Goal: Task Accomplishment & Management: Use online tool/utility

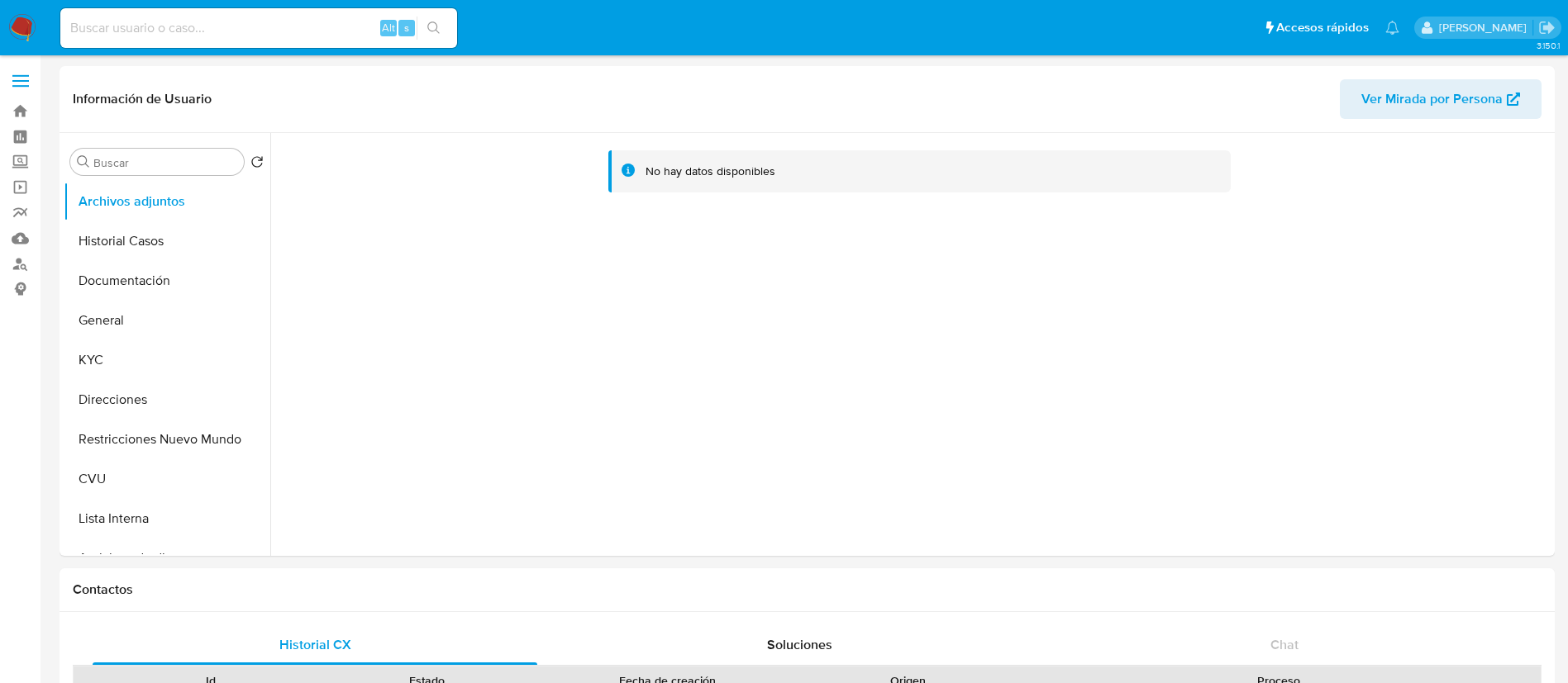
select select "10"
click at [167, 372] on button "KYC" at bounding box center [159, 360] width 193 height 40
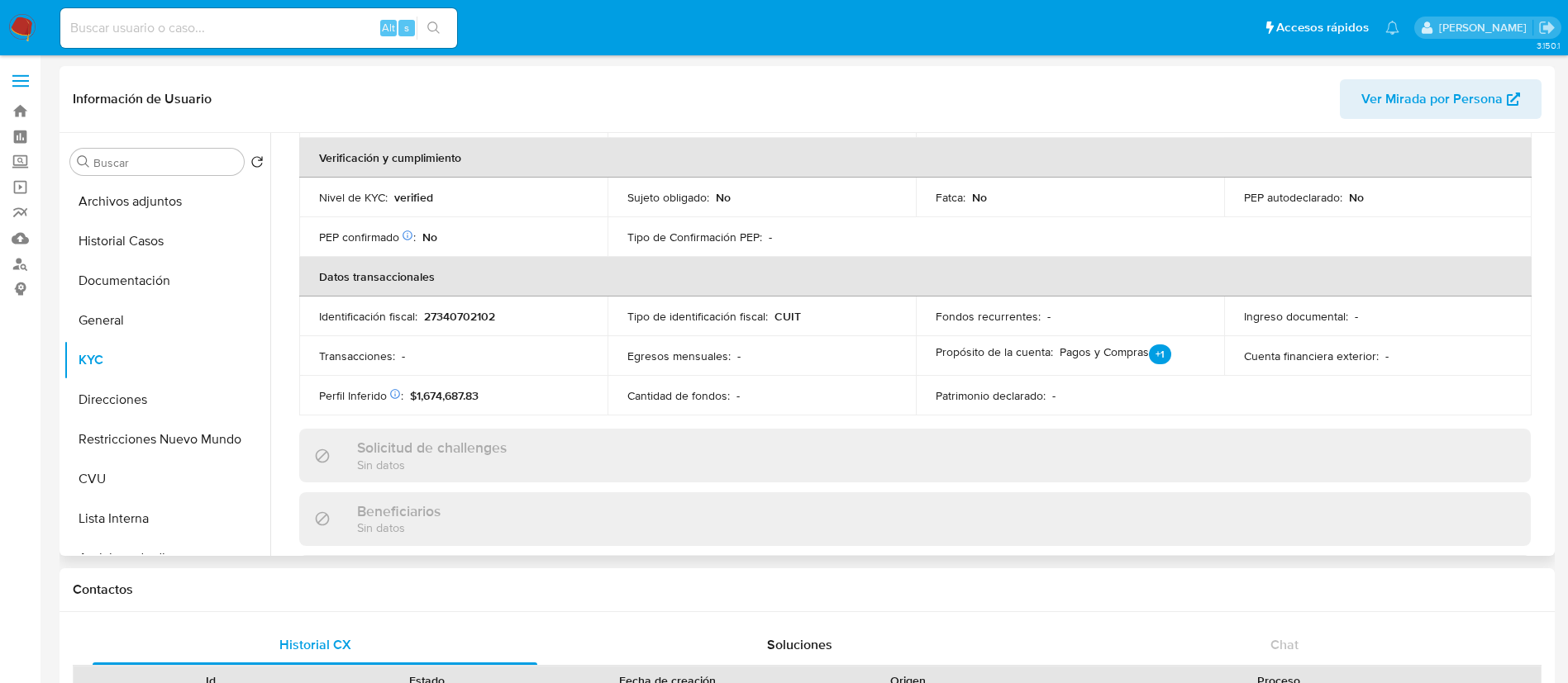
scroll to position [855, 0]
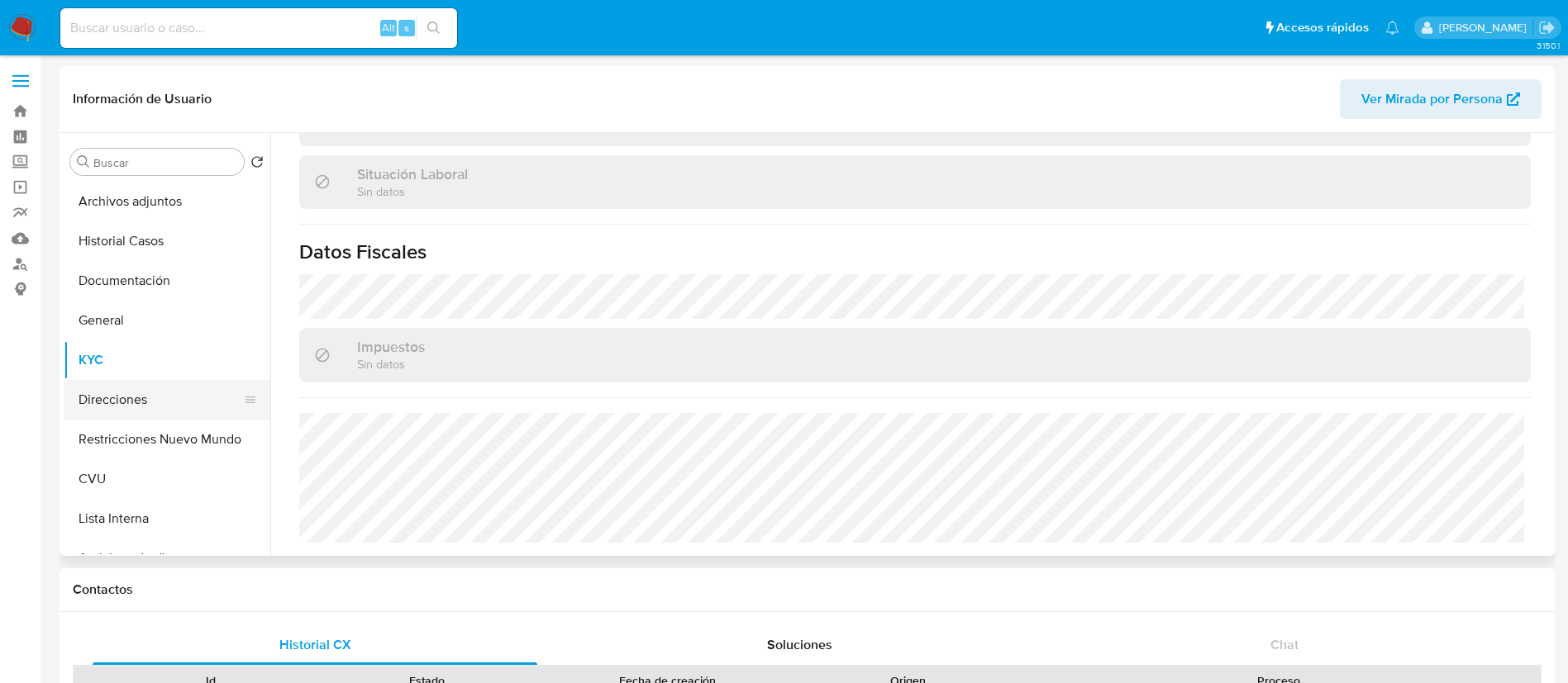
click at [149, 399] on button "Direcciones" at bounding box center [159, 400] width 193 height 40
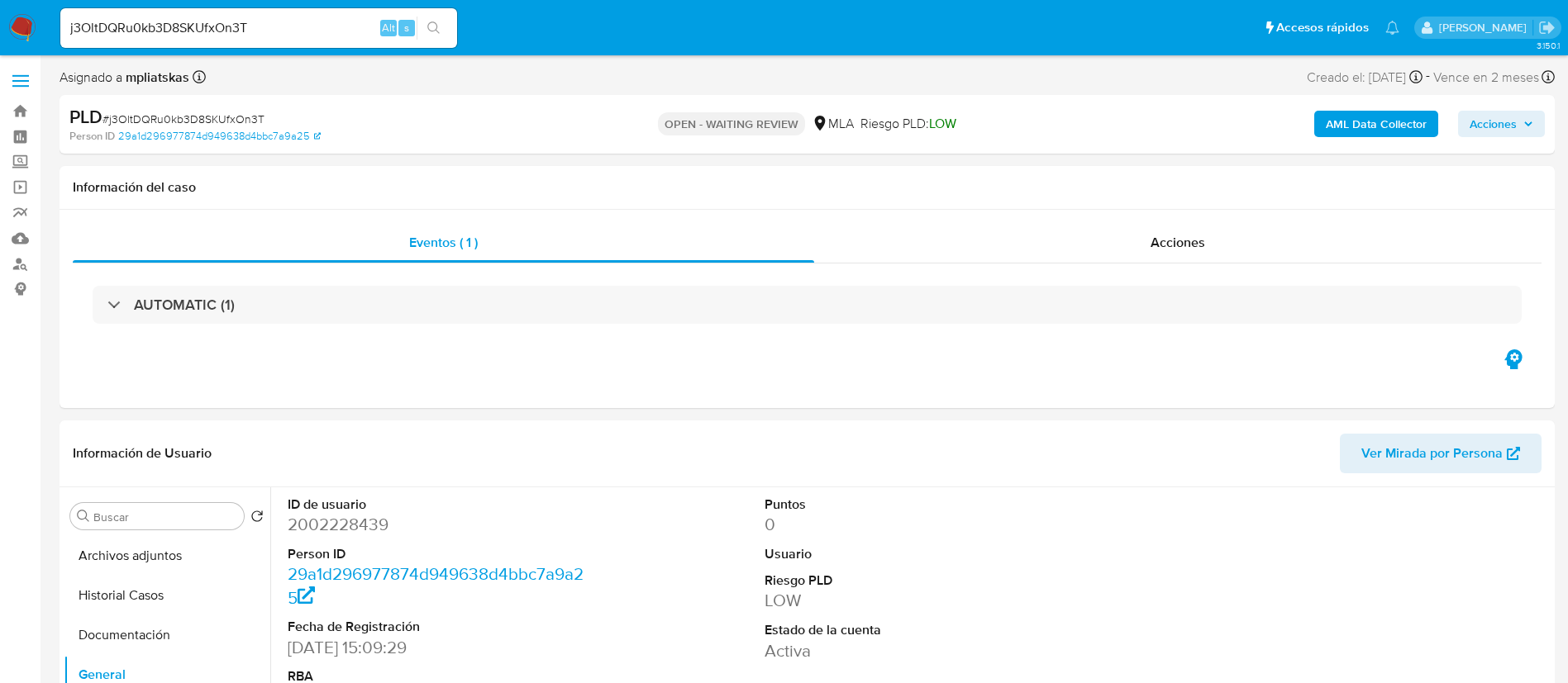
select select "10"
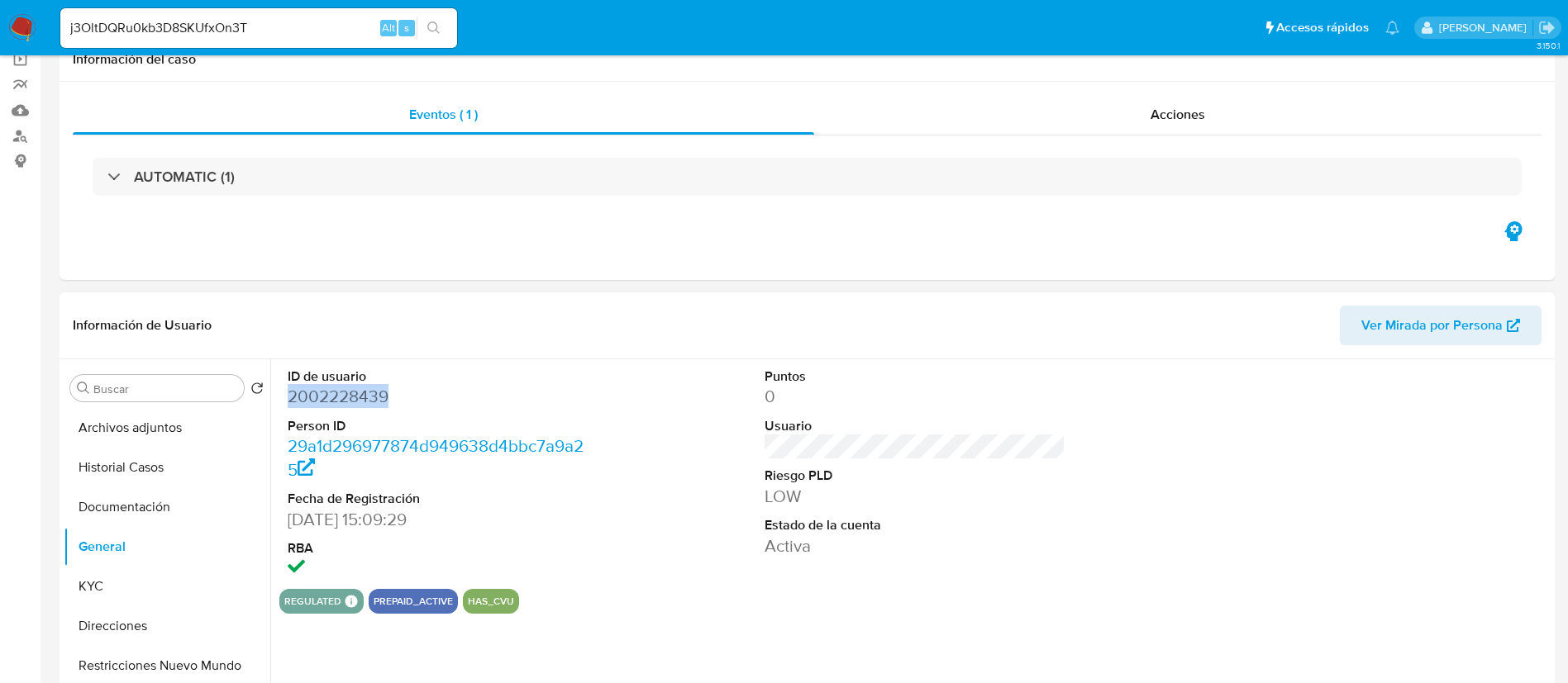
scroll to position [648, 0]
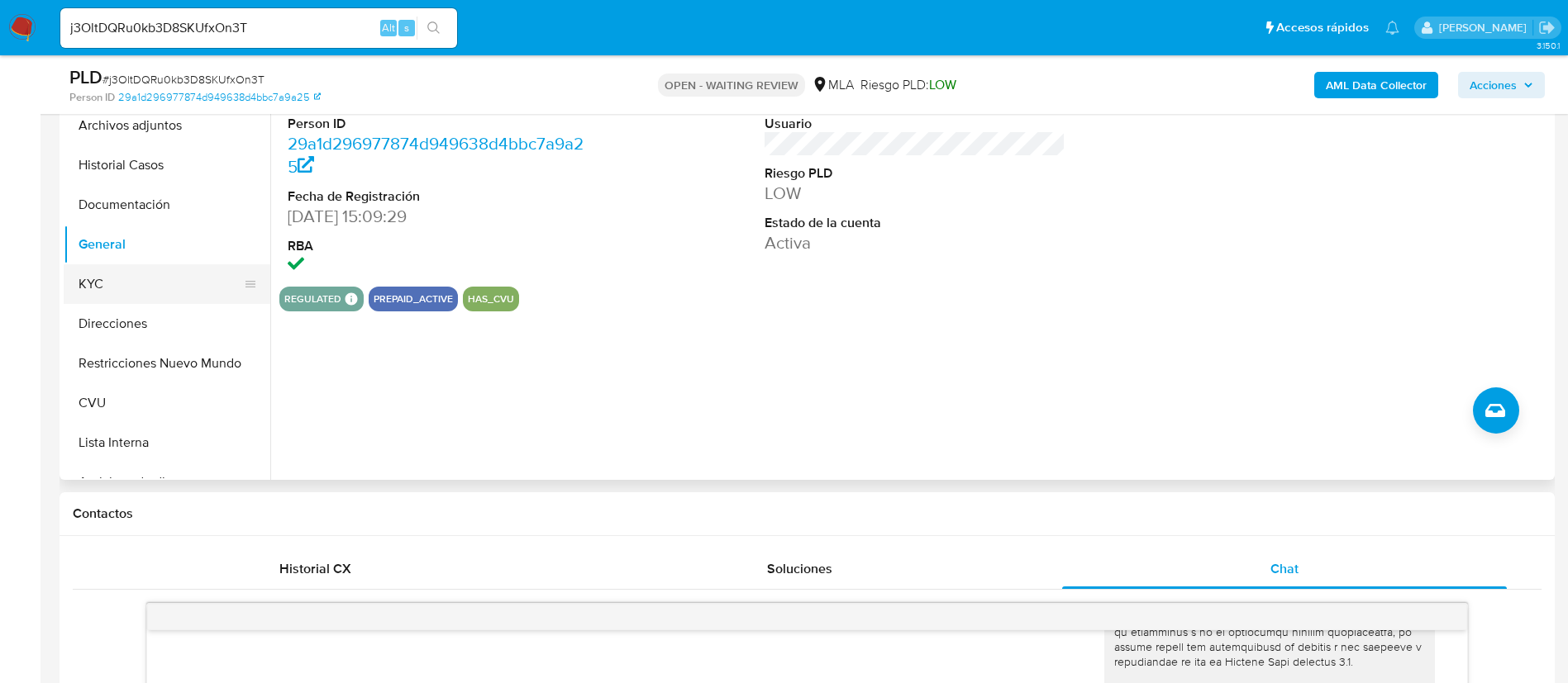
click at [112, 292] on button "KYC" at bounding box center [159, 284] width 193 height 40
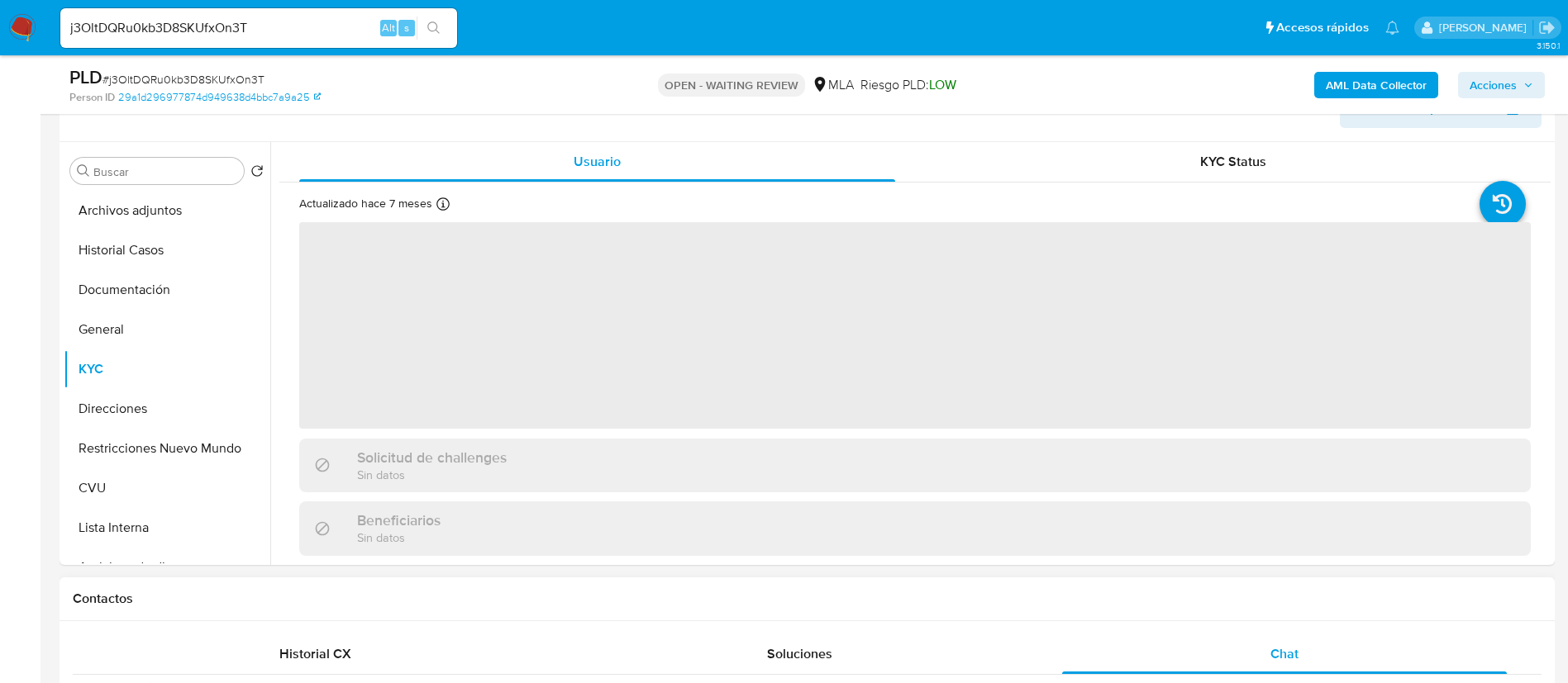
scroll to position [248, 0]
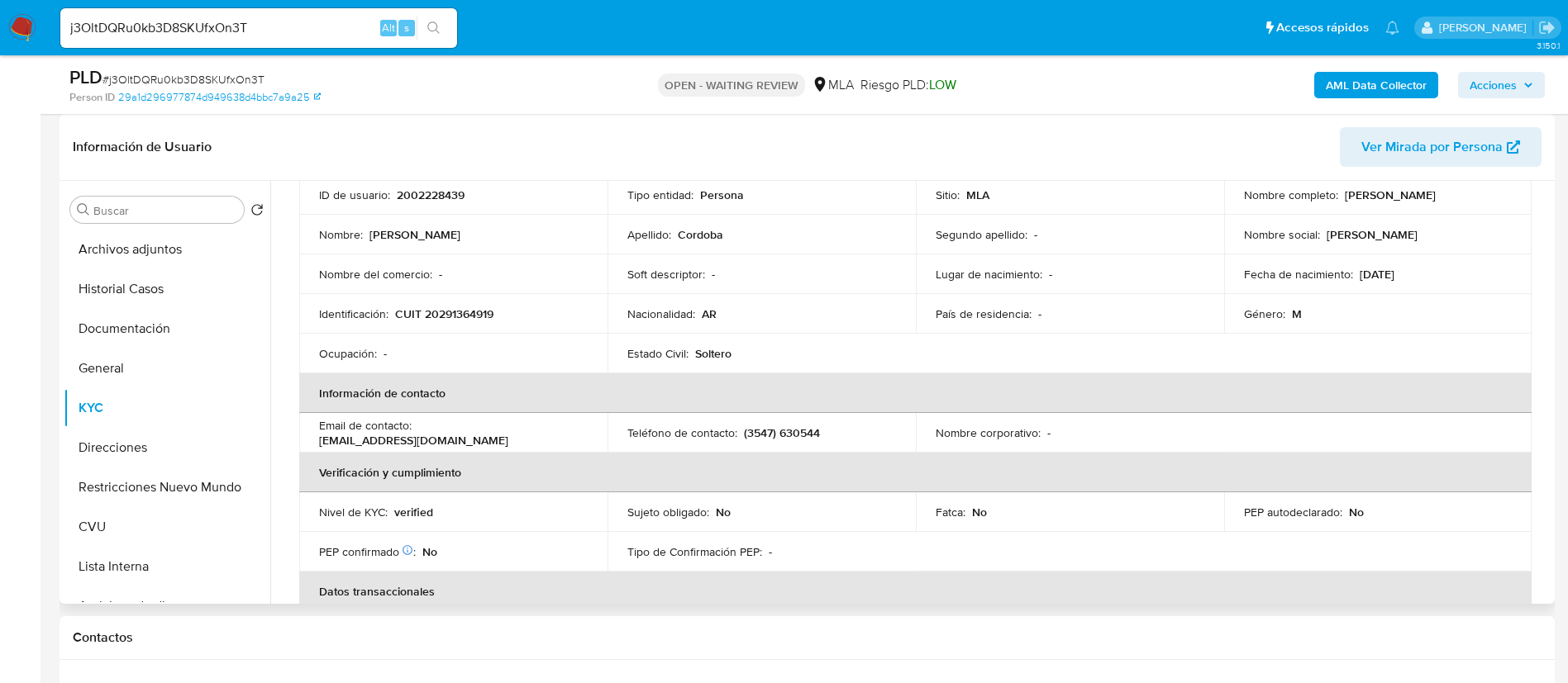
click at [633, 485] on th "Verificación y cumplimiento" at bounding box center [915, 473] width 1232 height 40
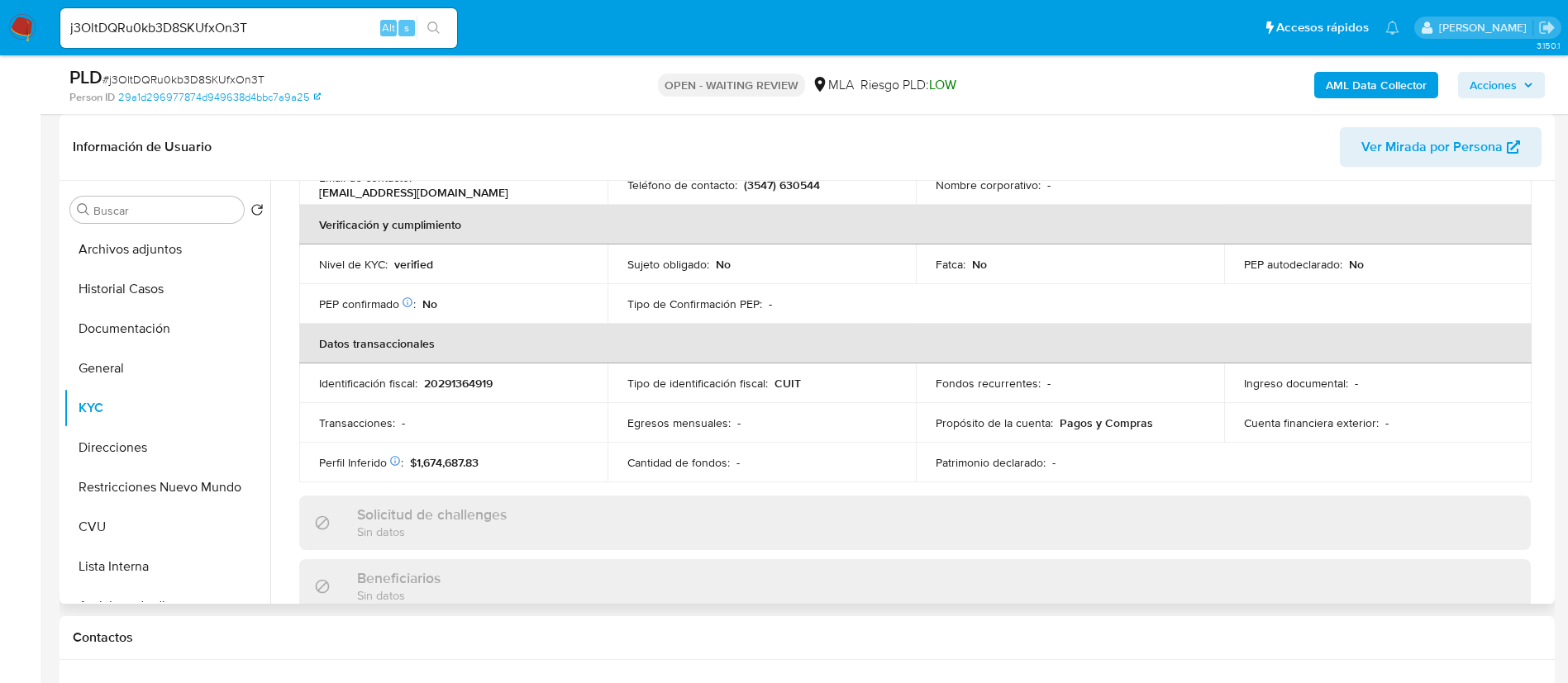
click at [633, 482] on div "Actualizado hace 7 meses Creado: 23/09/2024 16:09:38 Actualizado: 01/01/2025 12…" at bounding box center [915, 499] width 1271 height 1300
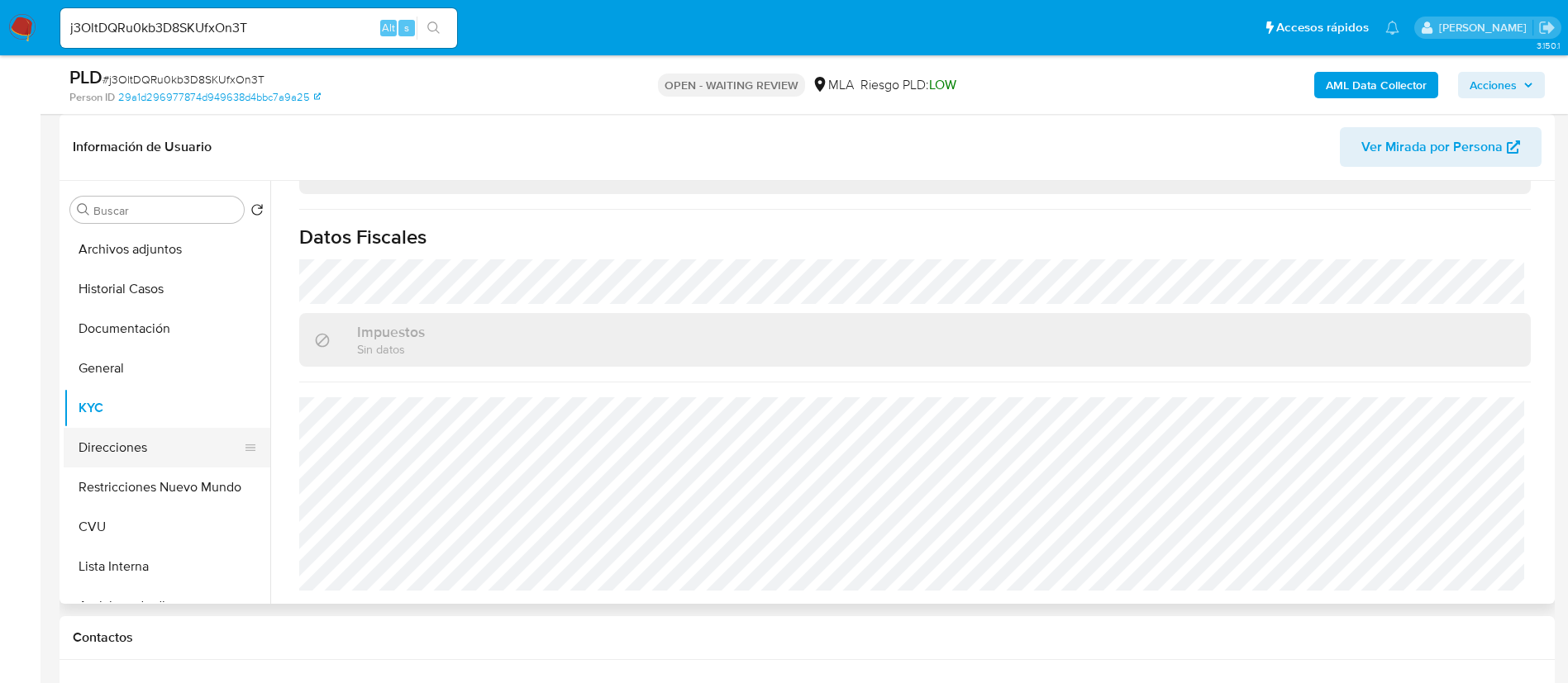
click at [153, 461] on button "Direcciones" at bounding box center [159, 448] width 193 height 40
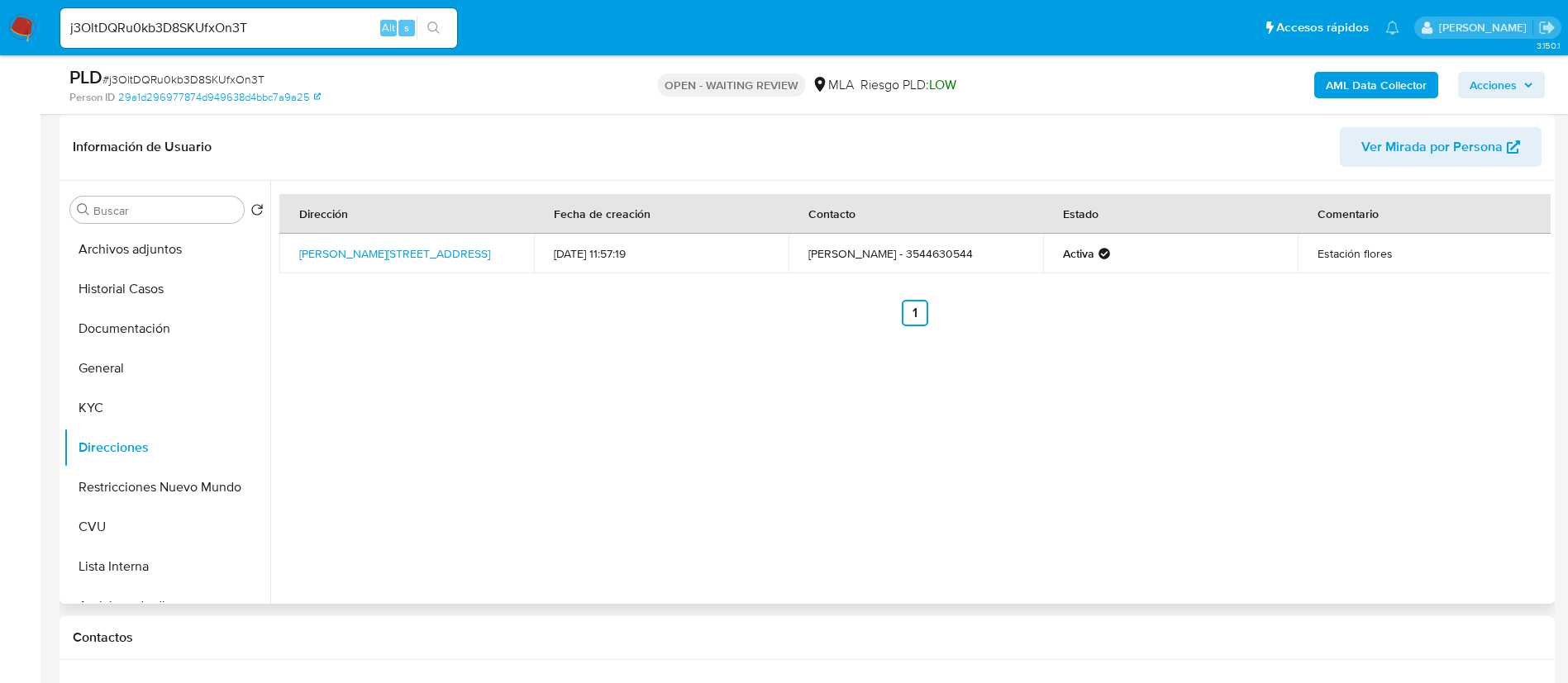
click at [496, 428] on div "Dirección Fecha de creación Contacto Estado Comentario Berna 3553, Córdoba, Cór…" at bounding box center [910, 392] width 1281 height 423
click at [134, 401] on button "KYC" at bounding box center [159, 409] width 193 height 40
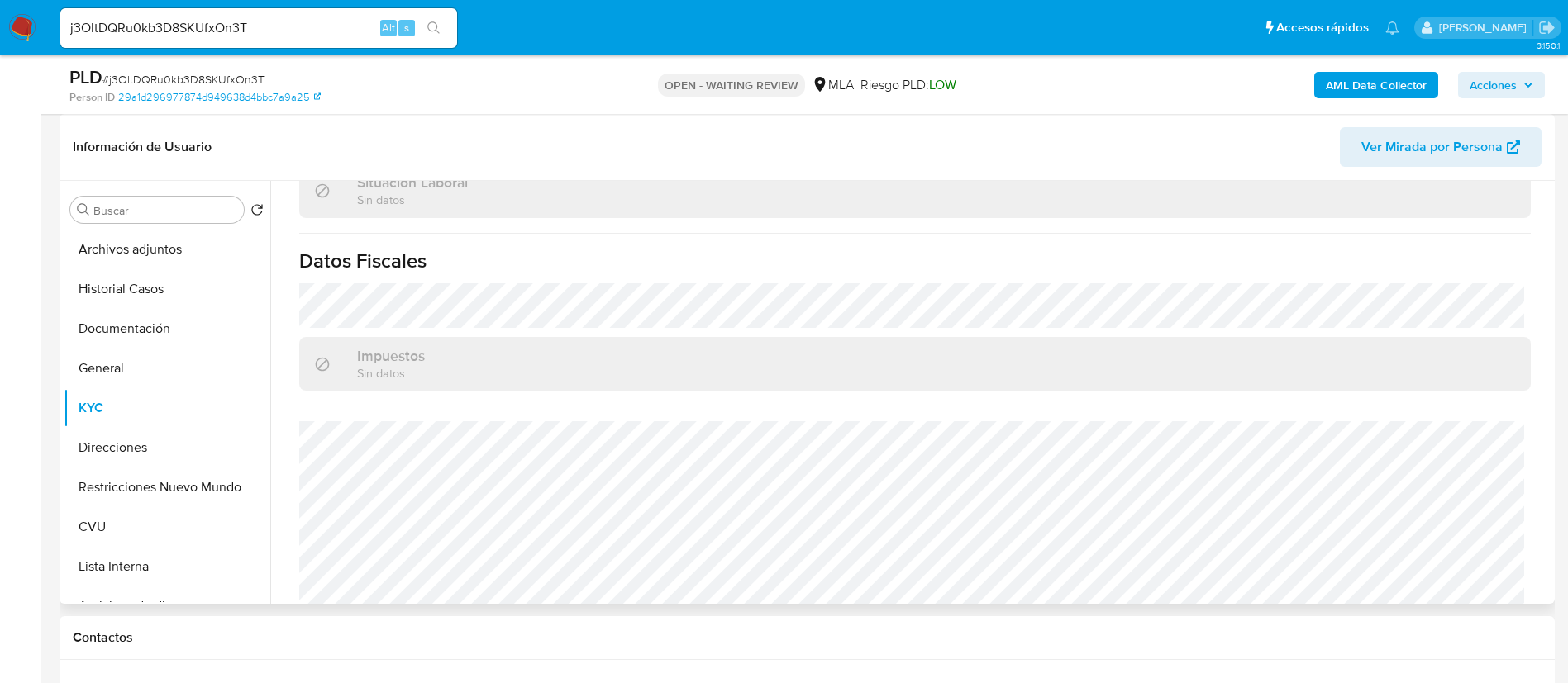
scroll to position [918, 0]
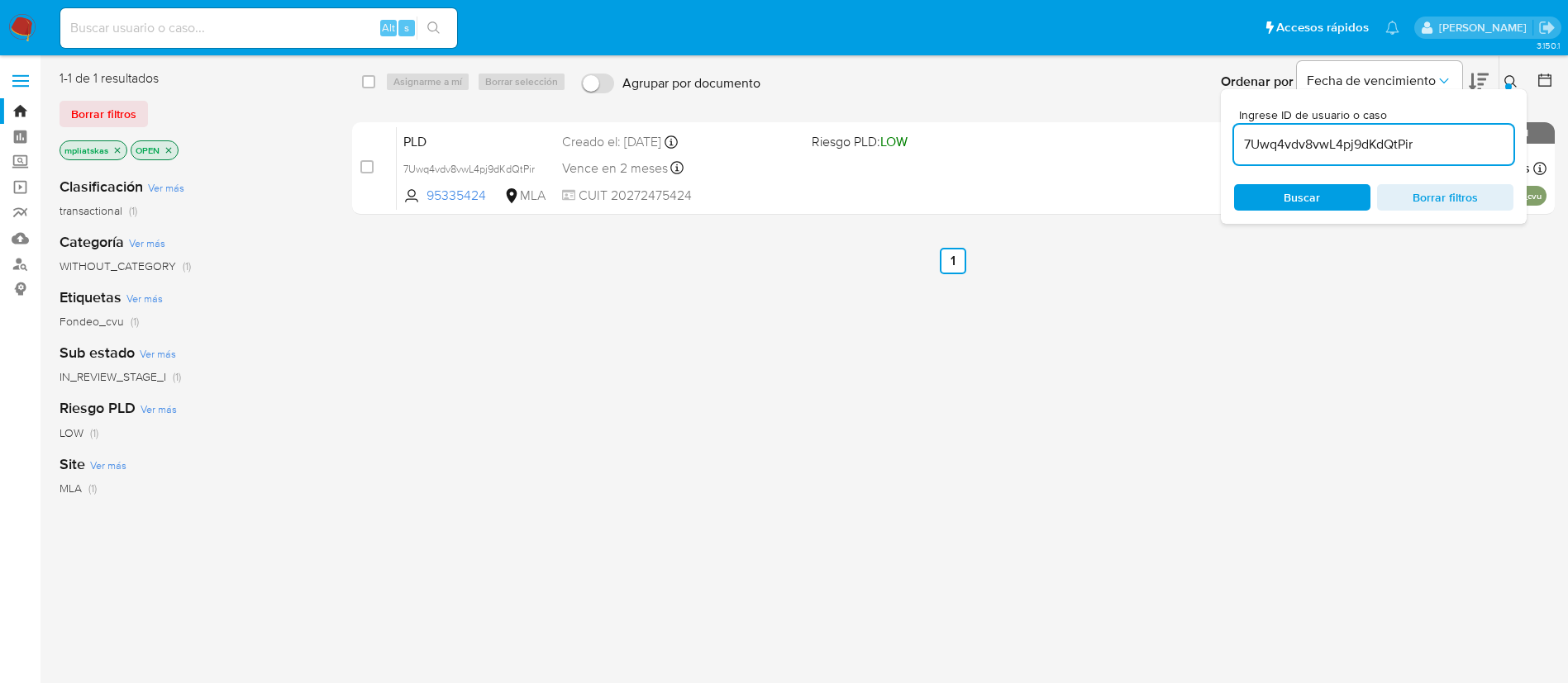
click at [1312, 149] on input "7Uwq4vdv8vwL4pj9dKdQtPir" at bounding box center [1373, 145] width 280 height 22
paste input "j3OltDQRu0kb3D8SKUfxOn3T"
type input "j3OltDQRu0kb3D8SKUfxOn3T"
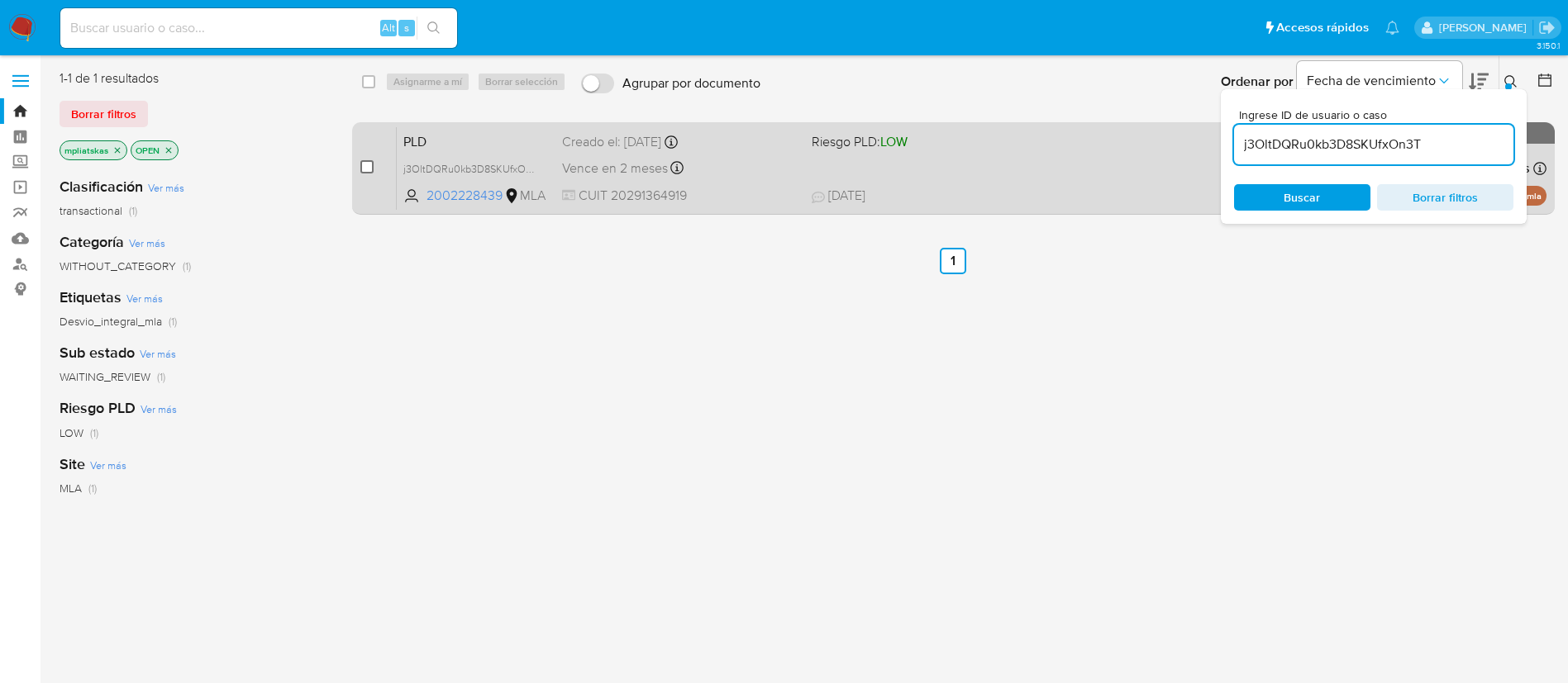
click at [372, 164] on input "checkbox" at bounding box center [366, 166] width 13 height 13
checkbox input "true"
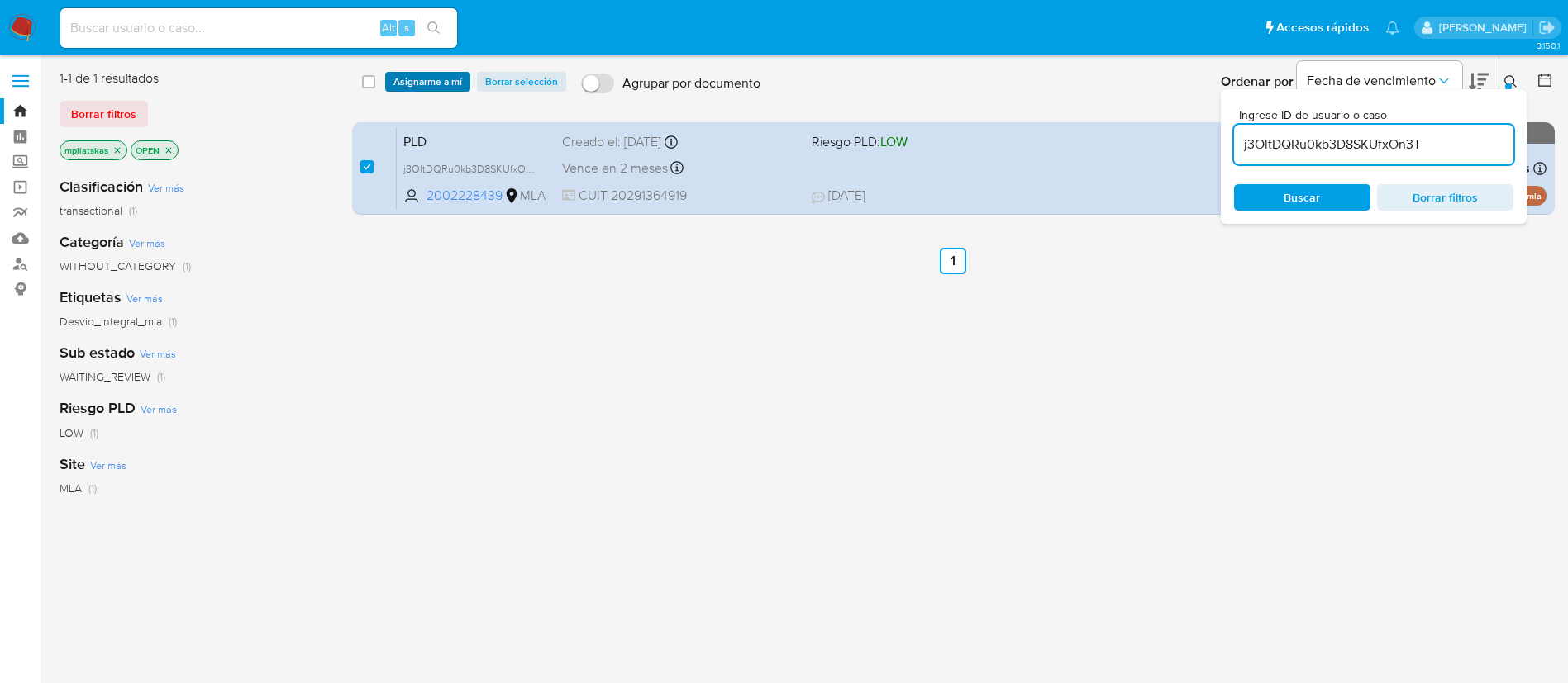
click at [409, 86] on span "Asignarme a mí" at bounding box center [427, 81] width 68 height 16
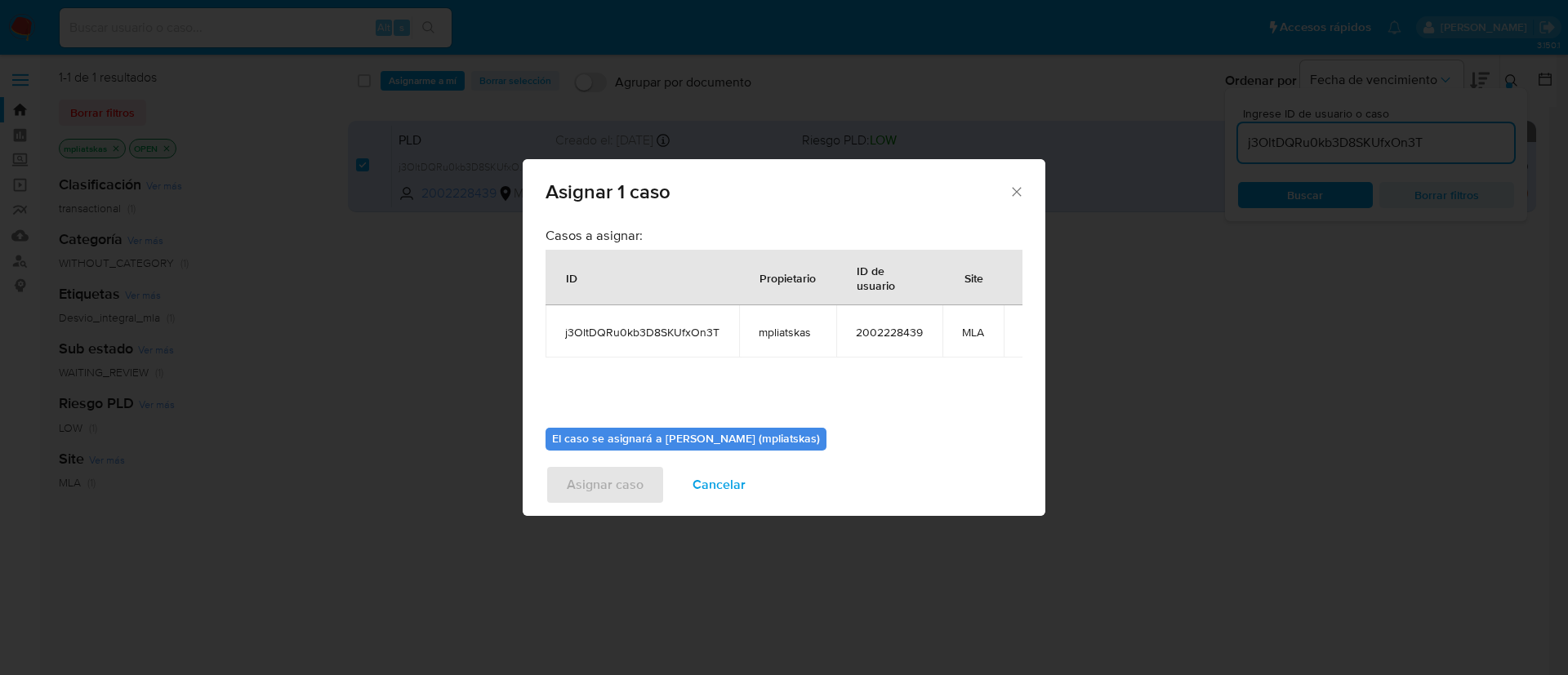
scroll to position [85, 0]
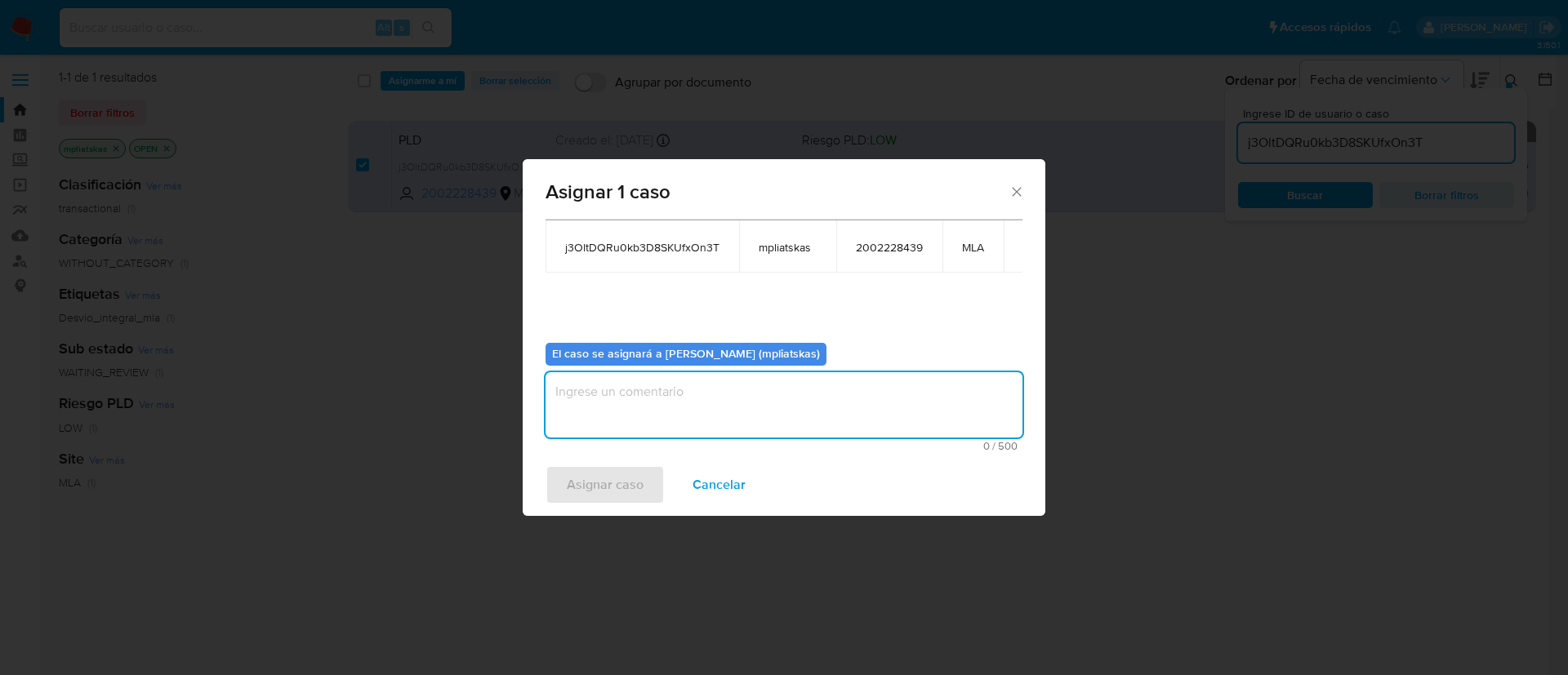
click at [707, 414] on textarea "assign-modal" at bounding box center [784, 405] width 476 height 65
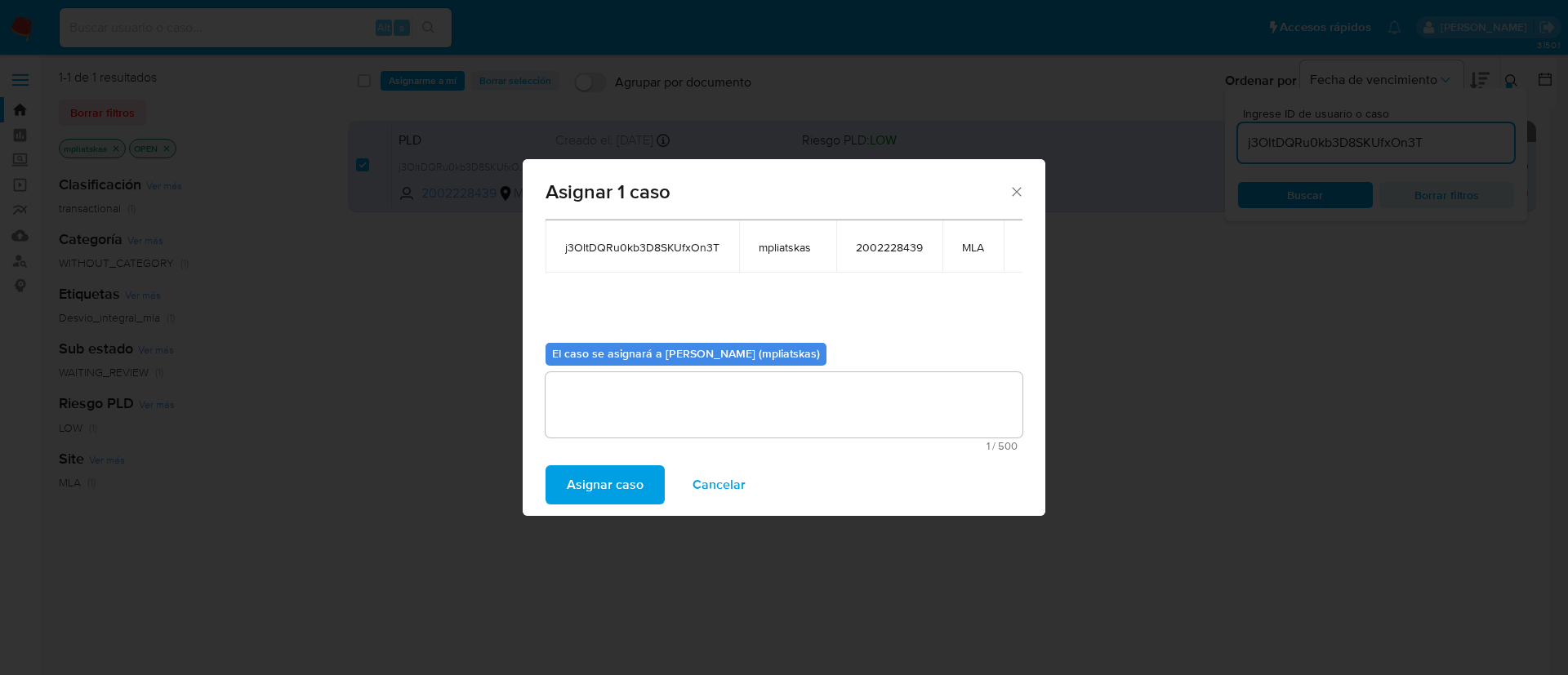
click at [612, 469] on span "Asignar caso" at bounding box center [605, 485] width 77 height 36
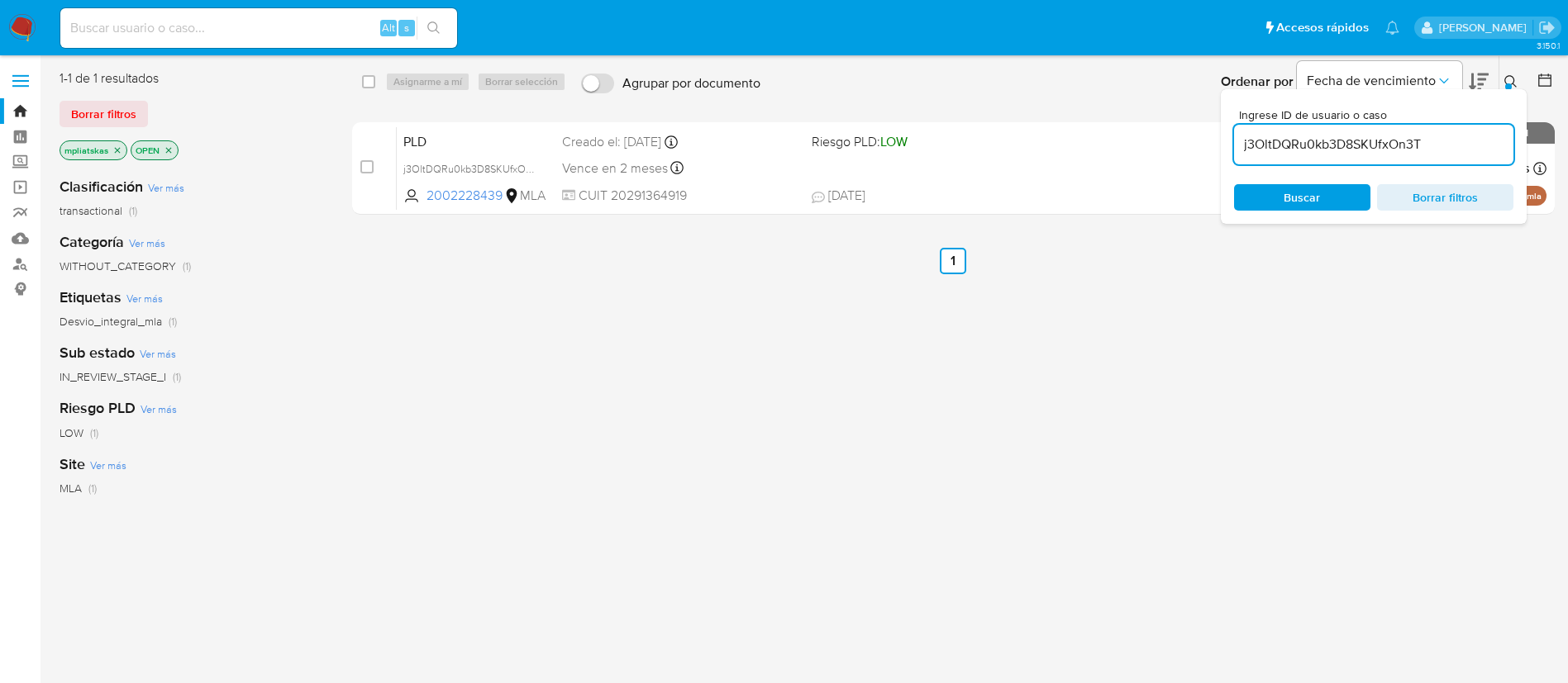
click at [1282, 142] on input "j3OltDQRu0kb3D8SKUfxOn3T" at bounding box center [1373, 145] width 280 height 22
paste input "FX7NZpl5iDvsIZsUVhGRJORW"
type input "FX7NZpl5iDvsIZsUVhGRJORW"
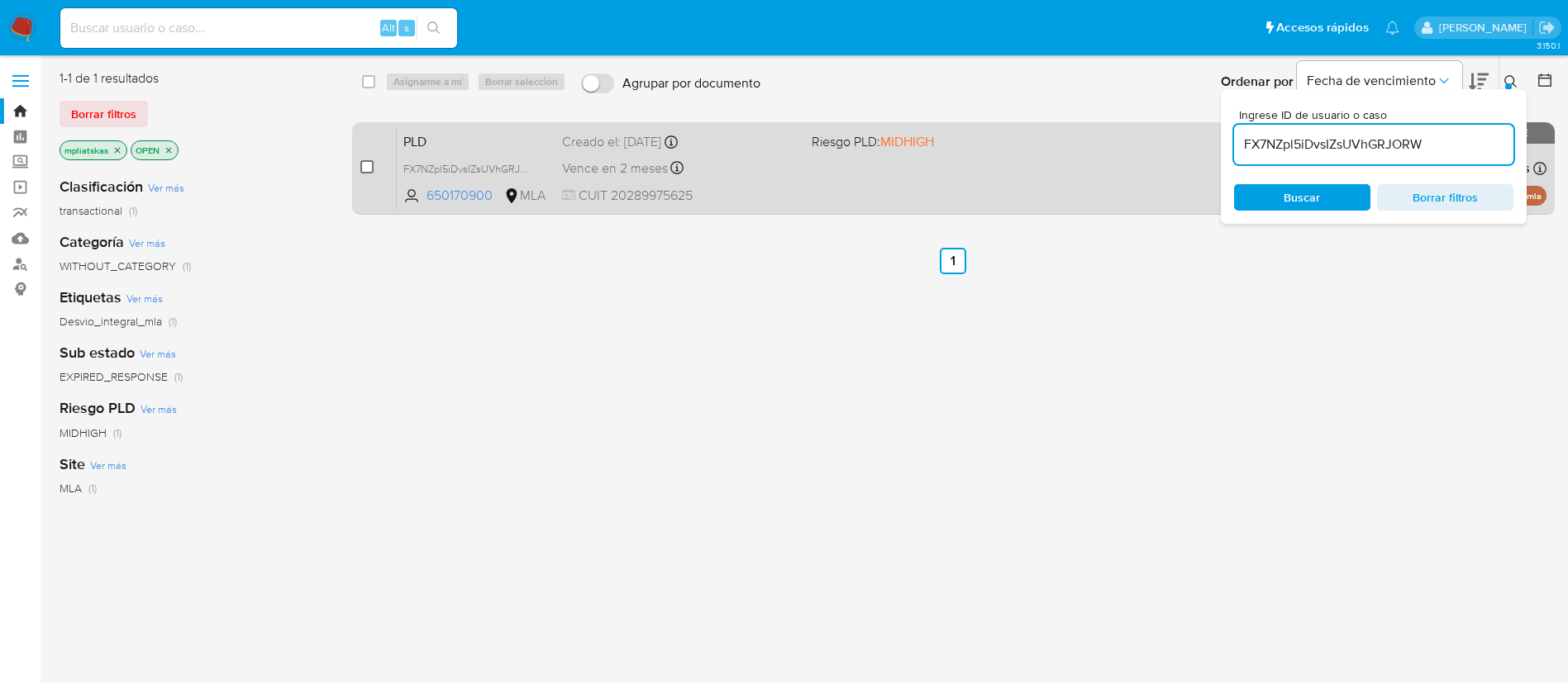
click at [371, 171] on input "checkbox" at bounding box center [366, 166] width 13 height 13
checkbox input "true"
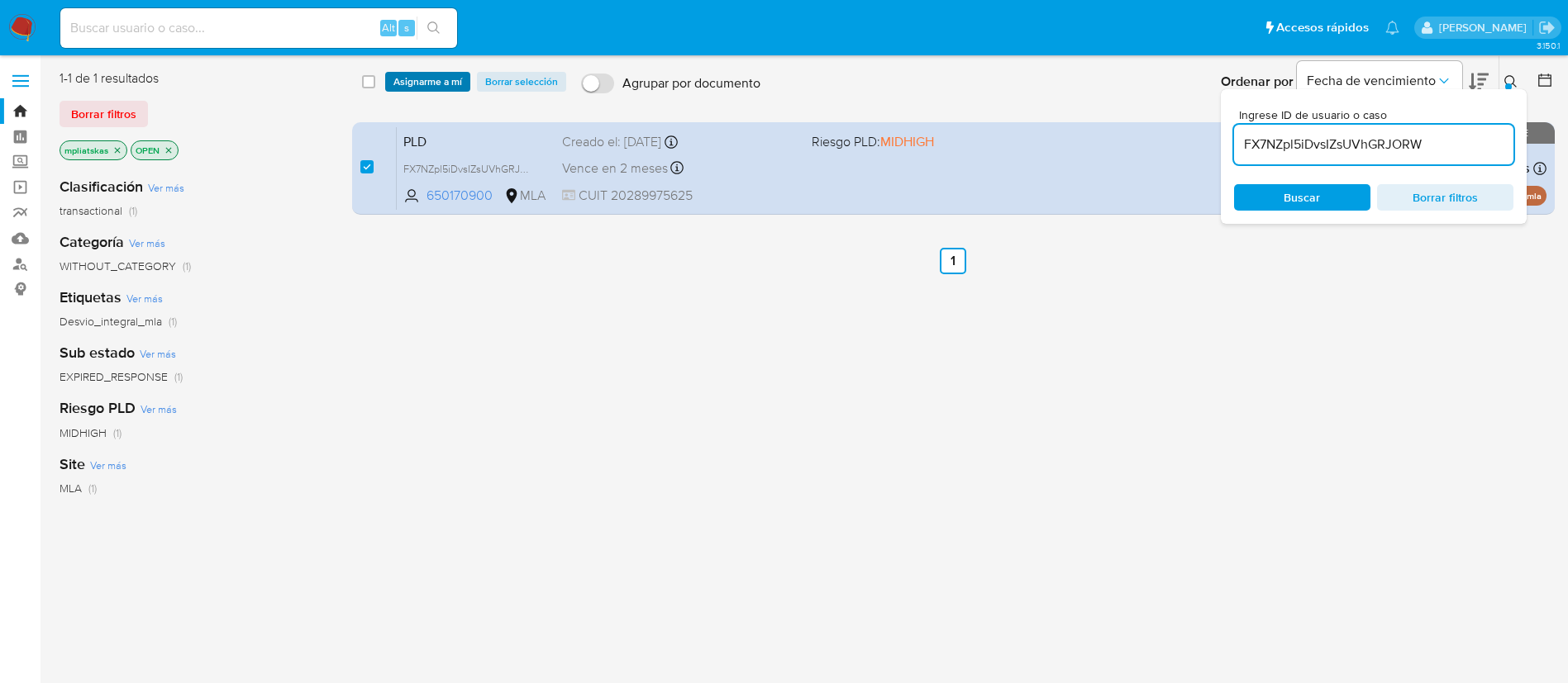
click at [420, 80] on span "Asignarme a mí" at bounding box center [427, 81] width 68 height 16
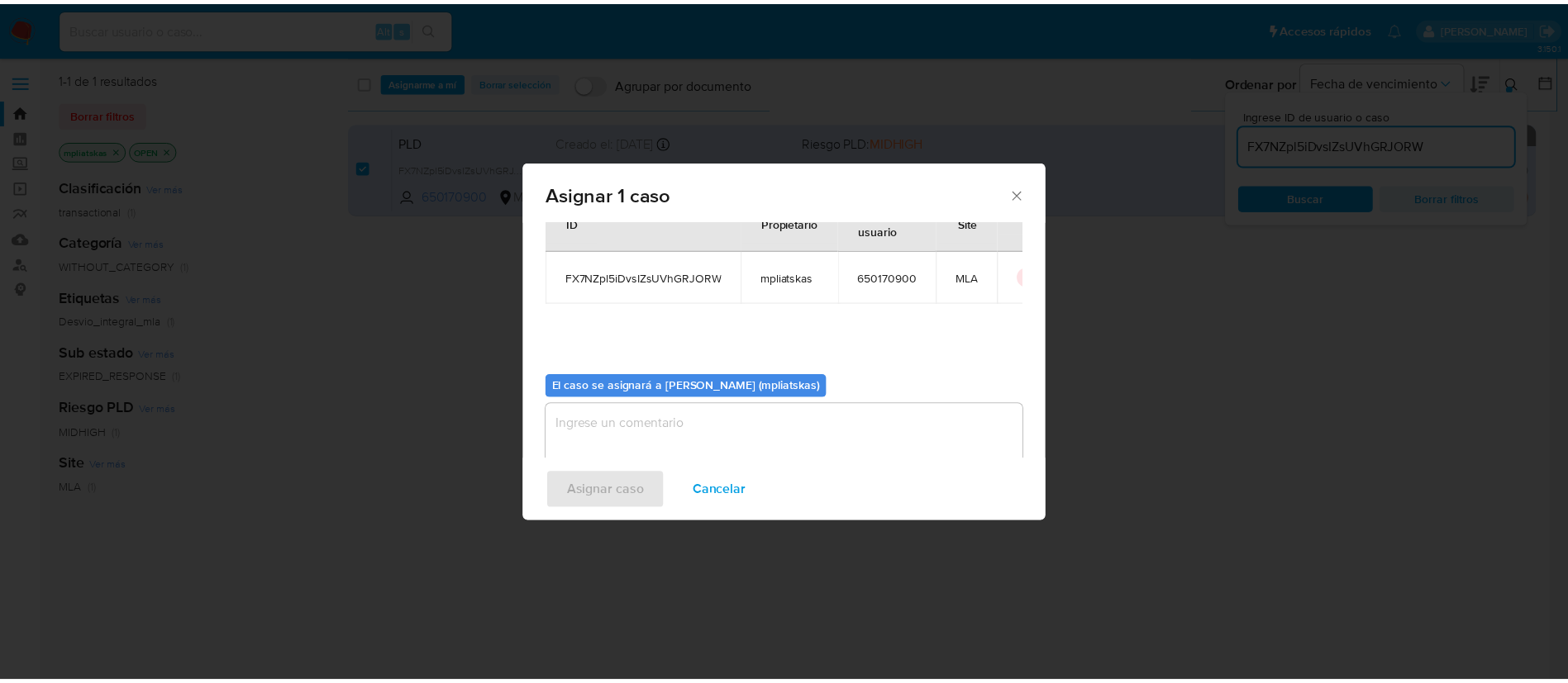
scroll to position [86, 0]
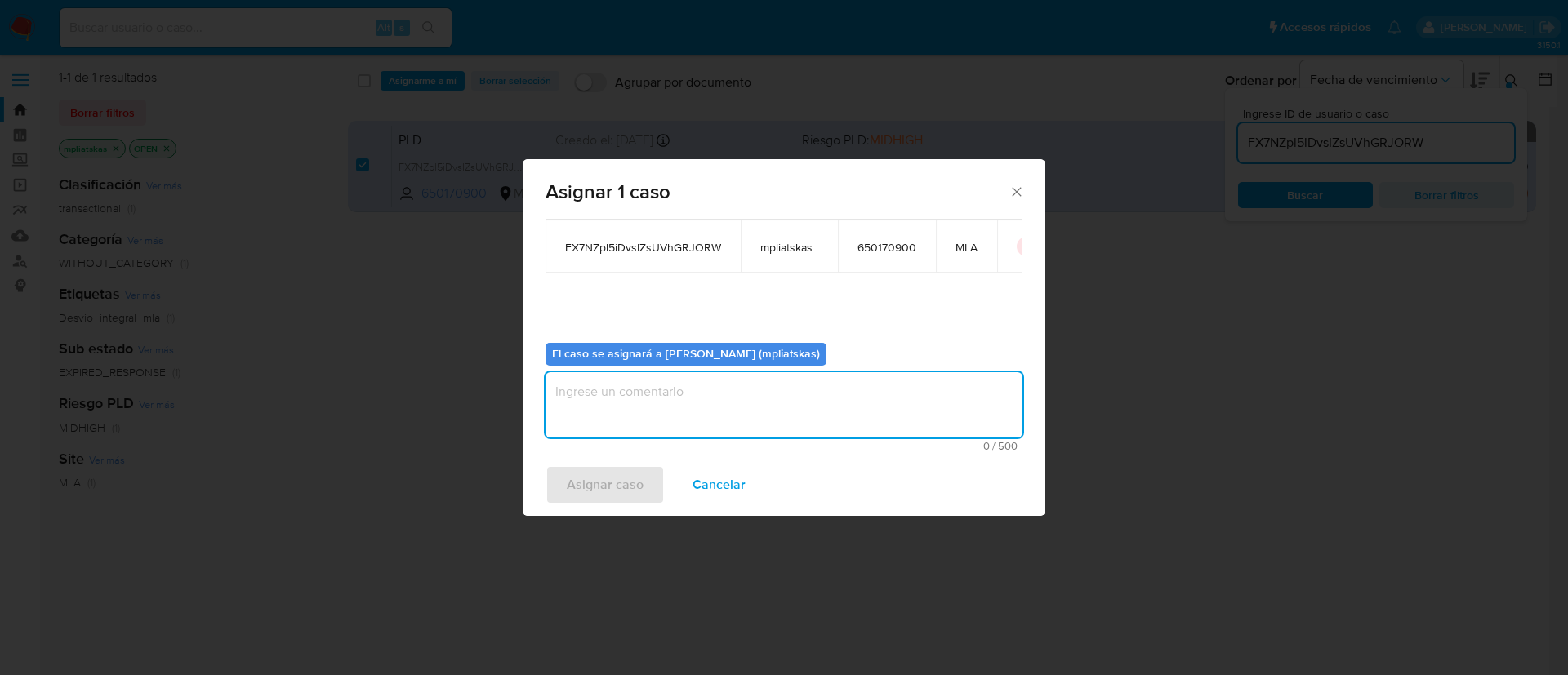
click at [711, 397] on textarea "assign-modal" at bounding box center [784, 405] width 476 height 65
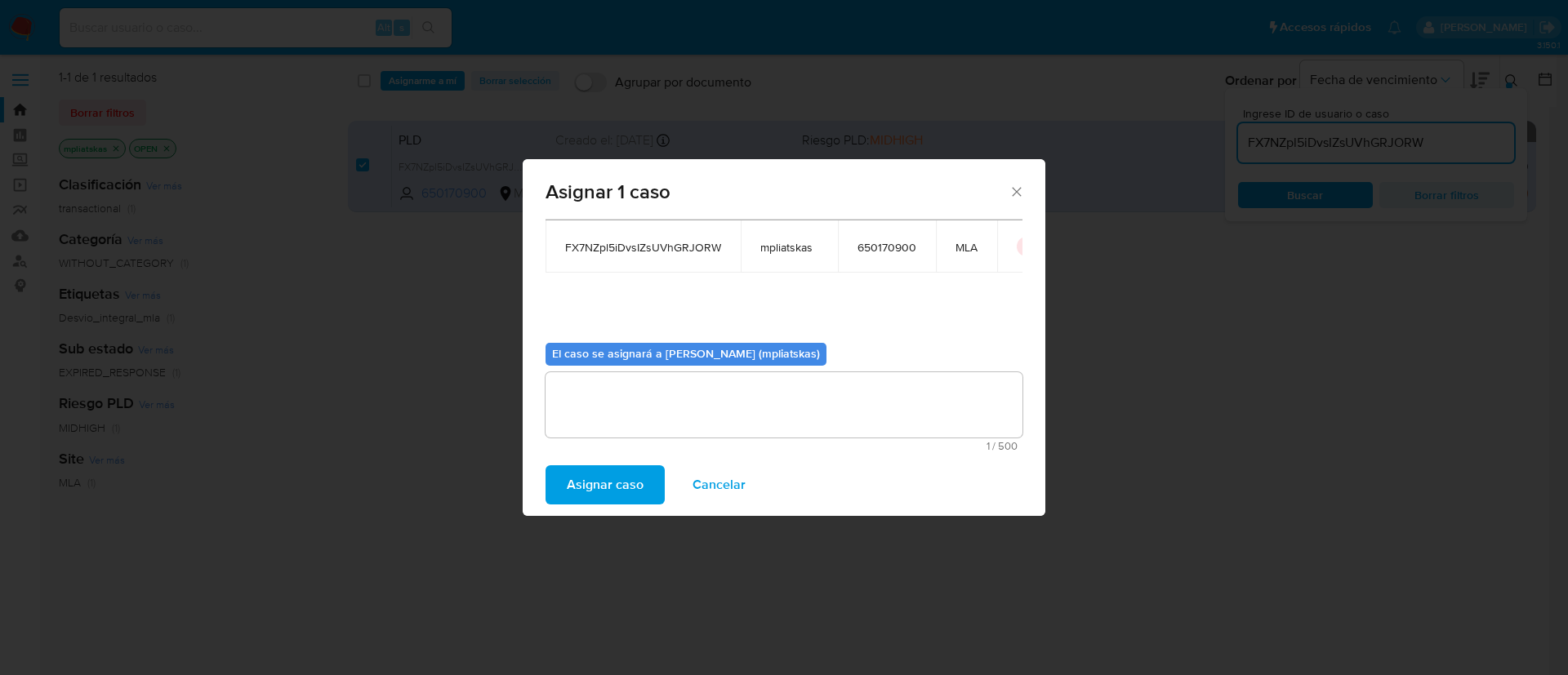
click at [621, 472] on span "Asignar caso" at bounding box center [605, 485] width 77 height 36
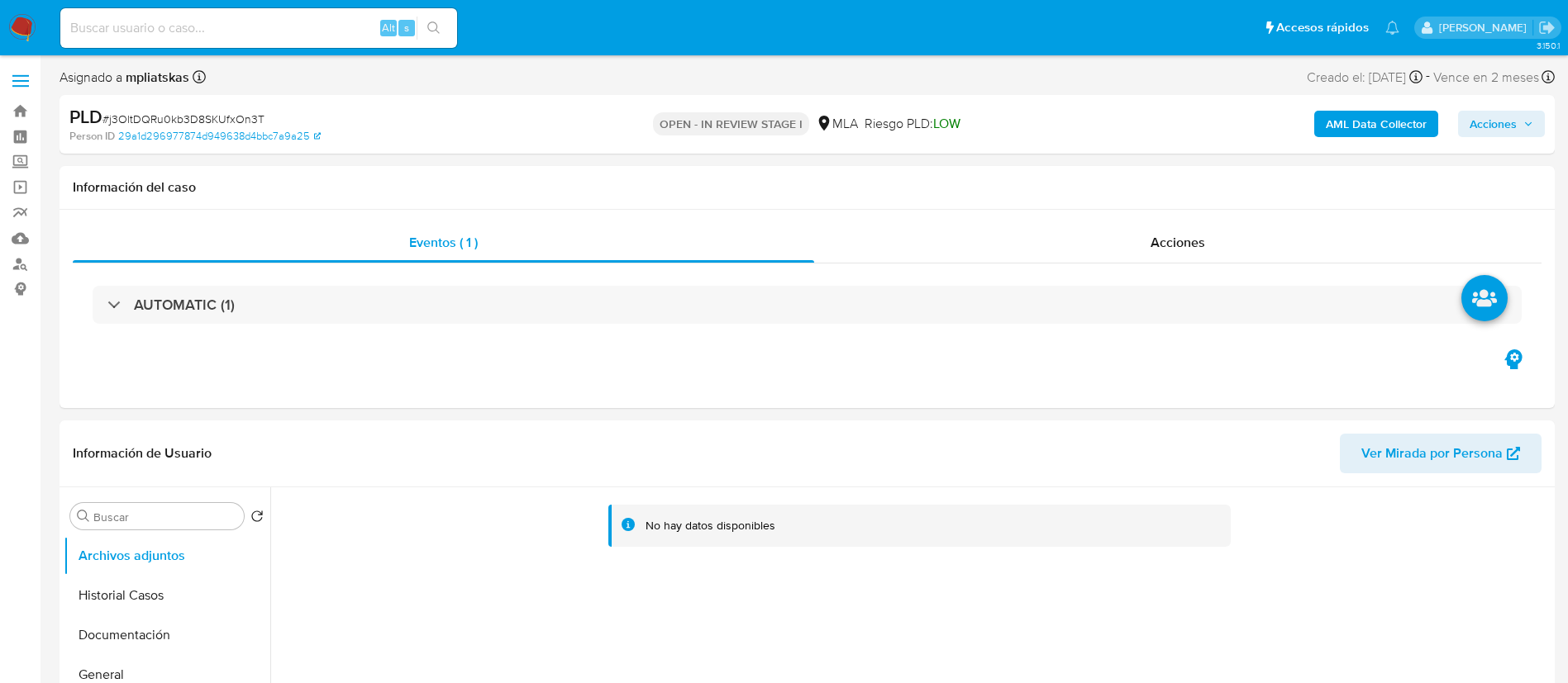
select select "10"
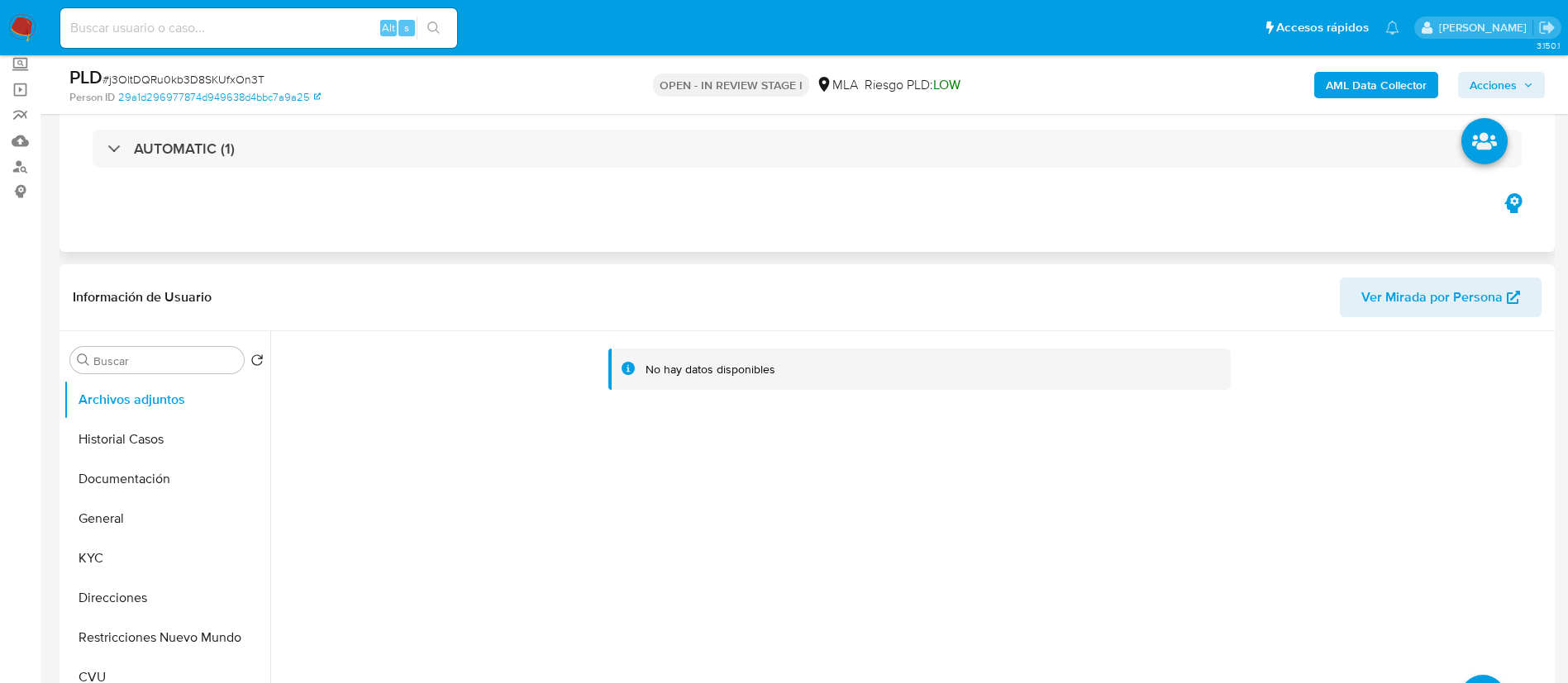
scroll to position [372, 0]
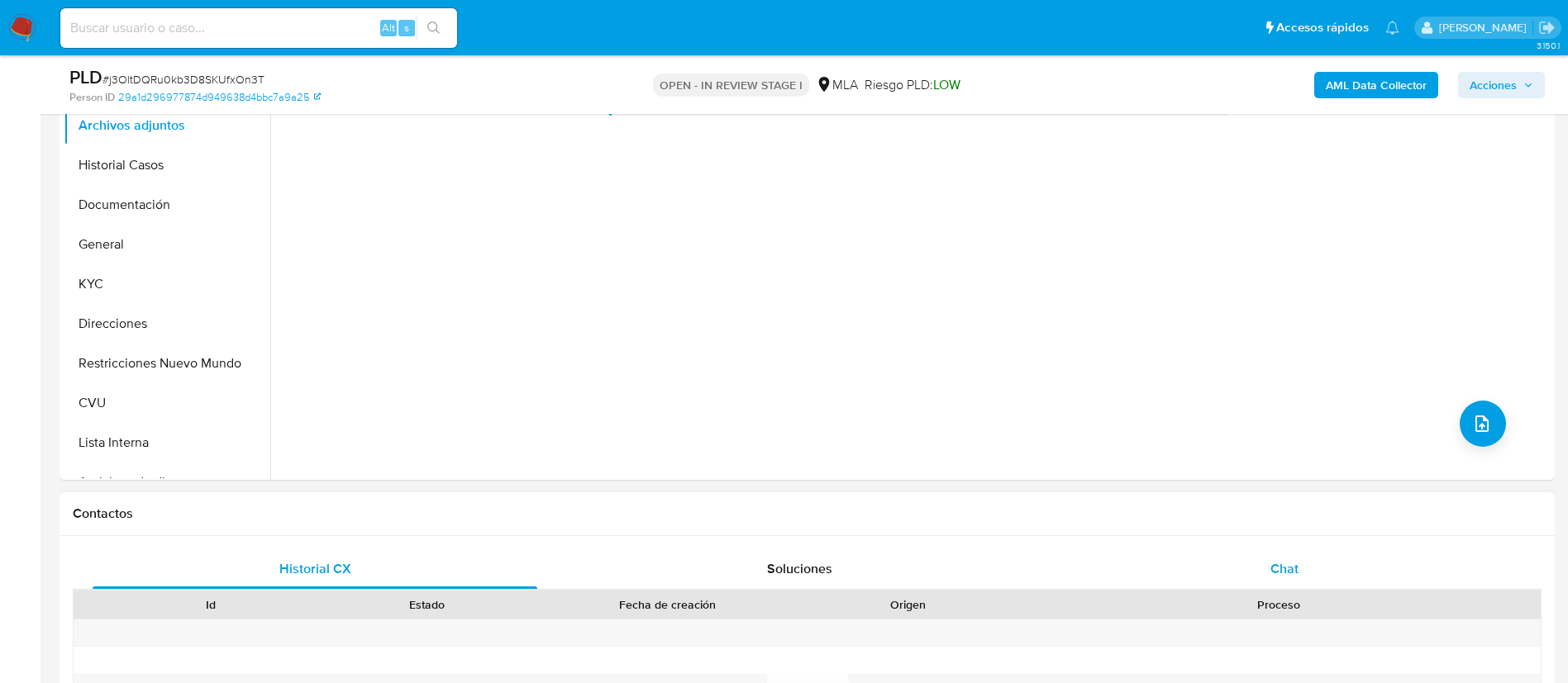
click at [1208, 551] on div "Chat" at bounding box center [1285, 570] width 445 height 40
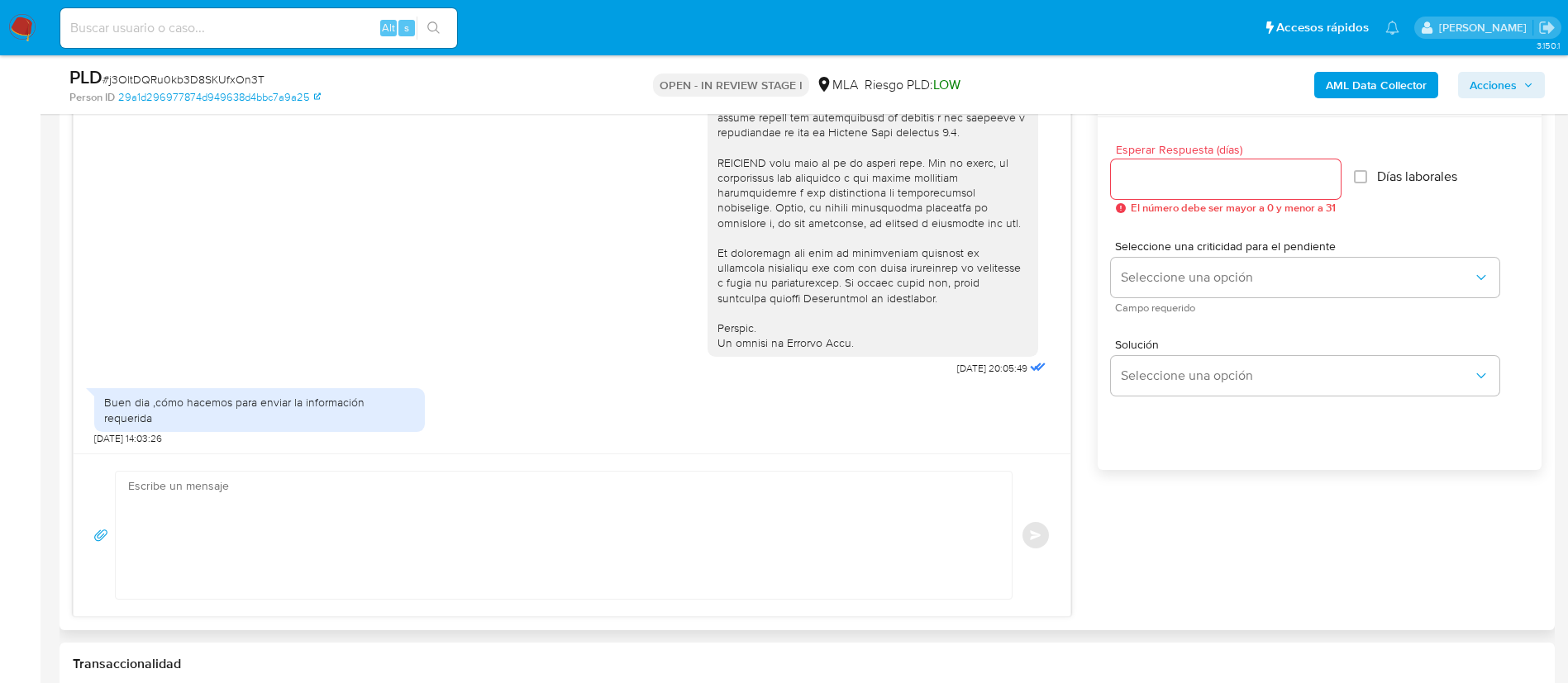
scroll to position [991, 0]
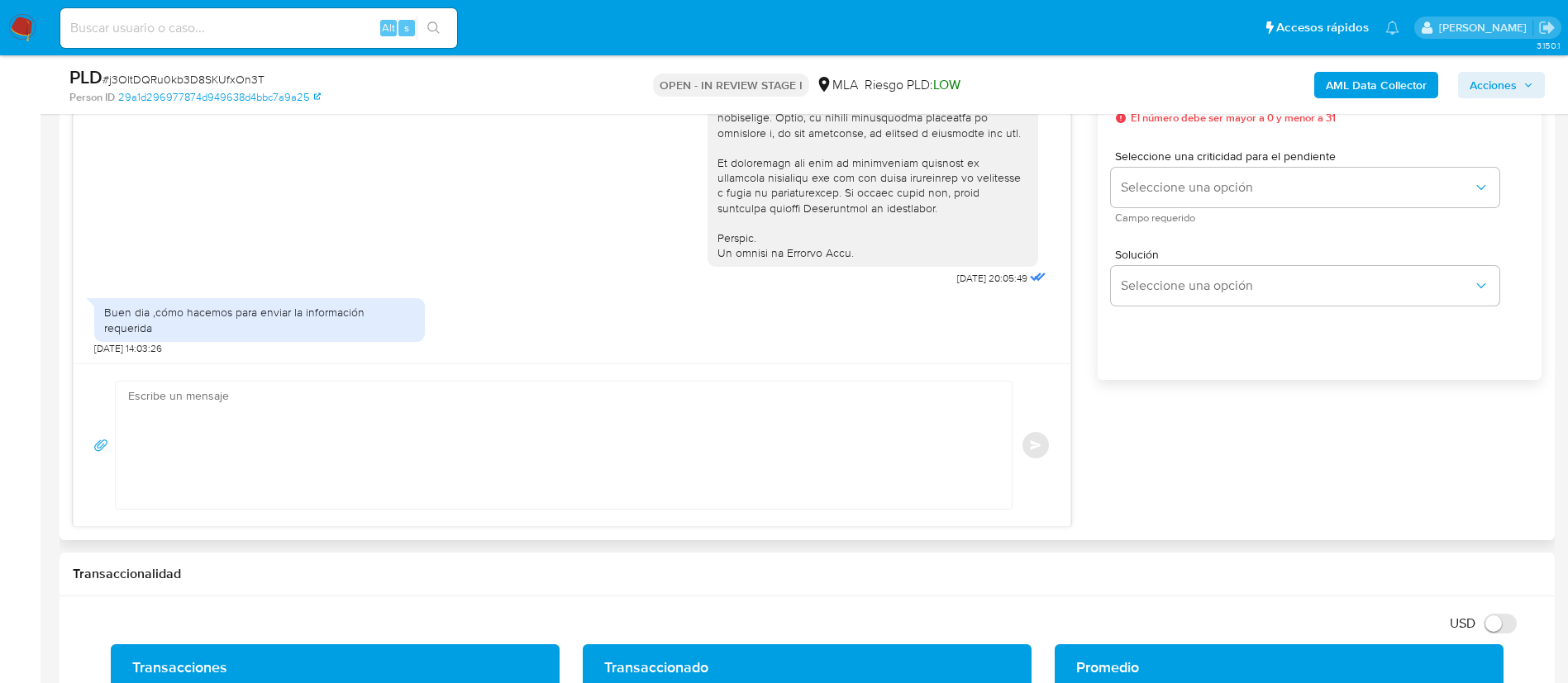
click at [868, 476] on textarea at bounding box center [559, 445] width 863 height 127
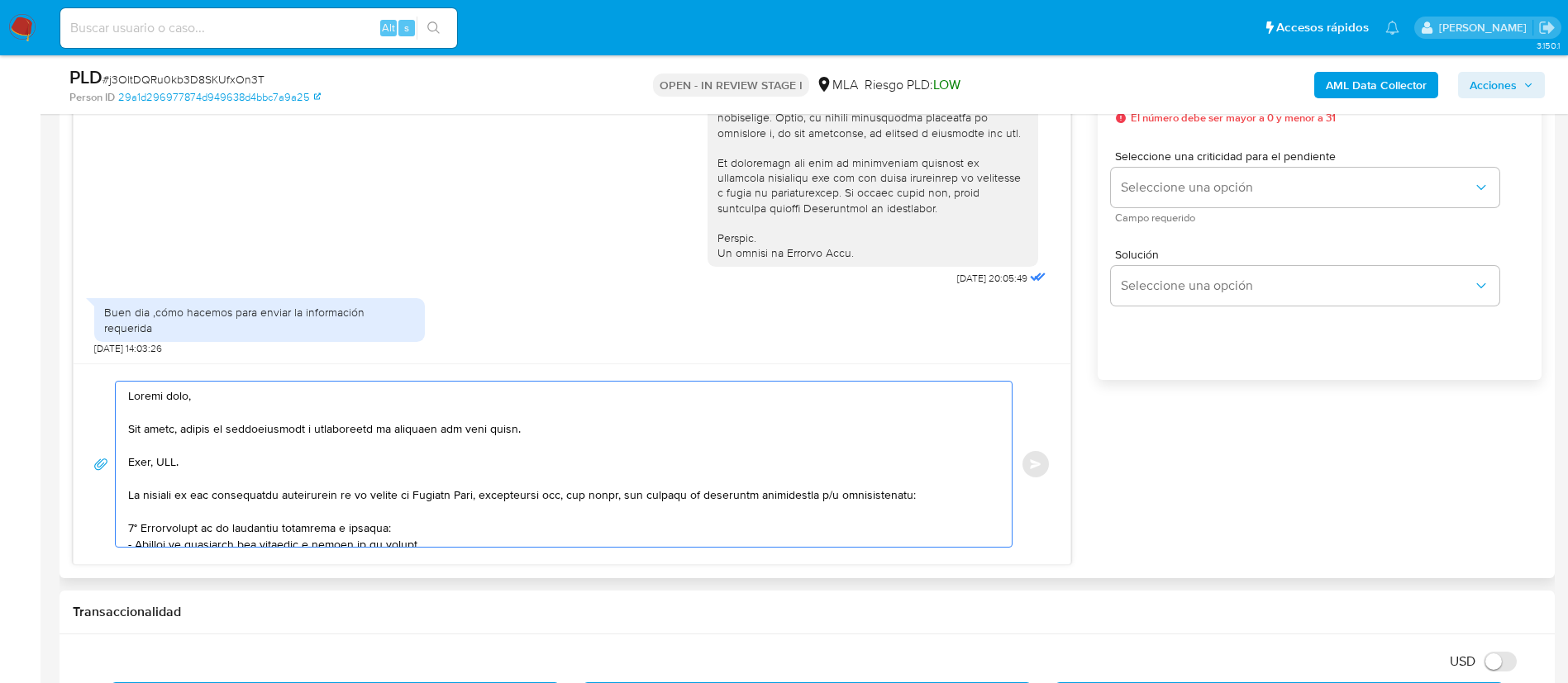
drag, startPoint x: 129, startPoint y: 465, endPoint x: 939, endPoint y: 493, distance: 810.5
click at [939, 493] on textarea at bounding box center [559, 464] width 863 height 165
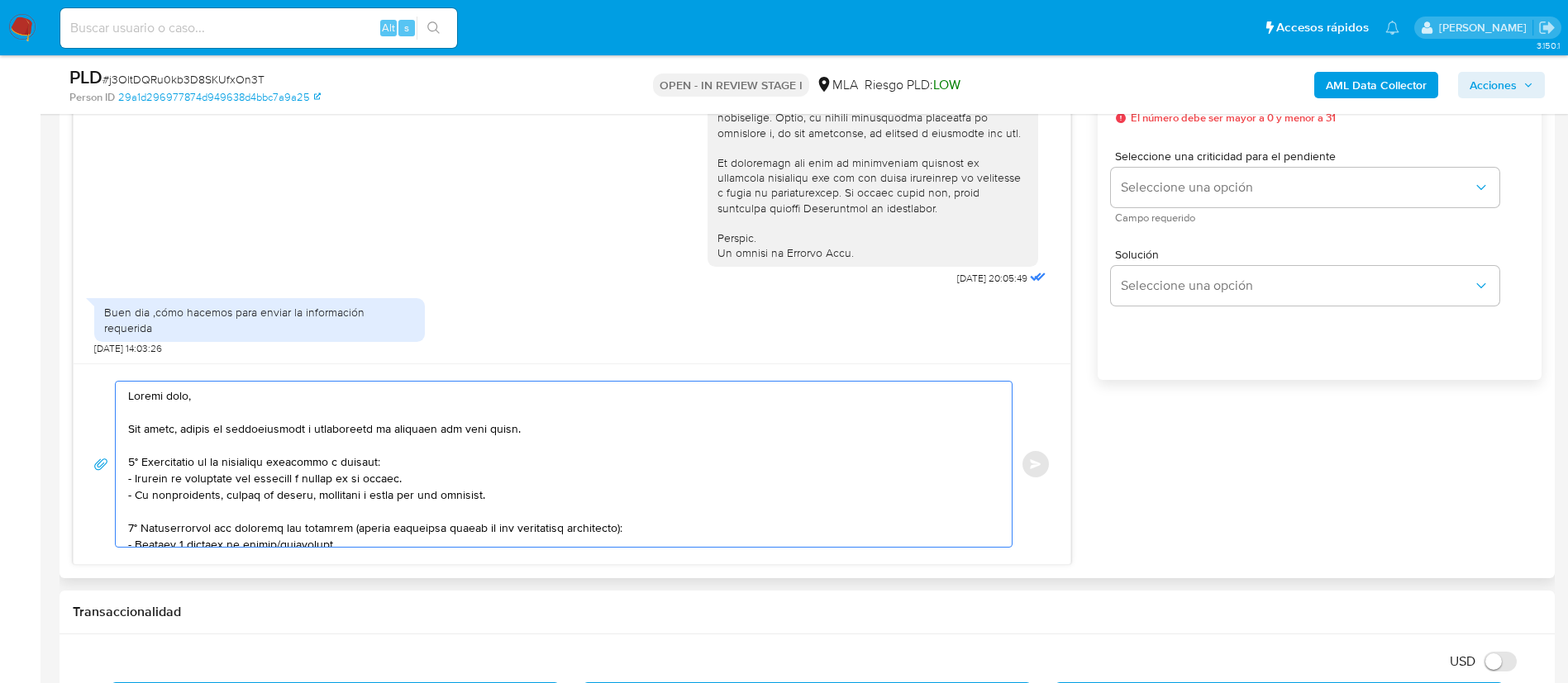
scroll to position [124, 0]
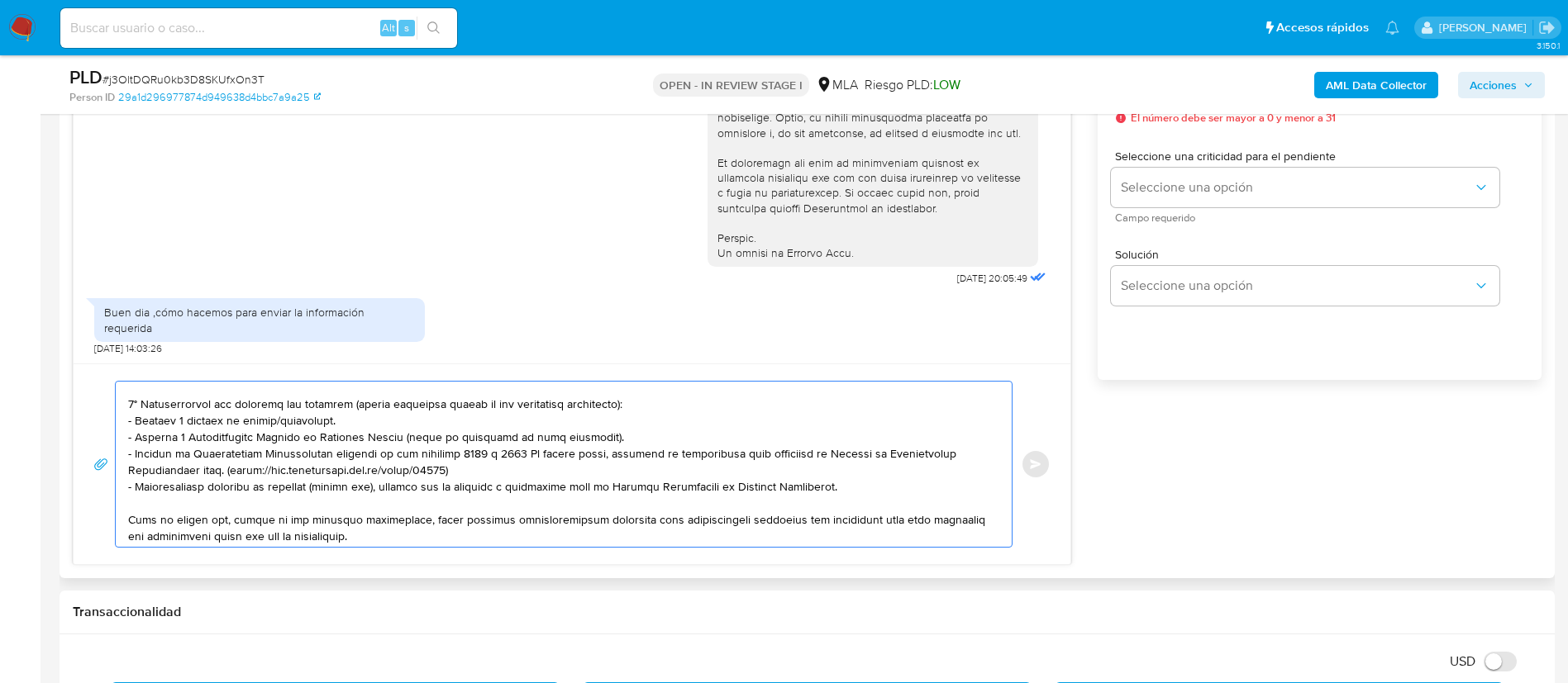
click at [307, 426] on textarea at bounding box center [559, 464] width 863 height 165
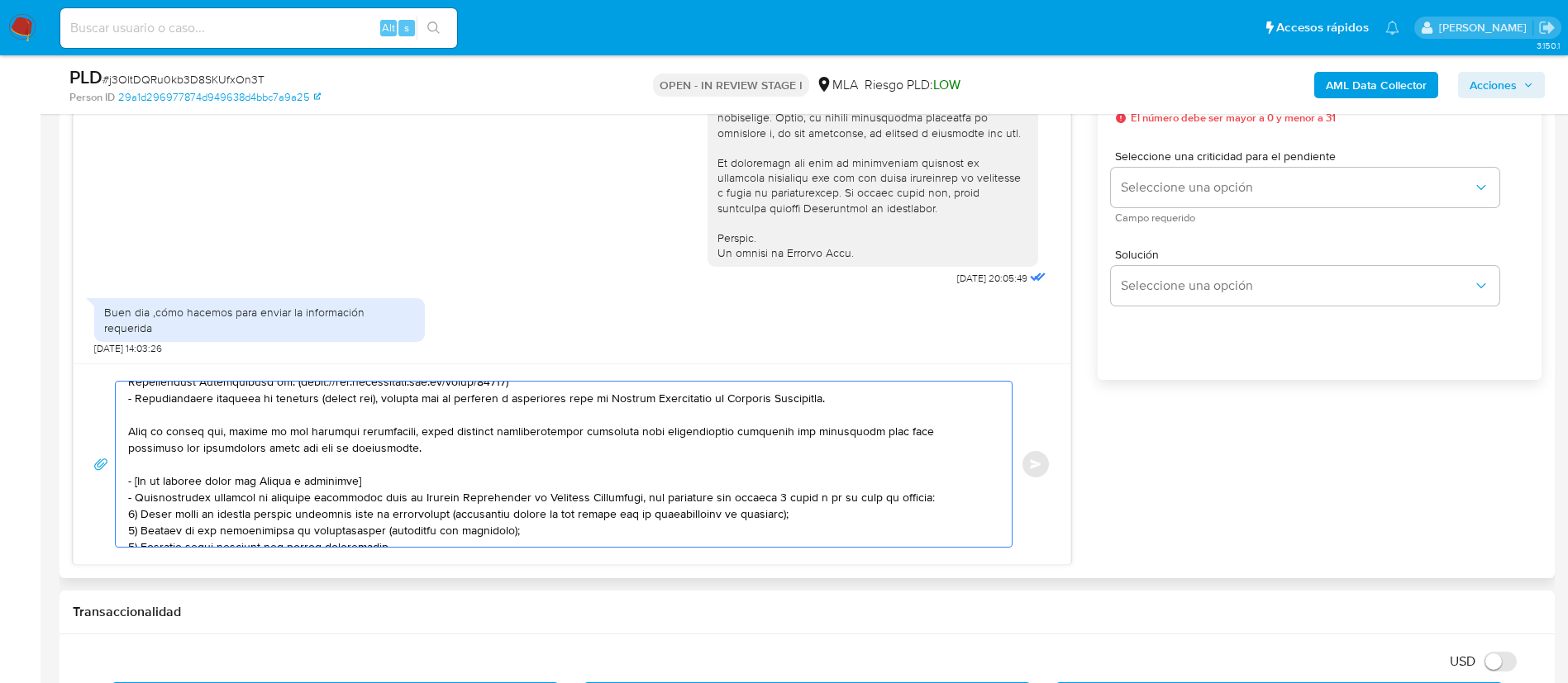
scroll to position [248, 0]
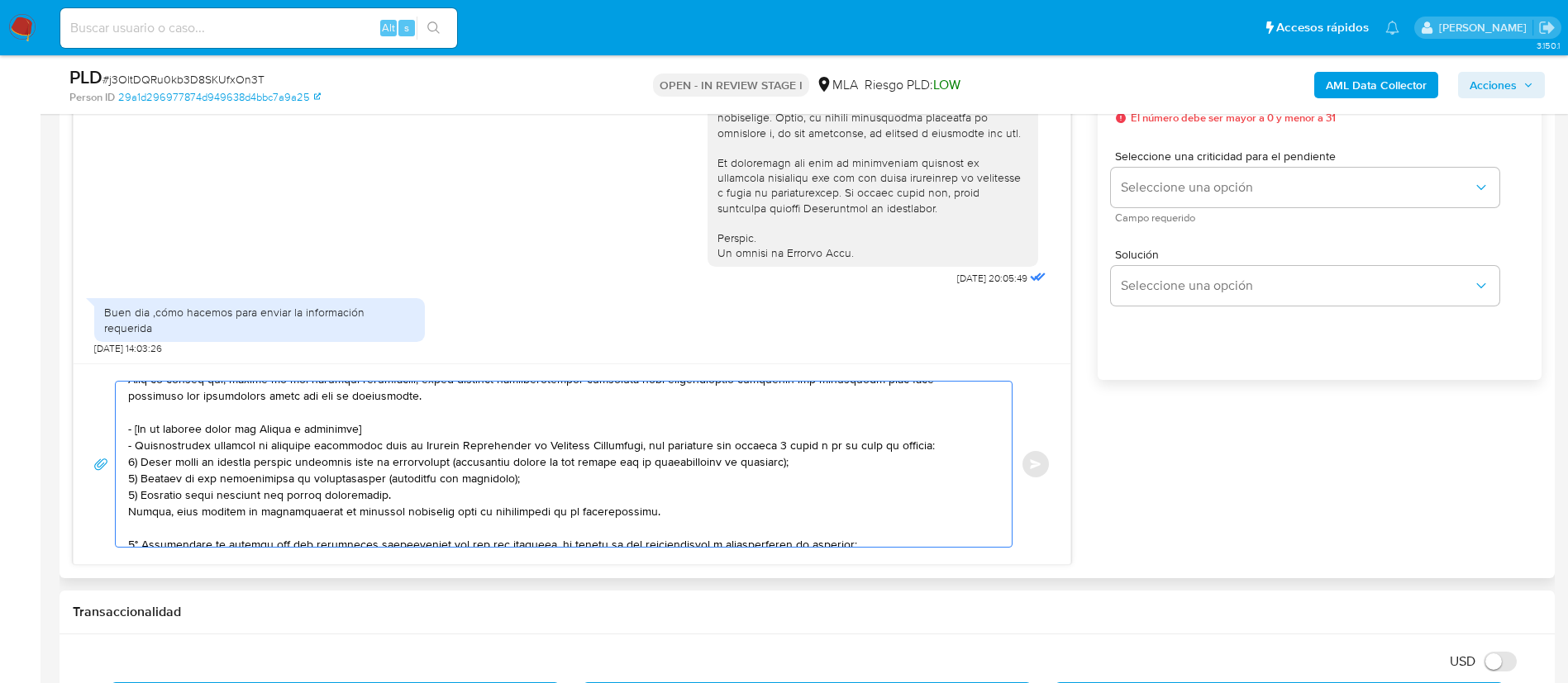
drag, startPoint x: 130, startPoint y: 429, endPoint x: 639, endPoint y: 511, distance: 515.6
click at [638, 509] on textarea at bounding box center [559, 464] width 863 height 165
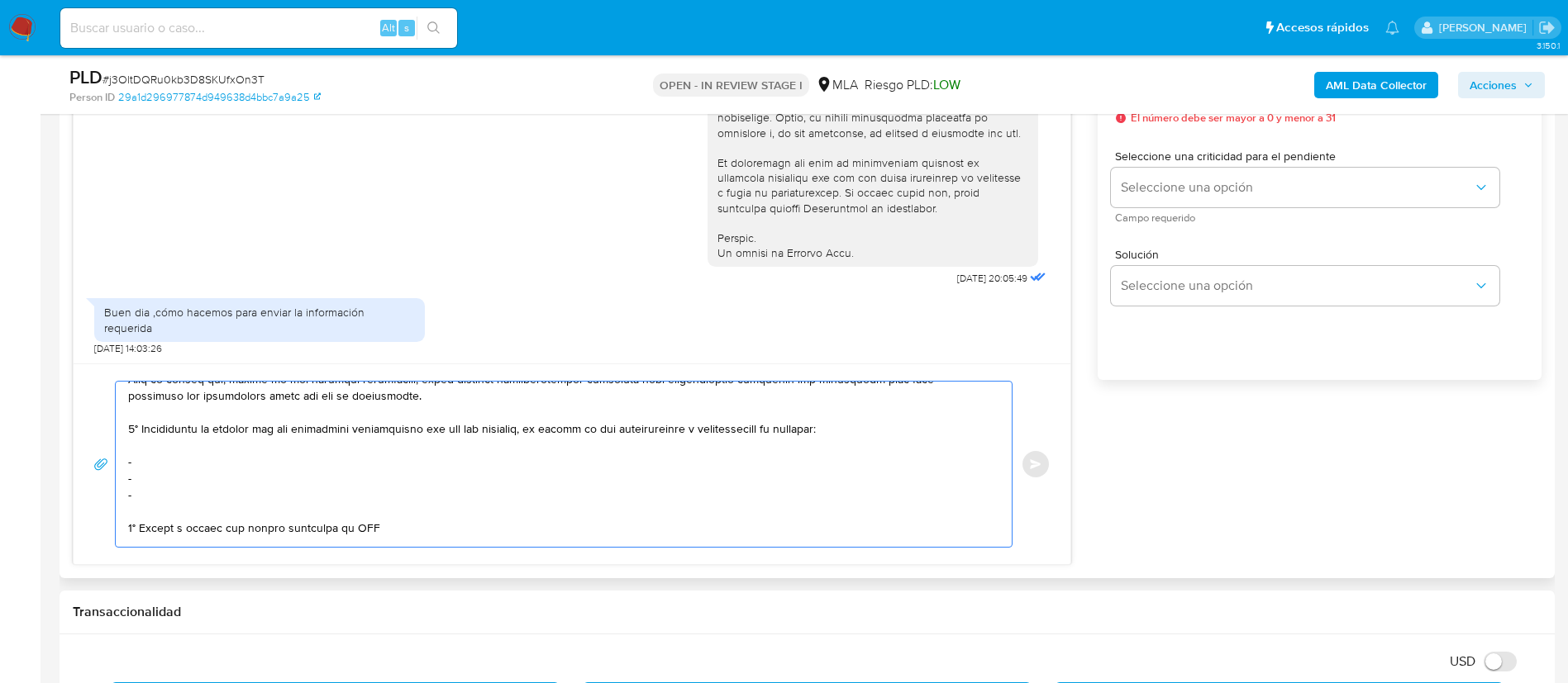
scroll to position [231, 0]
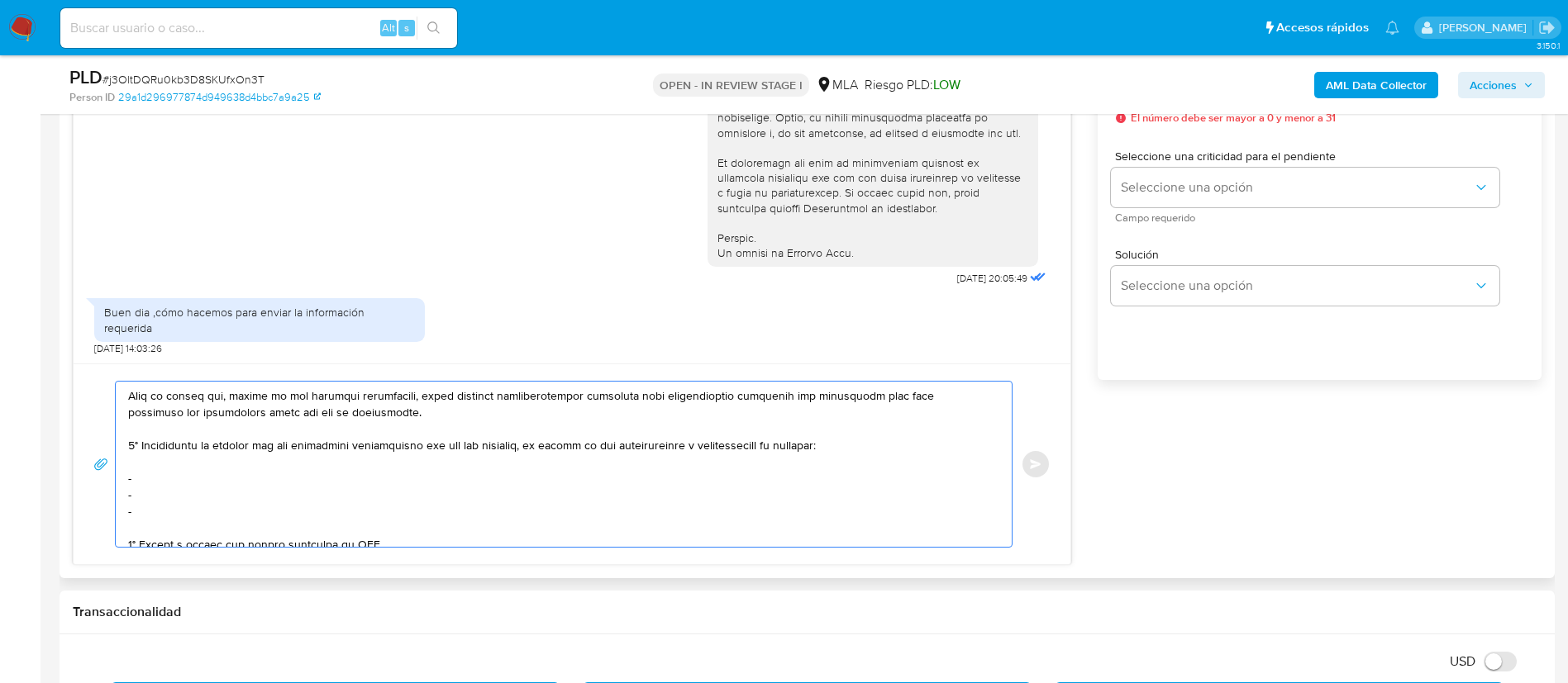
click at [246, 480] on textarea at bounding box center [559, 464] width 863 height 165
paste textarea "Fideicomiso Inmobiliario Polo 52 - CUIT 30715451774"
click at [214, 486] on textarea at bounding box center [559, 464] width 863 height 165
paste textarea "Erica Dayana Ferreyra - CUIT 27340702102"
click at [203, 506] on textarea at bounding box center [559, 464] width 863 height 165
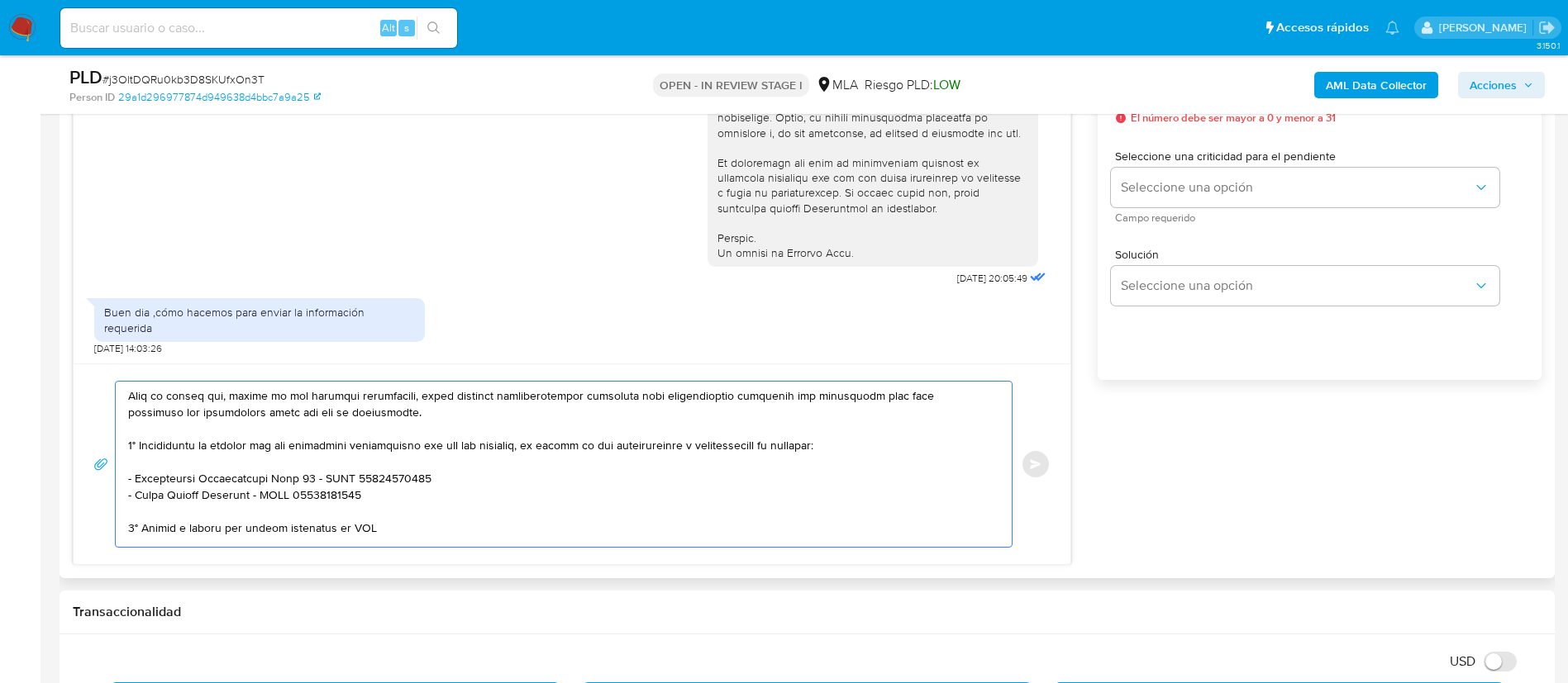
click at [264, 525] on textarea at bounding box center [559, 464] width 863 height 165
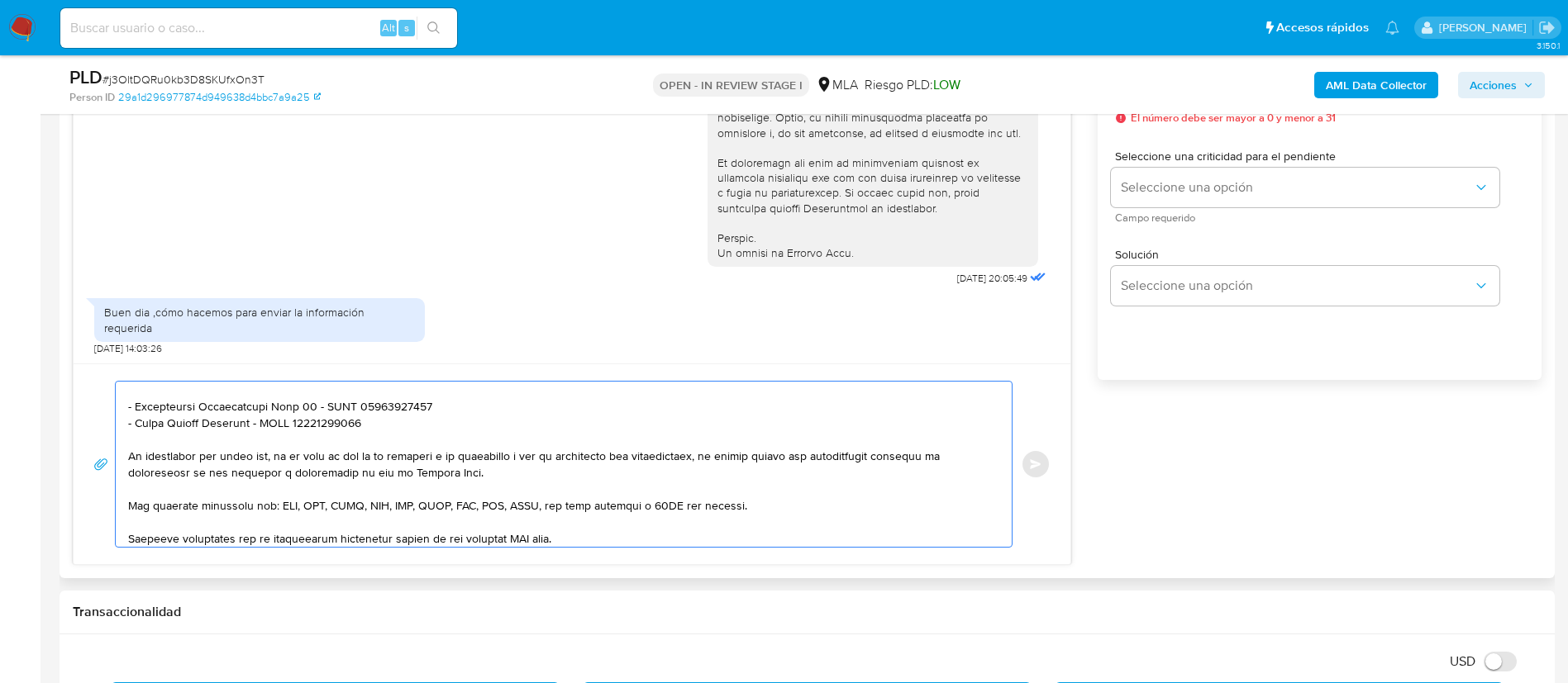
scroll to position [355, 0]
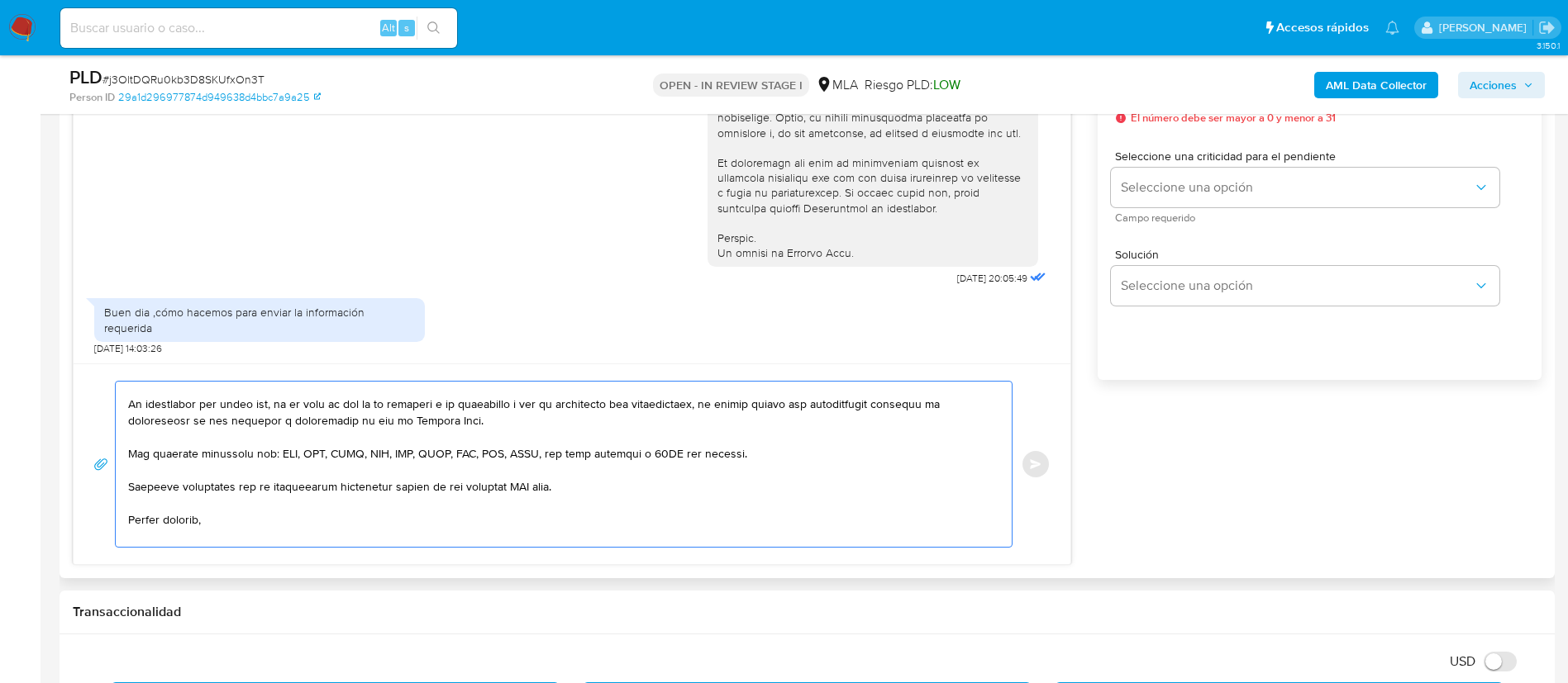
click at [526, 483] on textarea at bounding box center [559, 464] width 863 height 165
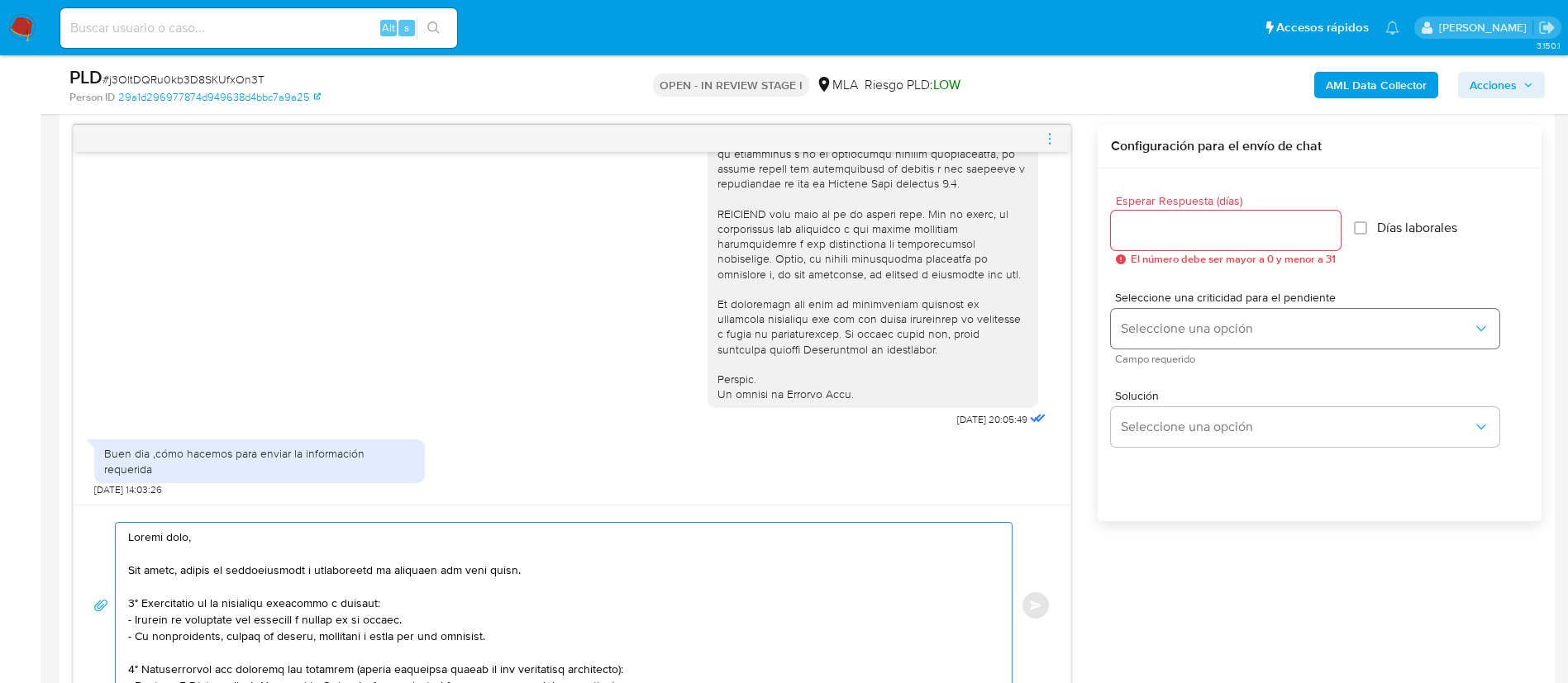
scroll to position [744, 0]
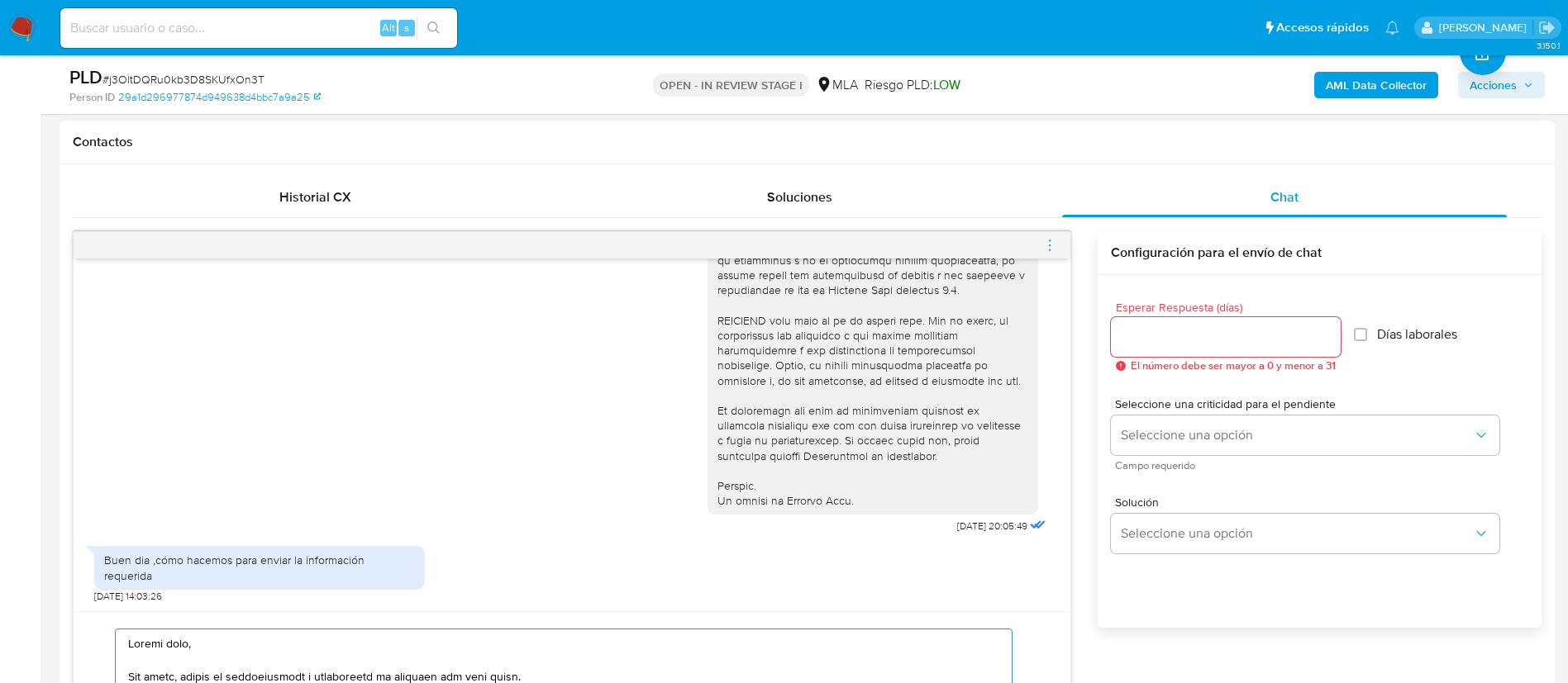
type textarea "Buenos días, Por favor, enviar la documentación e información de ingresos por e…"
click at [1152, 351] on div at bounding box center [1225, 338] width 229 height 40
click at [1152, 339] on input "Esperar Respuesta (días)" at bounding box center [1225, 337] width 229 height 22
type input "2"
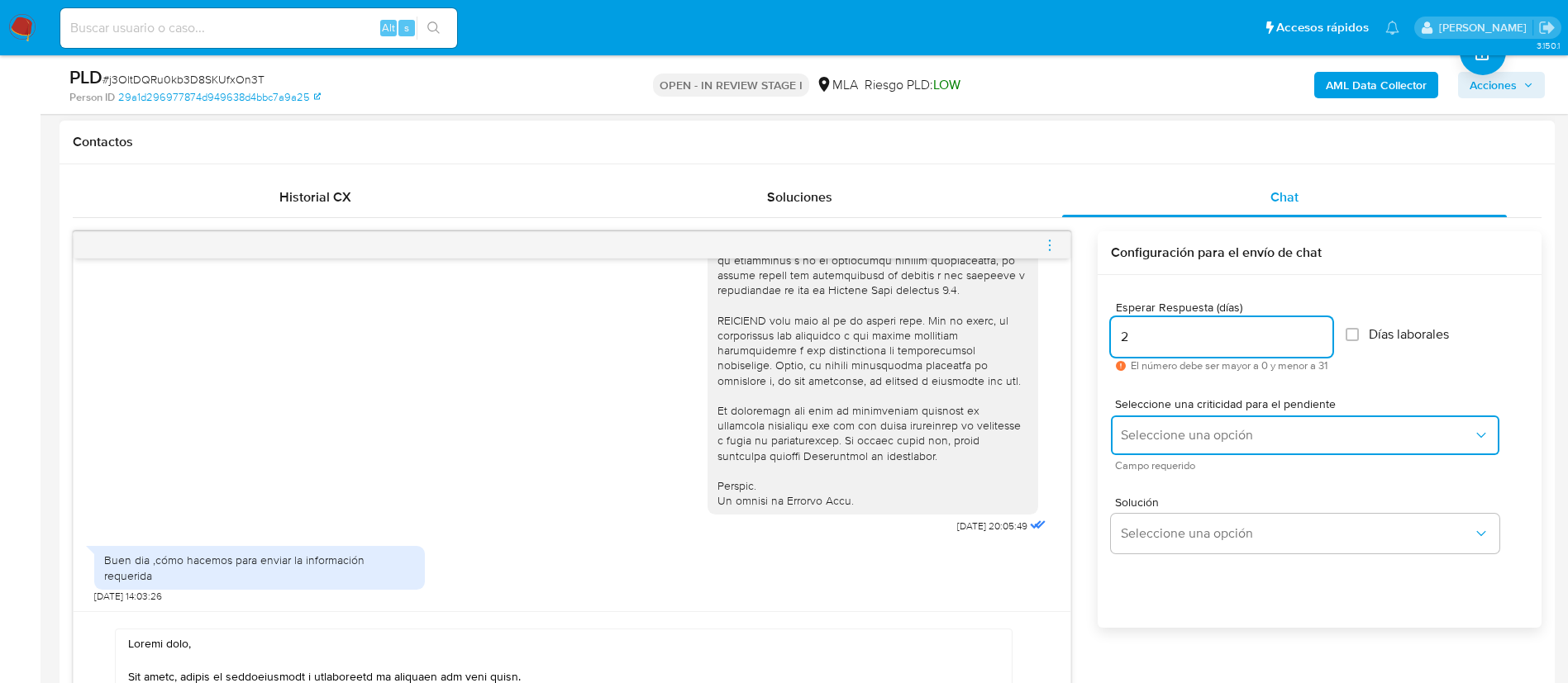
click at [1171, 439] on span "Seleccione una opción" at bounding box center [1296, 435] width 352 height 16
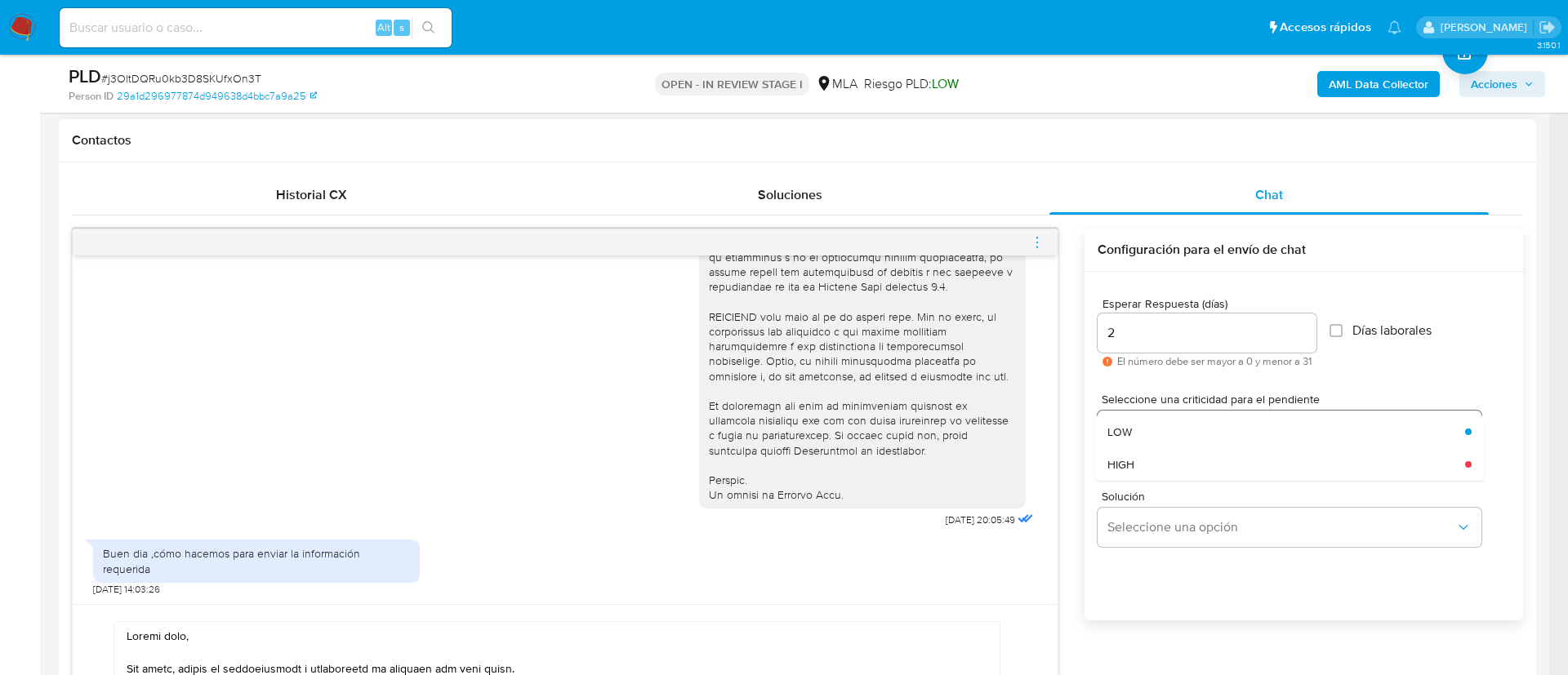
click at [1156, 434] on div "LOW" at bounding box center [1281, 432] width 348 height 33
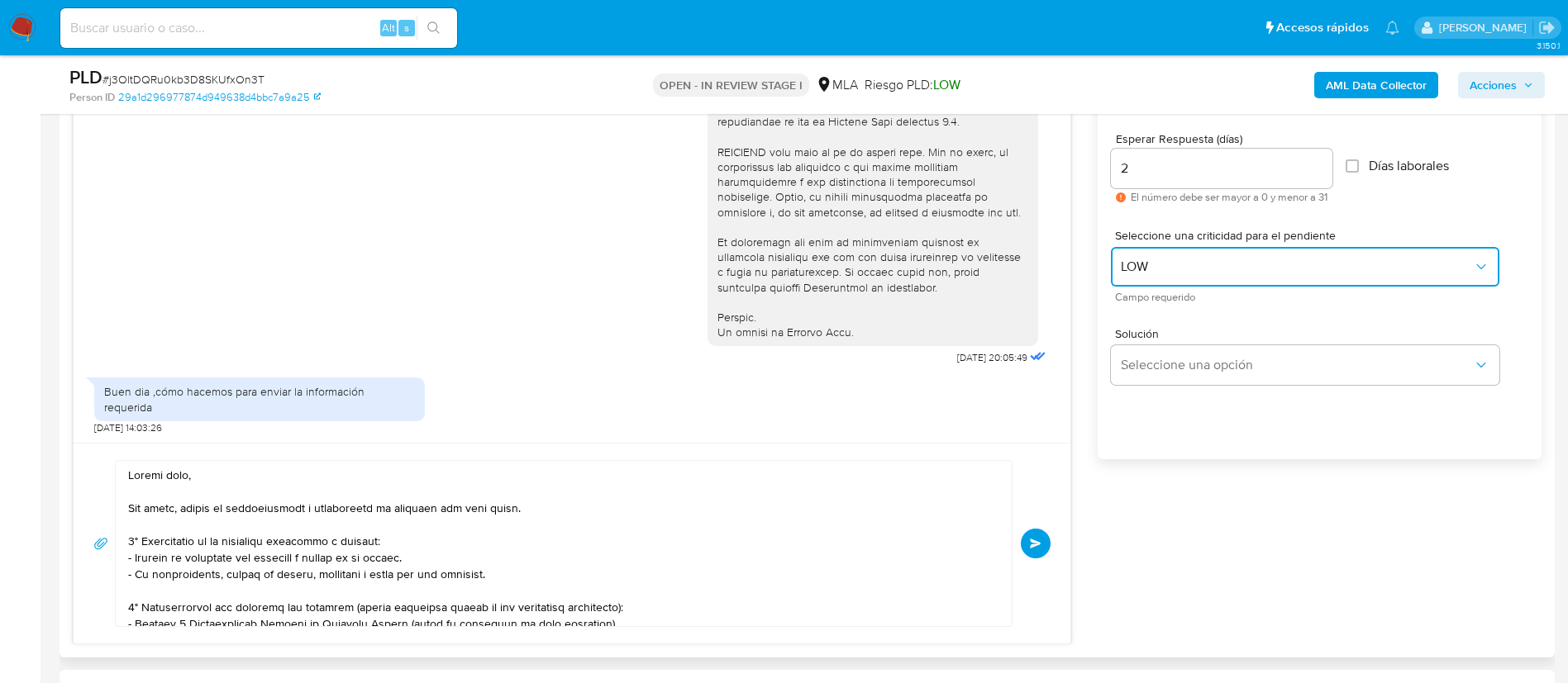
scroll to position [991, 0]
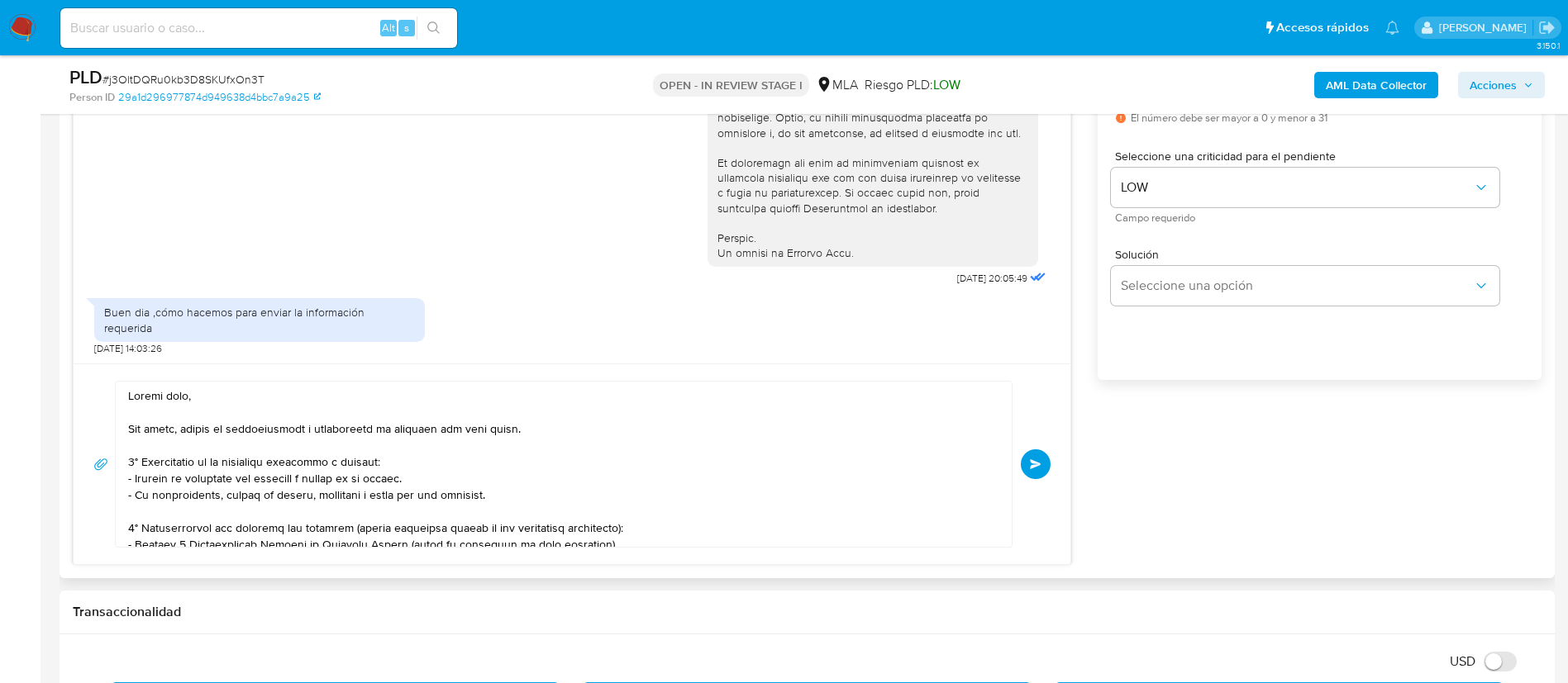
click at [1037, 467] on span "Enviar" at bounding box center [1035, 464] width 11 height 10
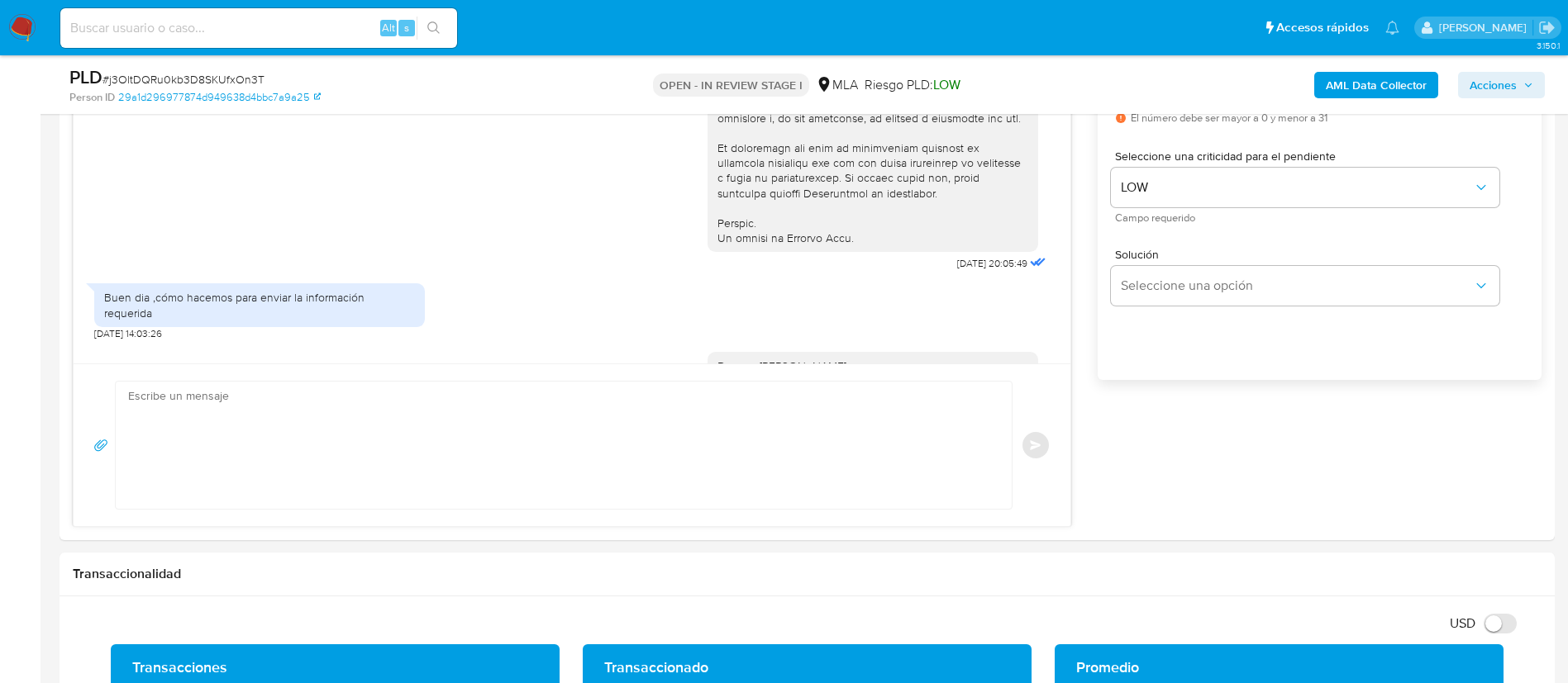
scroll to position [1433, 0]
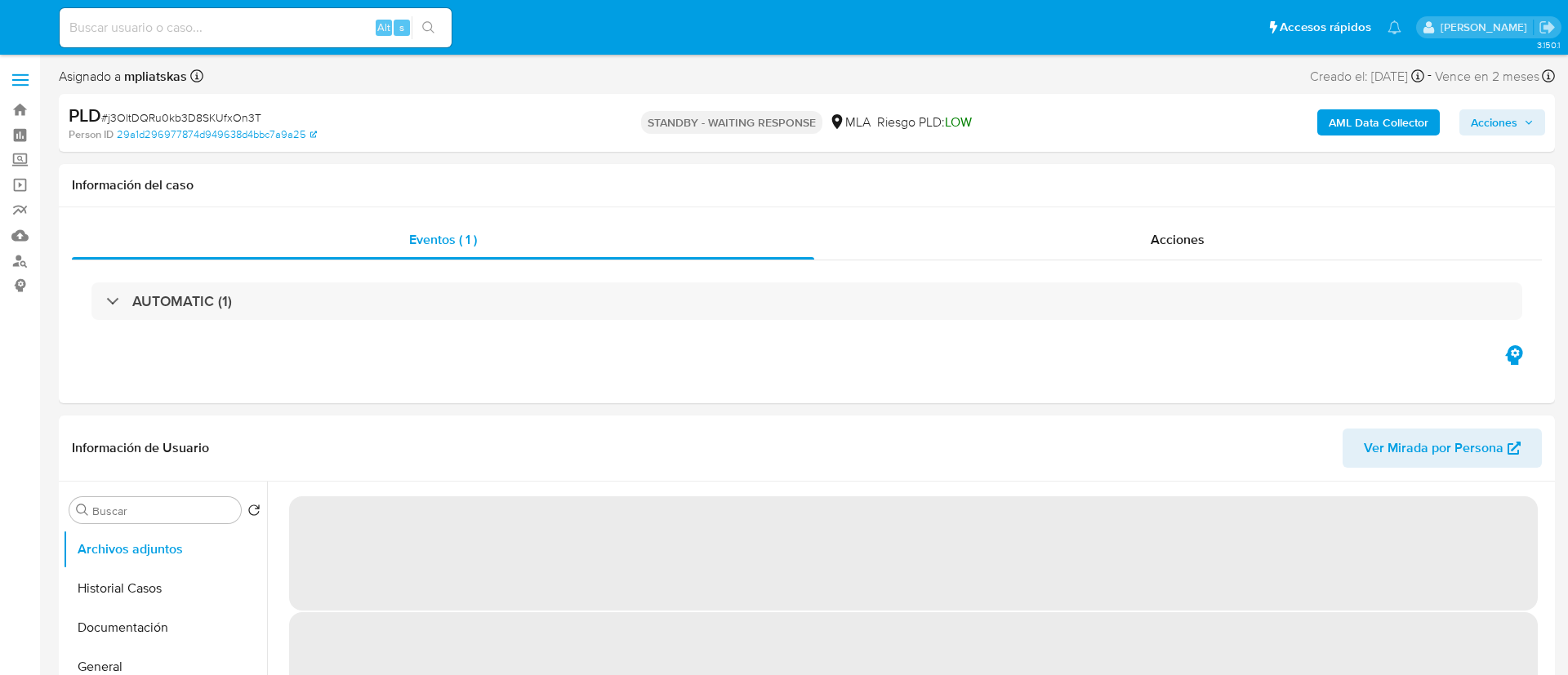
select select "10"
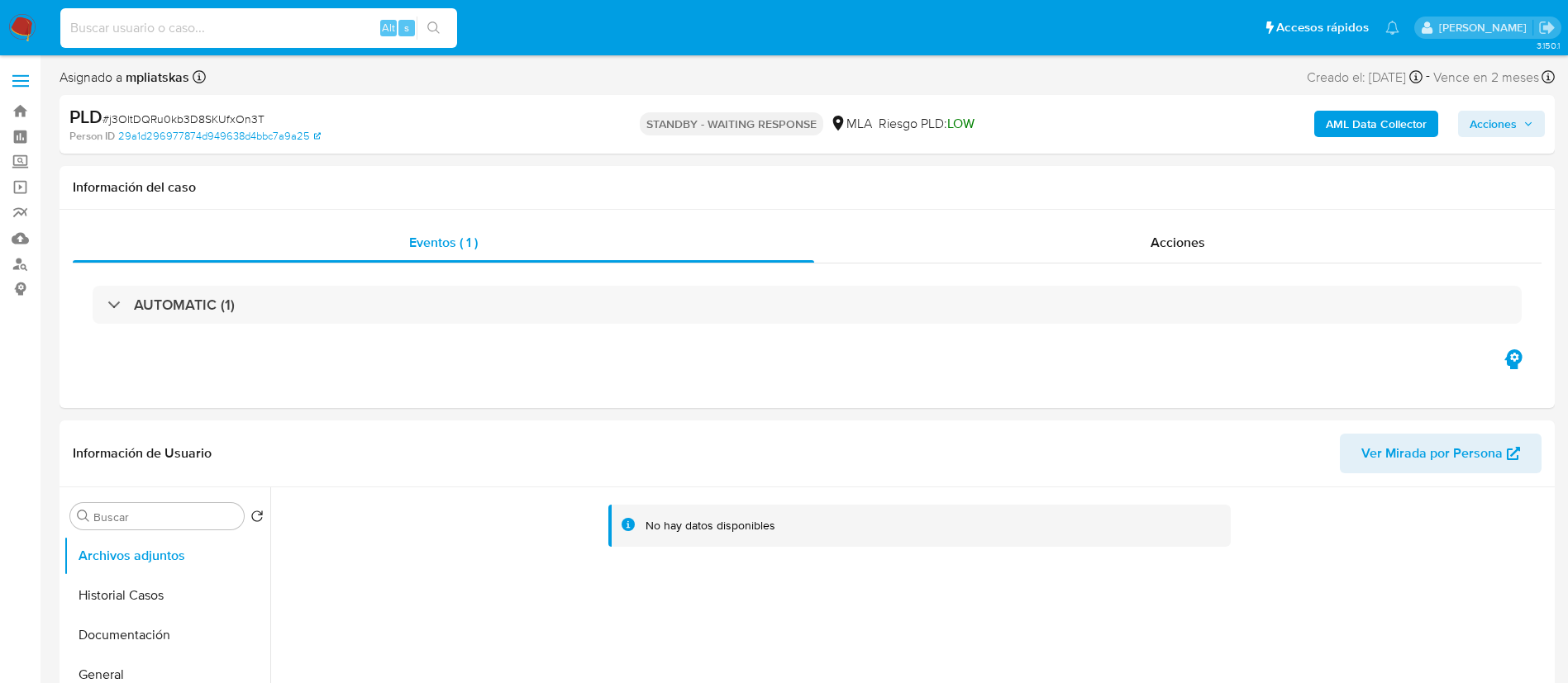
drag, startPoint x: 344, startPoint y: 33, endPoint x: 431, endPoint y: 19, distance: 88.1
click at [344, 33] on input at bounding box center [259, 28] width 397 height 22
paste input "FX7NZpl5iDvsIZsUVhGRJORW"
type input "FX7NZpl5iDvsIZsUVhGRJORW"
click at [435, 22] on icon "search-icon" at bounding box center [433, 28] width 12 height 12
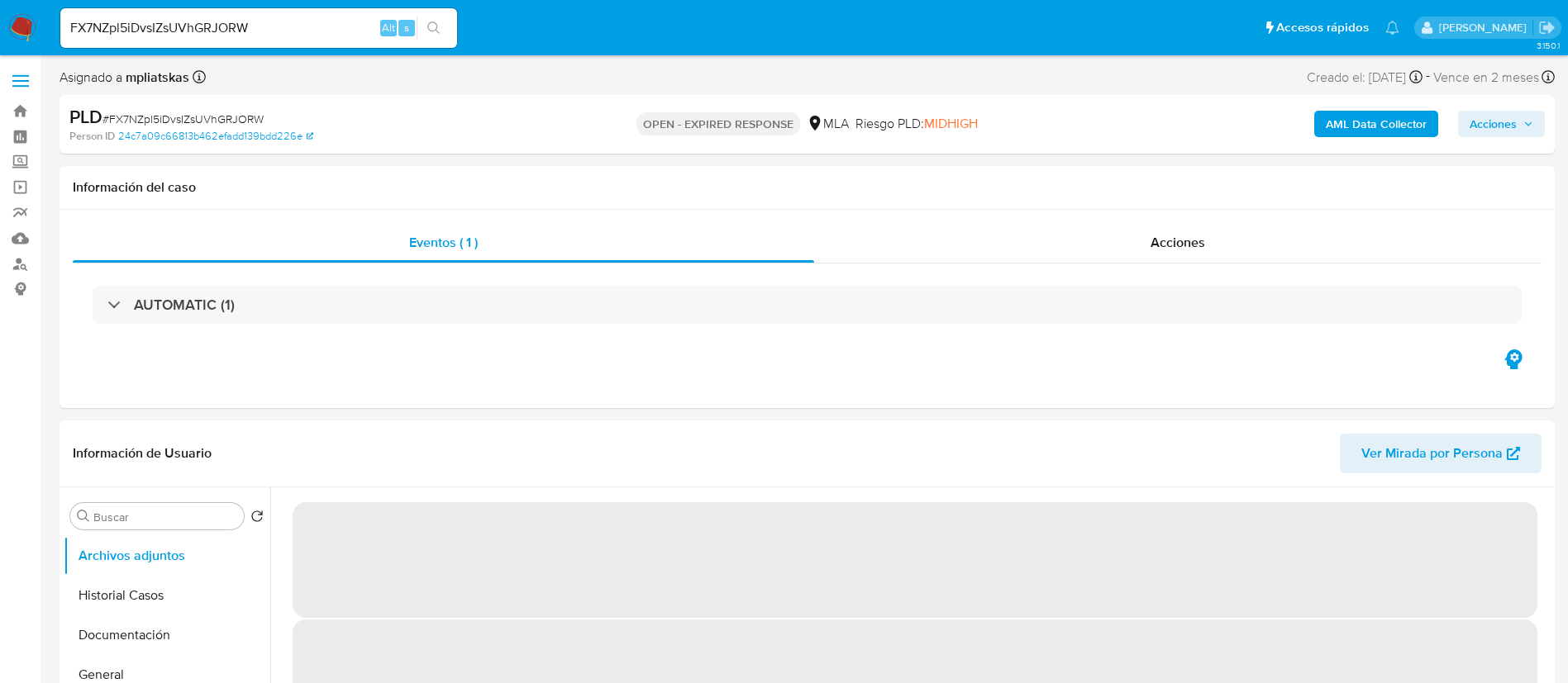
select select "10"
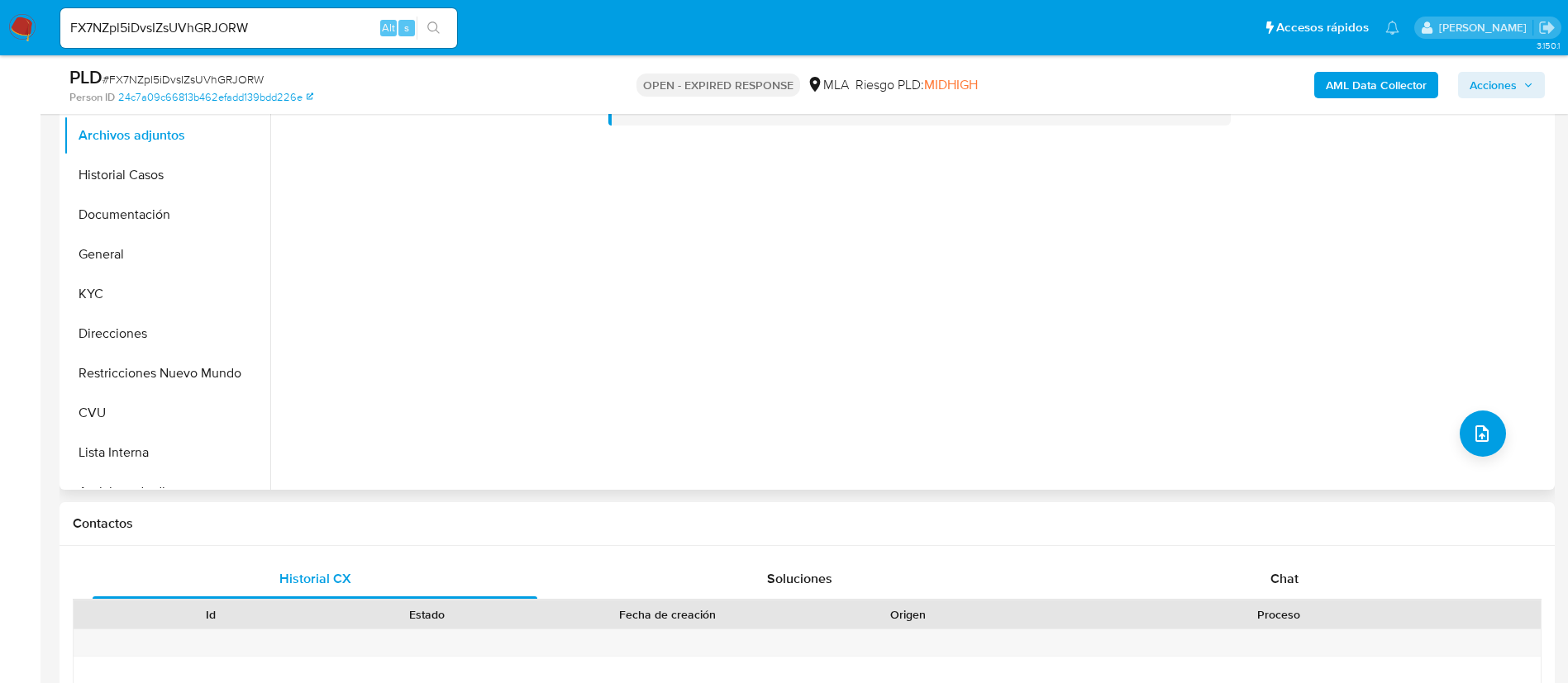
scroll to position [372, 0]
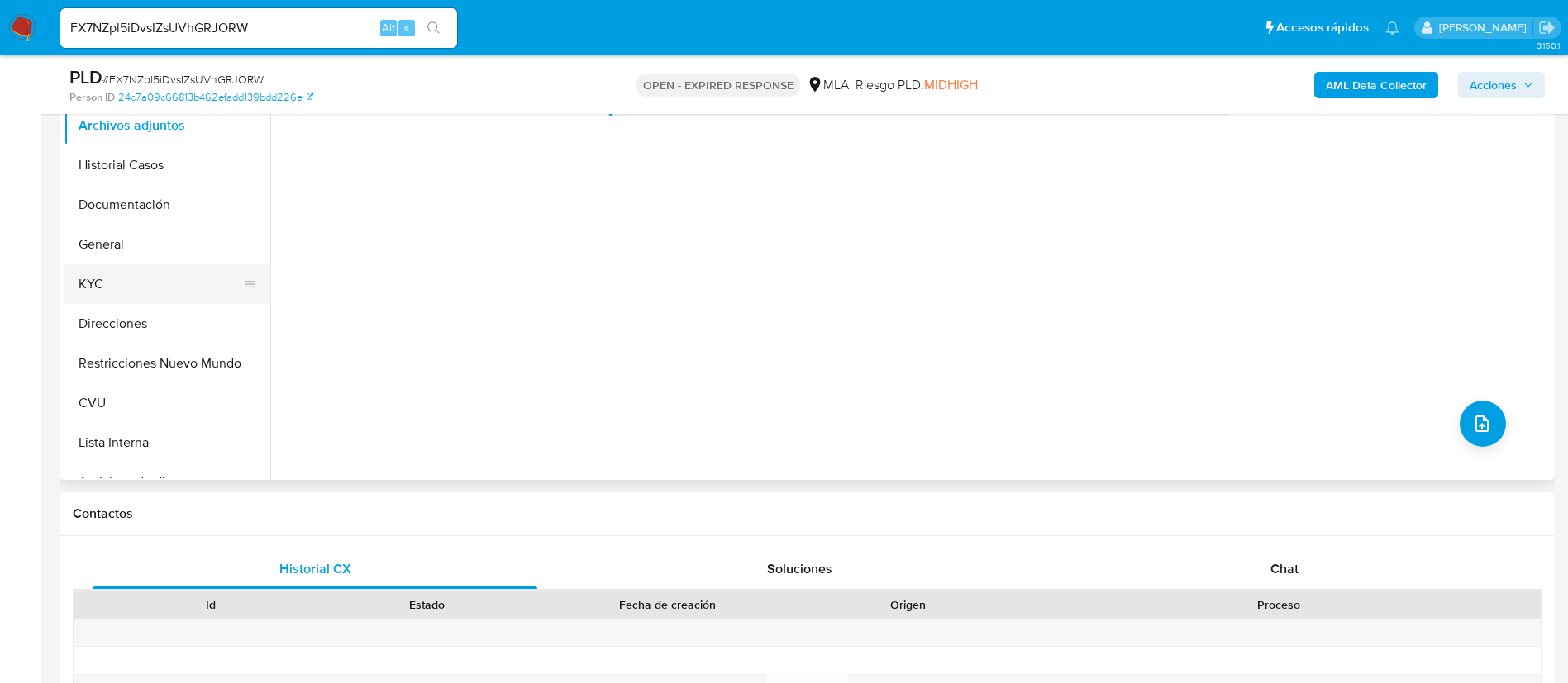
click at [151, 283] on button "KYC" at bounding box center [159, 284] width 193 height 40
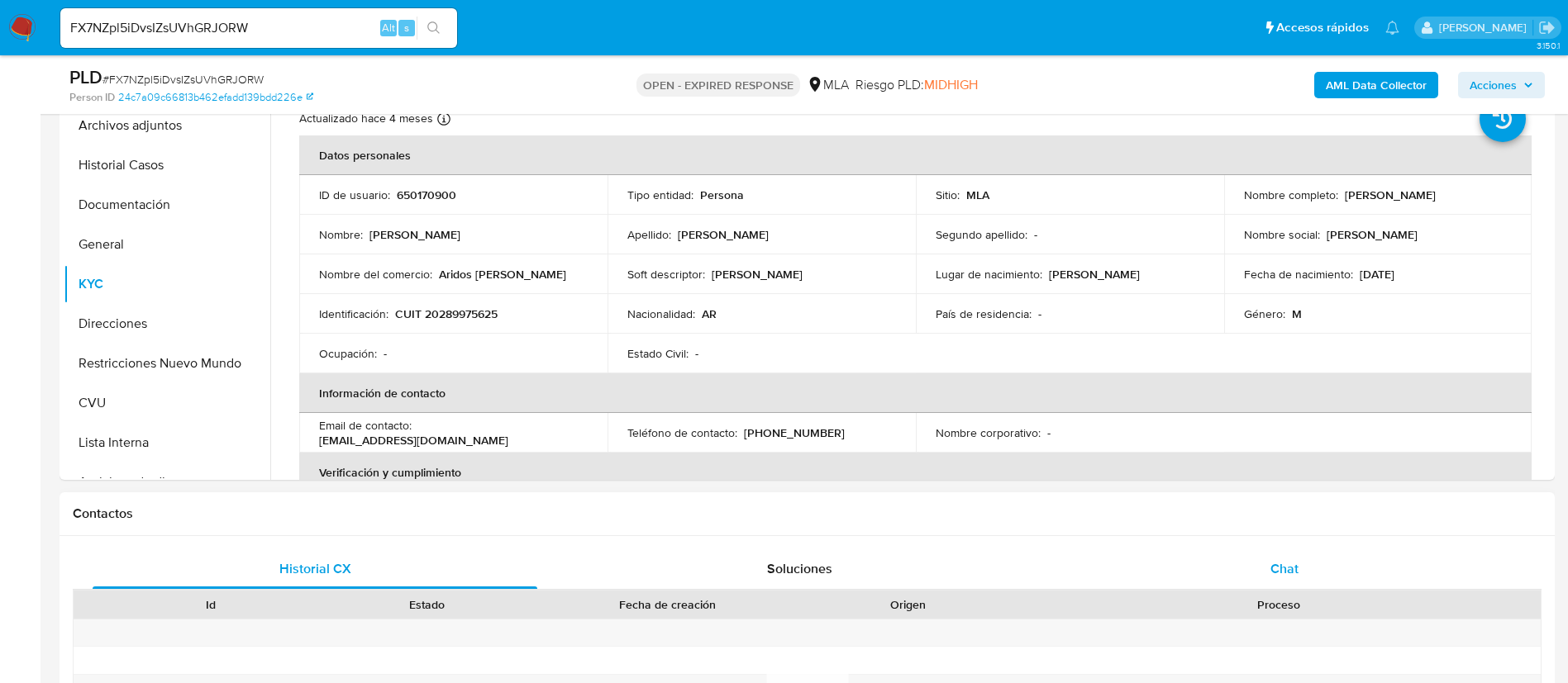
click at [1269, 580] on div "Chat" at bounding box center [1285, 570] width 445 height 40
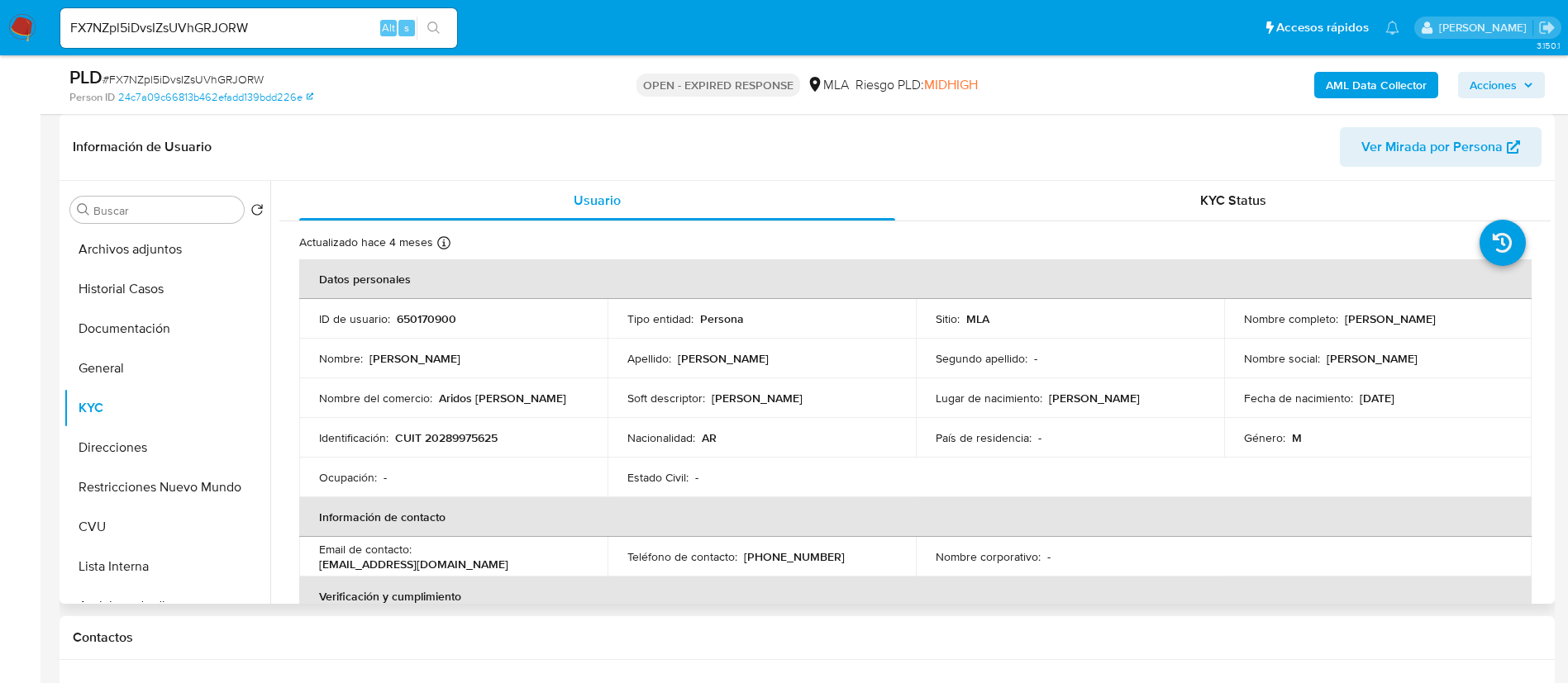
scroll to position [124, 0]
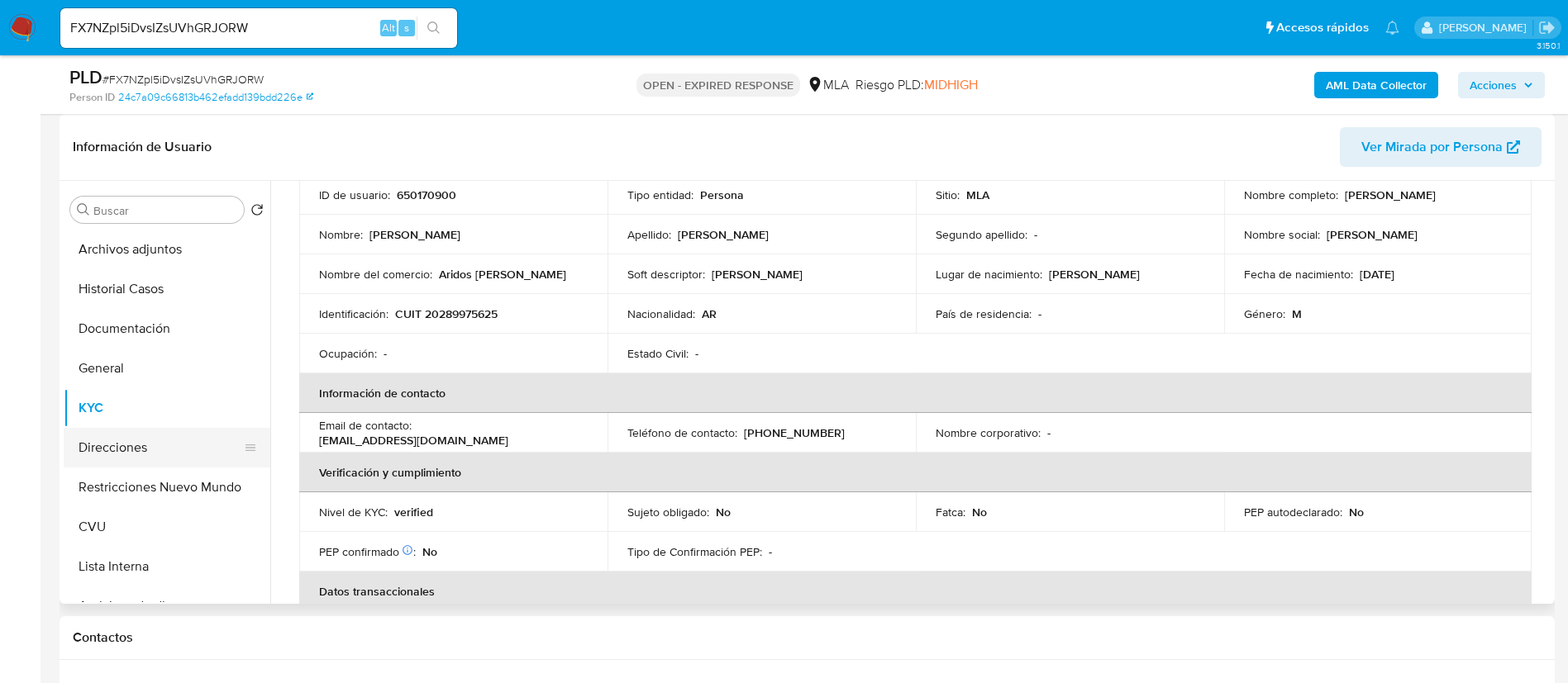
click at [139, 435] on button "Direcciones" at bounding box center [159, 448] width 193 height 40
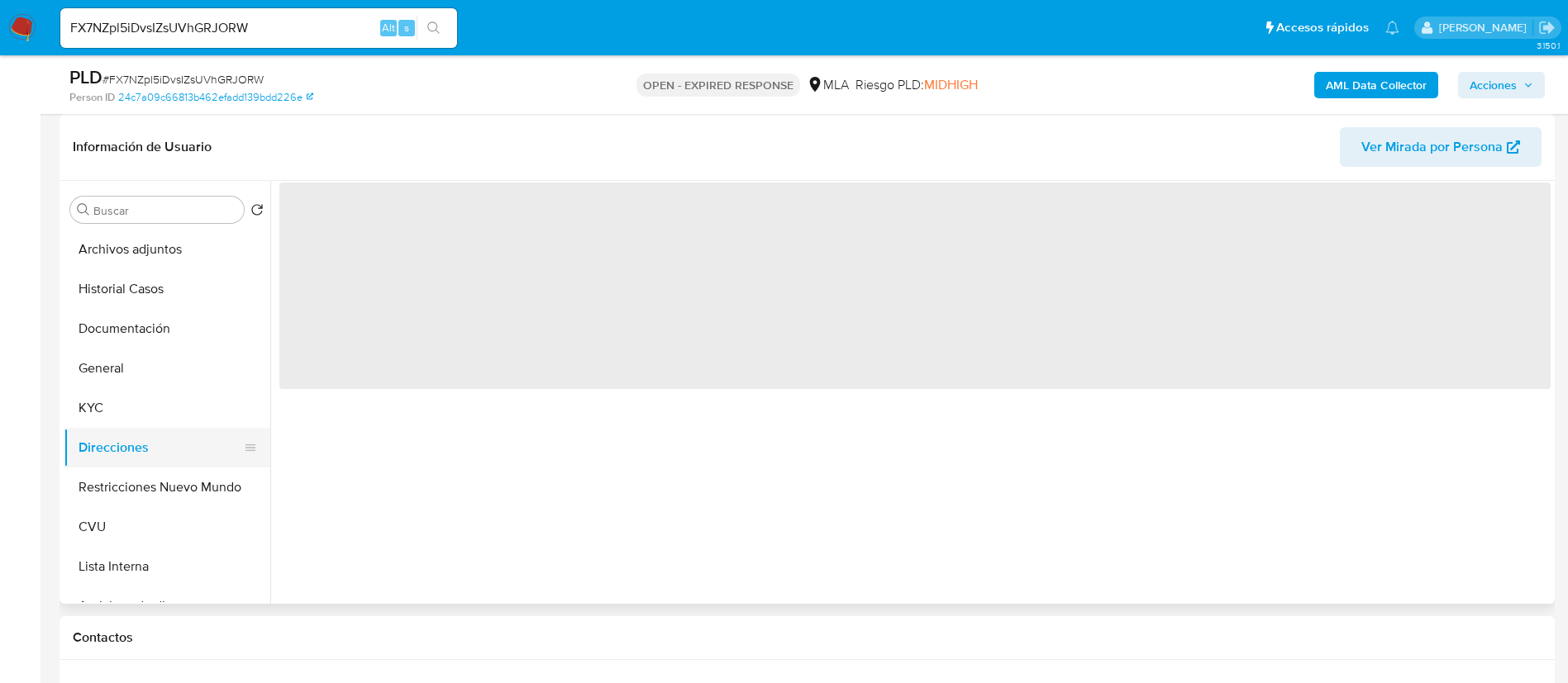
scroll to position [0, 0]
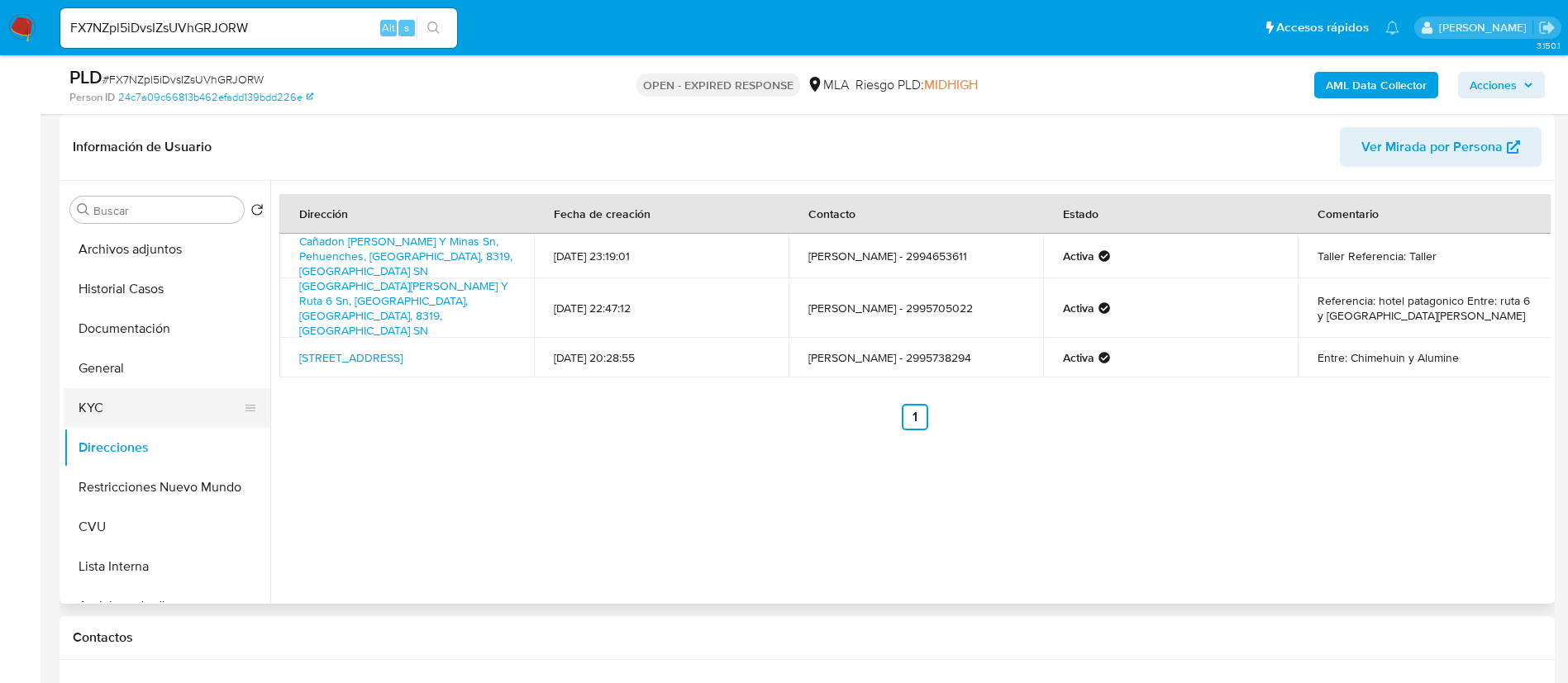
click at [149, 422] on button "KYC" at bounding box center [159, 409] width 193 height 40
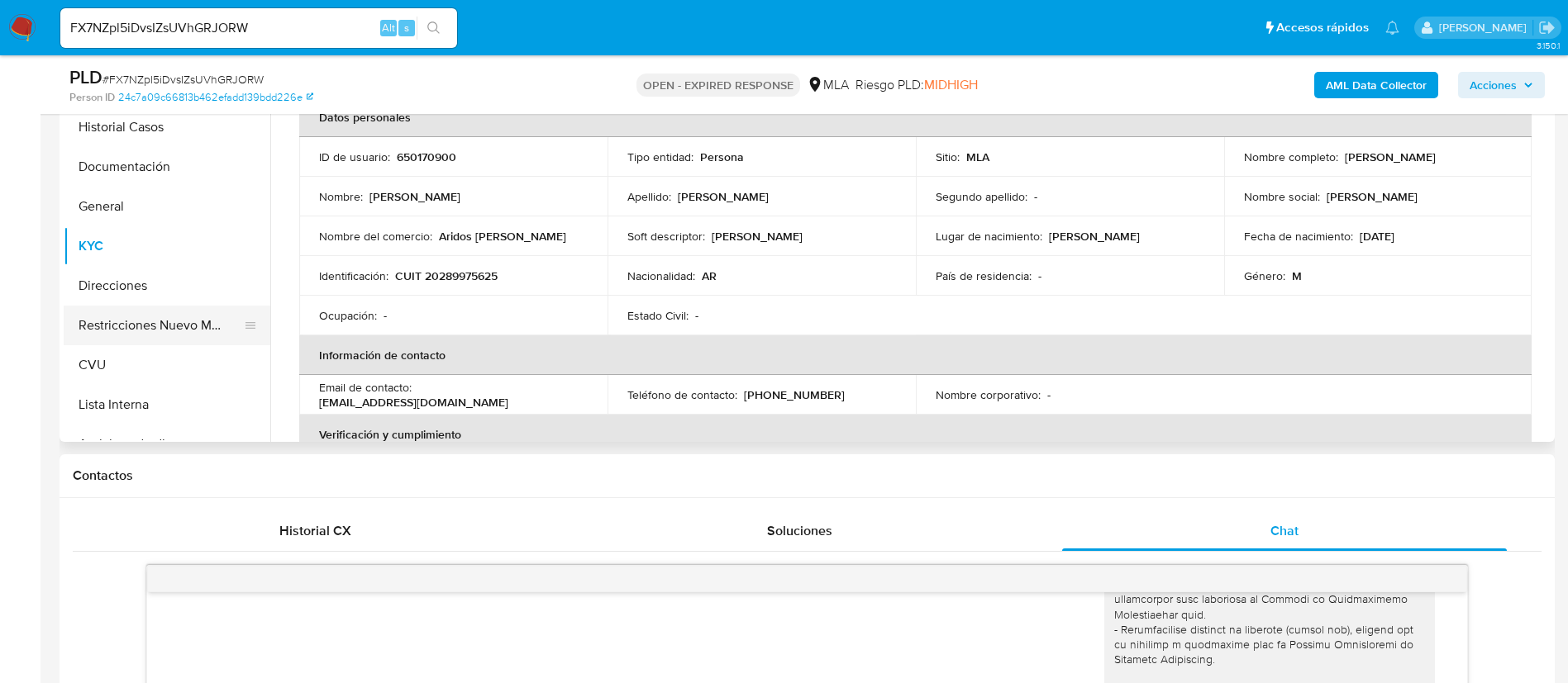
scroll to position [372, 0]
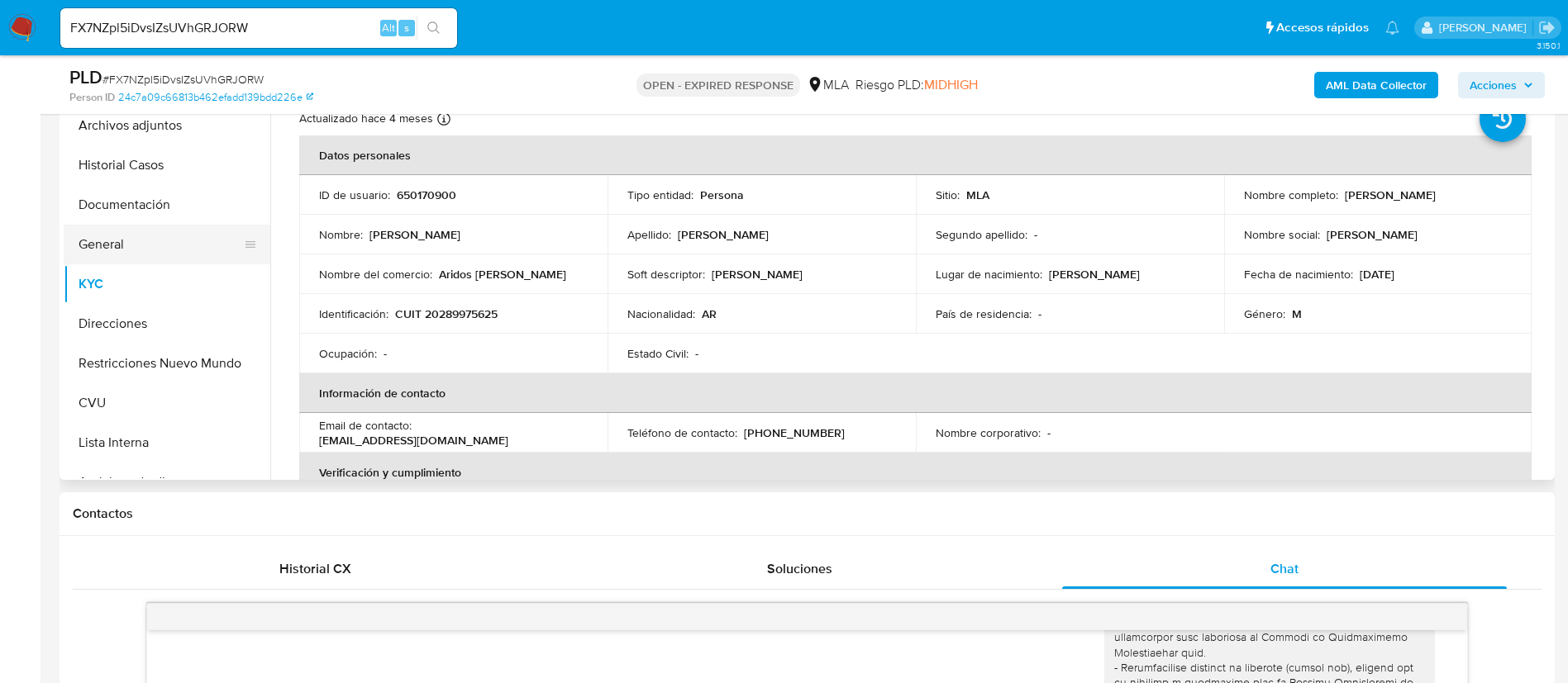
click at [156, 261] on button "General" at bounding box center [159, 245] width 193 height 40
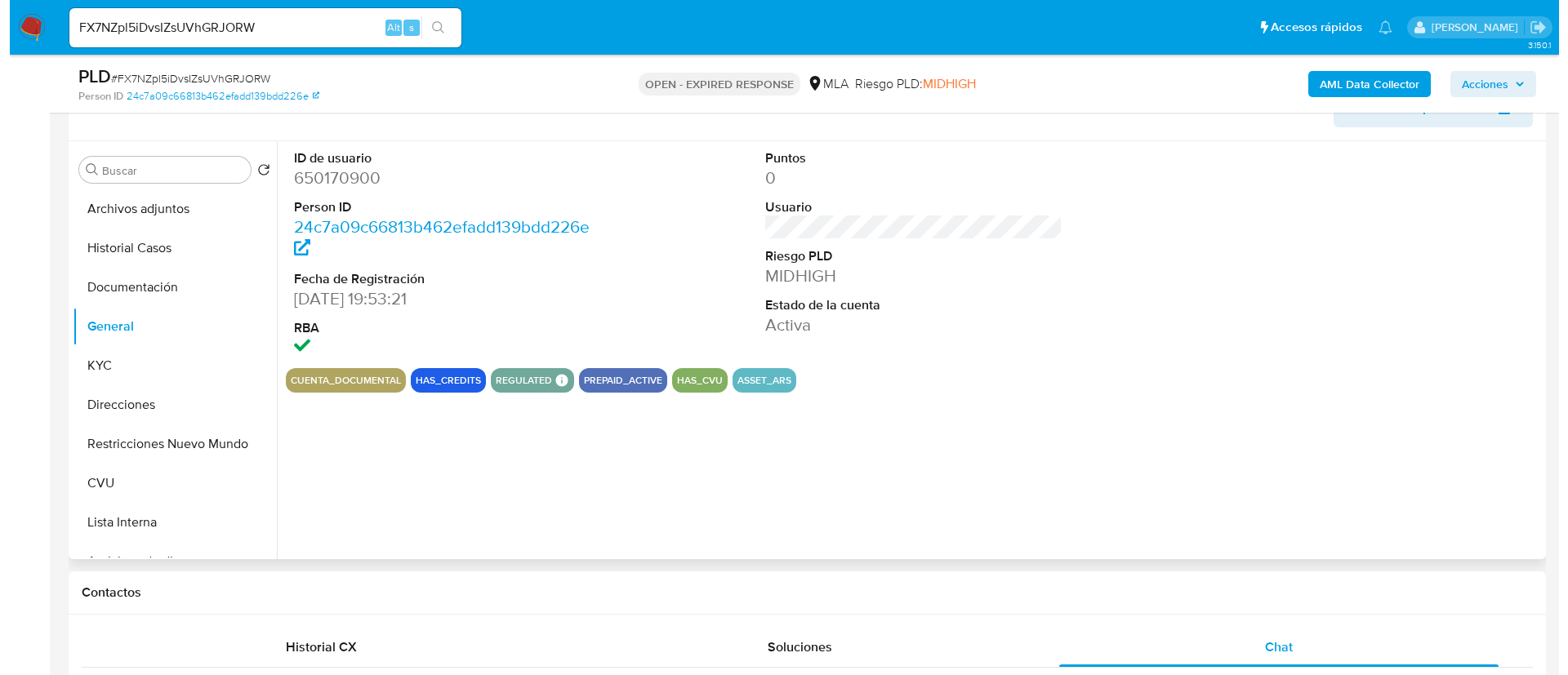
scroll to position [245, 0]
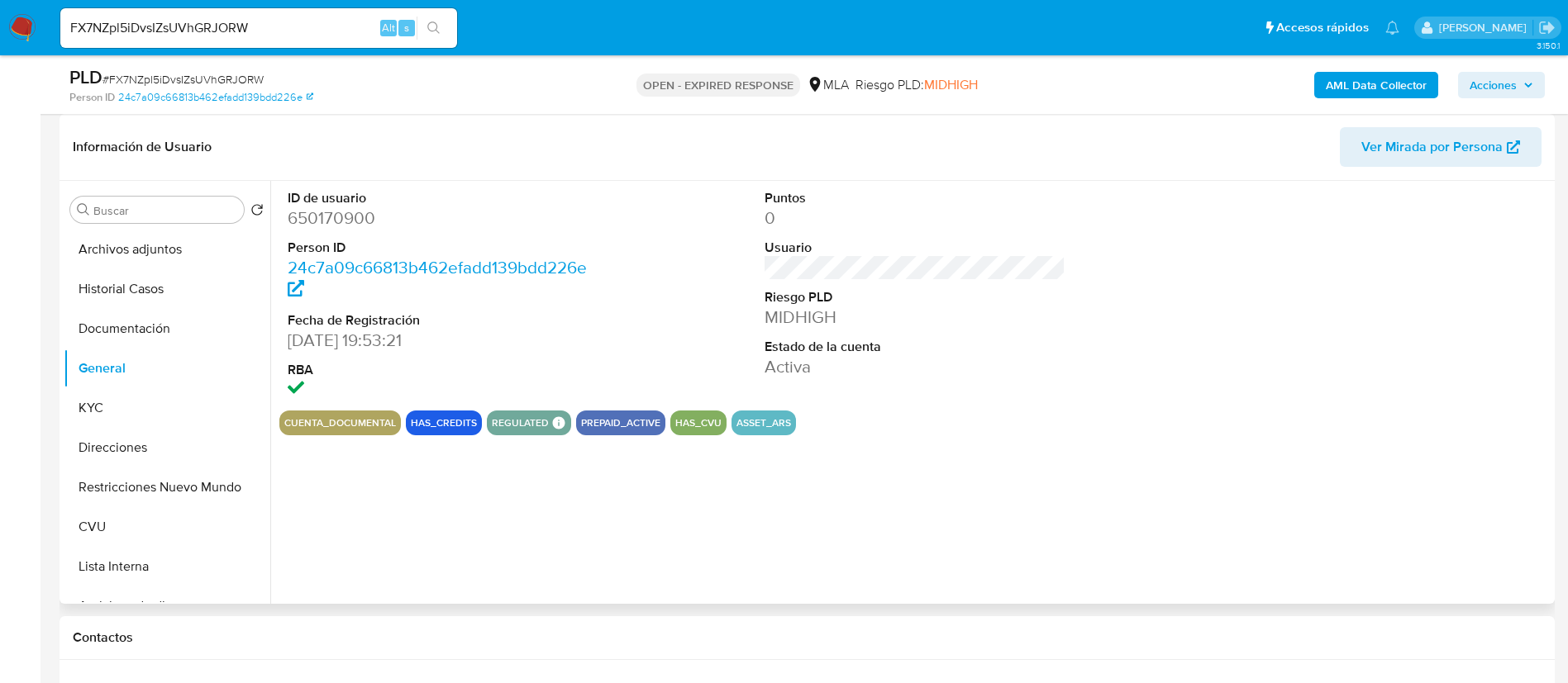
click at [339, 227] on dd "650170900" at bounding box center [438, 218] width 301 height 23
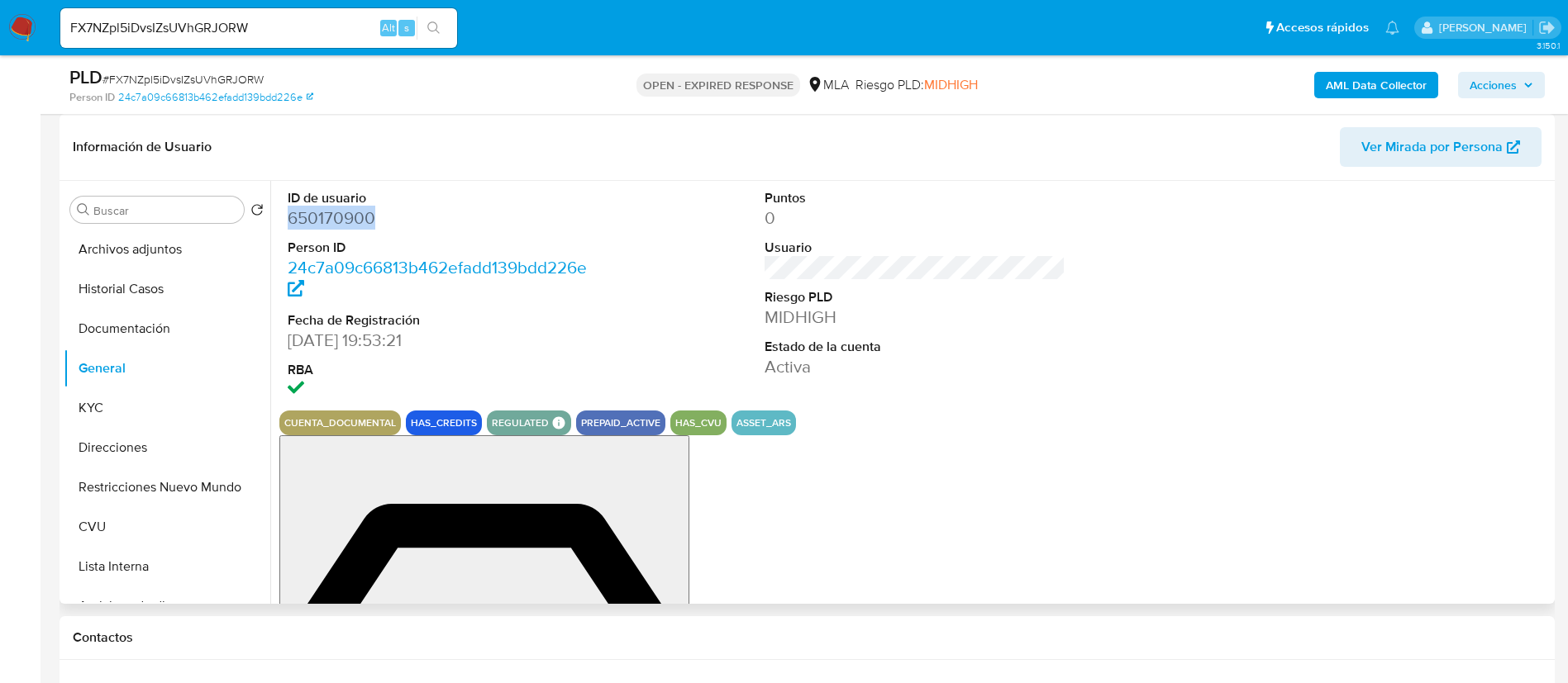
copy dd "650170900"
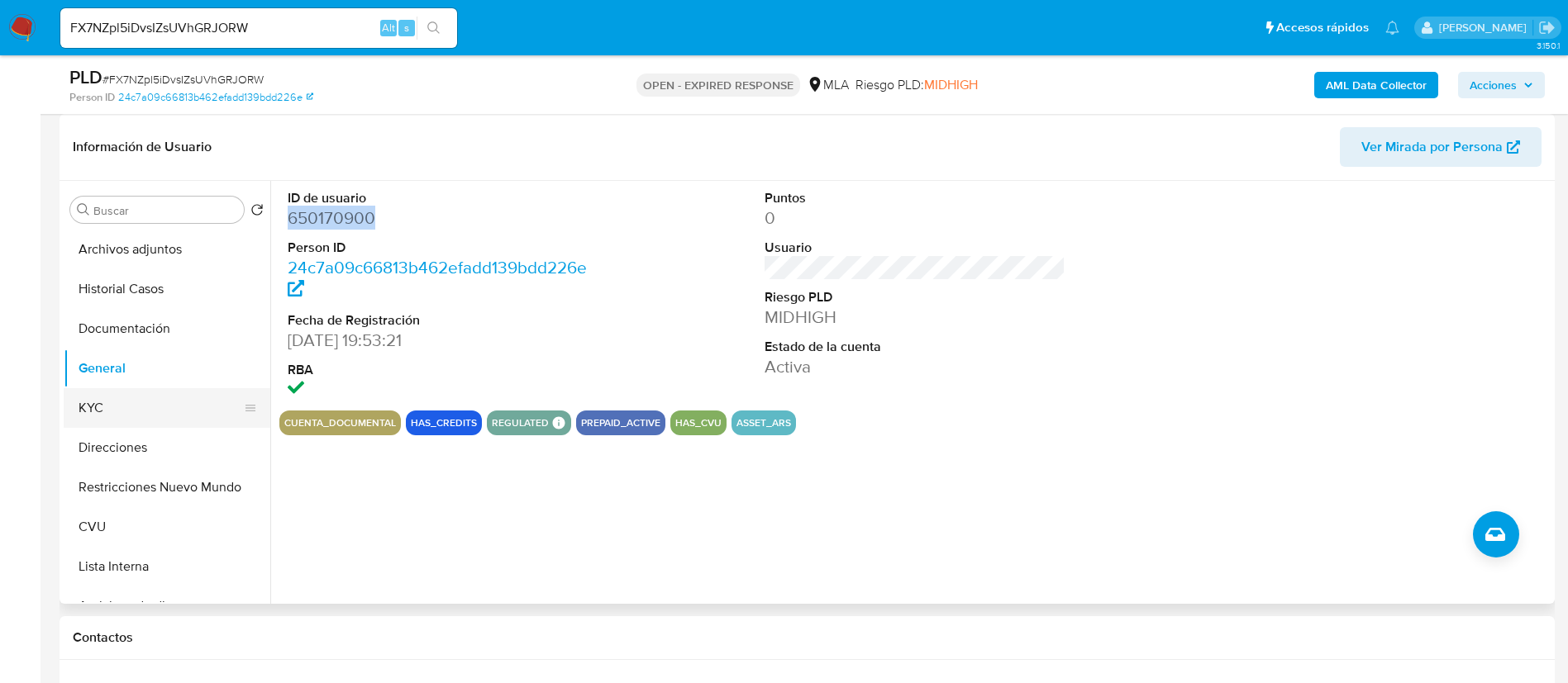
click at [143, 396] on button "KYC" at bounding box center [159, 409] width 193 height 40
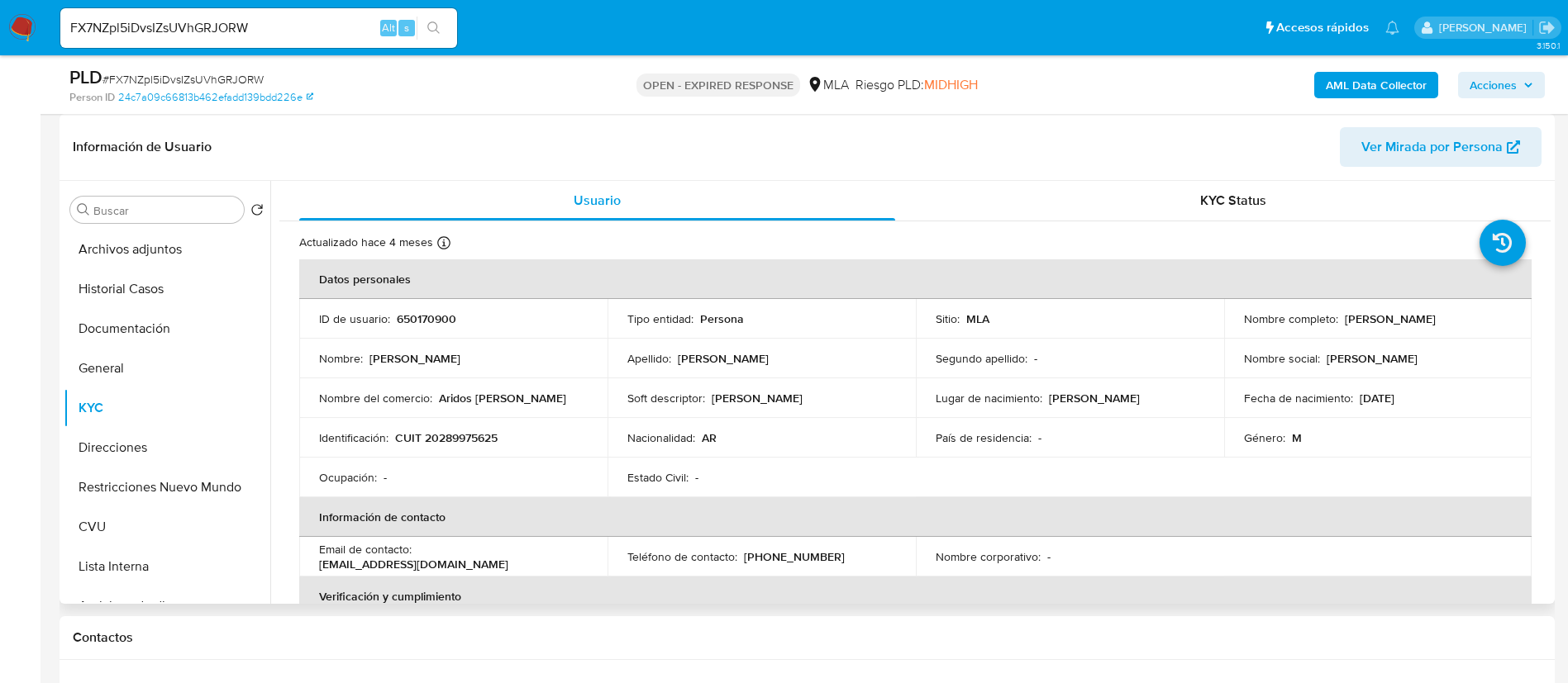
click at [446, 443] on p "CUIT 20289975625" at bounding box center [446, 437] width 102 height 15
copy p "20289975625"
click at [1400, 69] on div "AML Data Collector Acciones" at bounding box center [1300, 84] width 487 height 39
click at [1399, 75] on b "AML Data Collector" at bounding box center [1376, 85] width 100 height 27
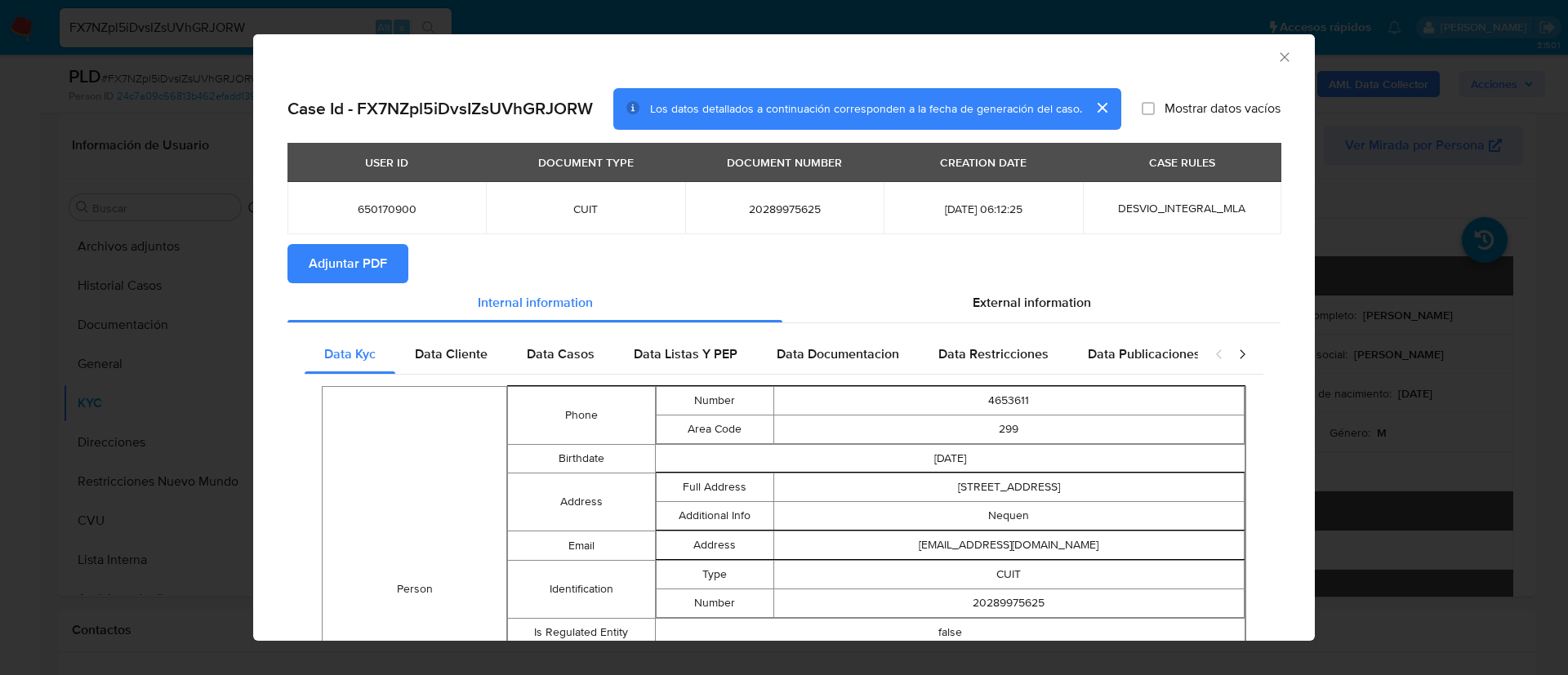
click at [362, 272] on span "Adjuntar PDF" at bounding box center [348, 263] width 79 height 36
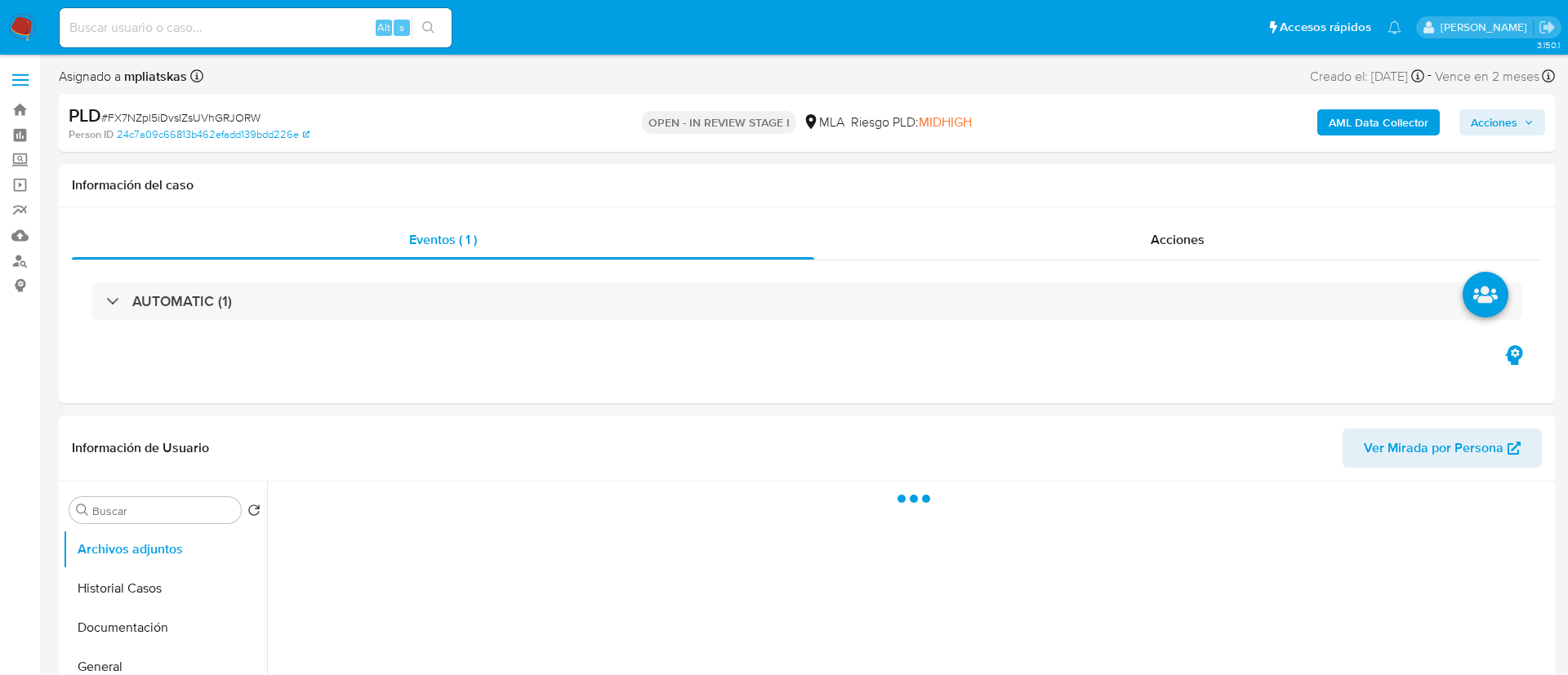
select select "10"
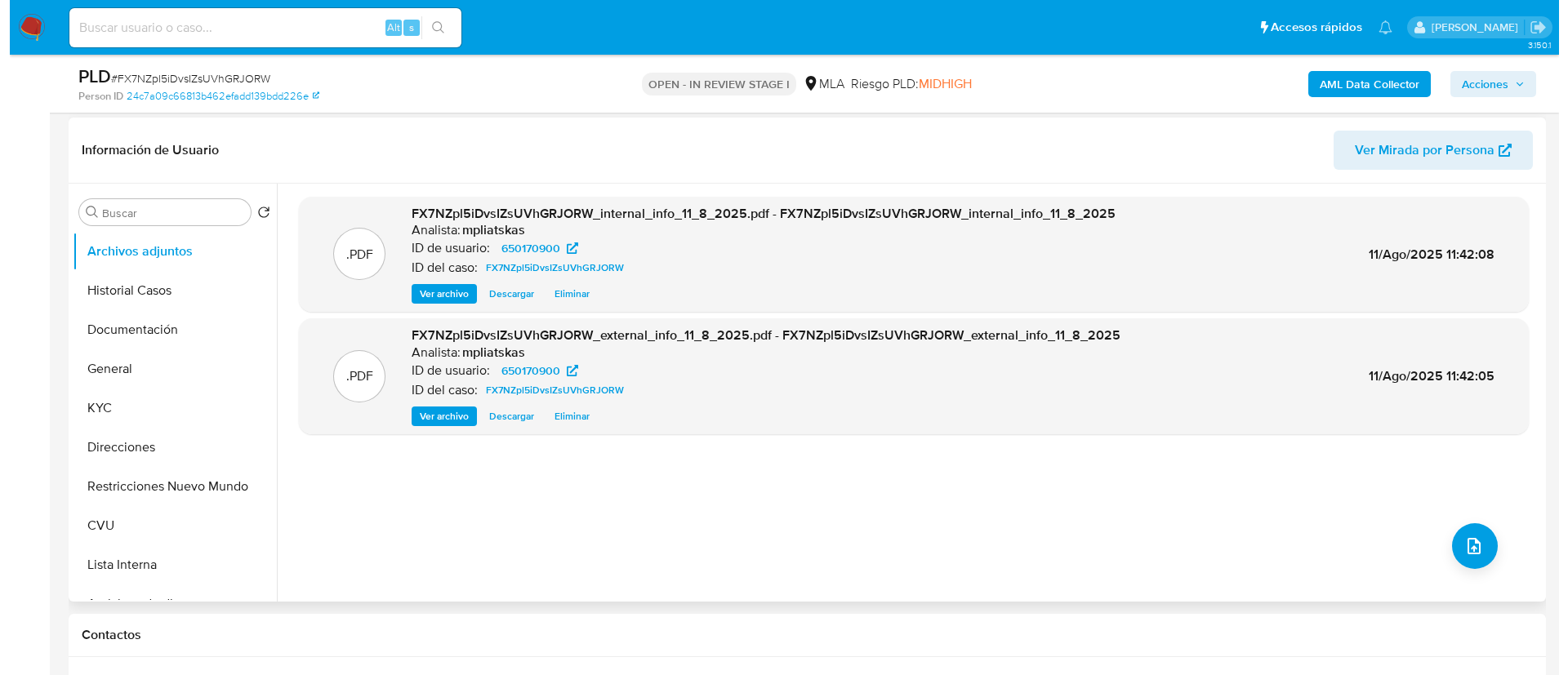
scroll to position [245, 0]
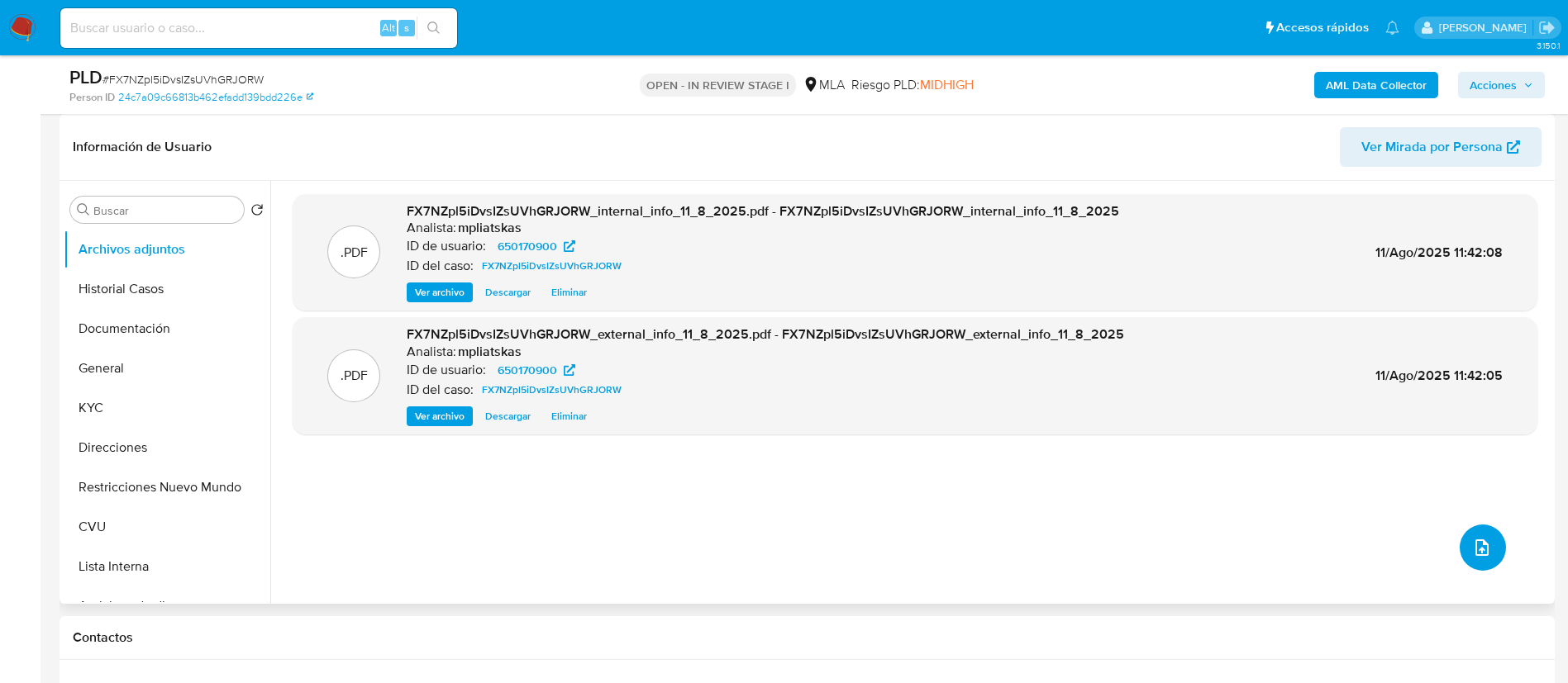
click at [1472, 546] on icon "upload-file" at bounding box center [1481, 547] width 20 height 20
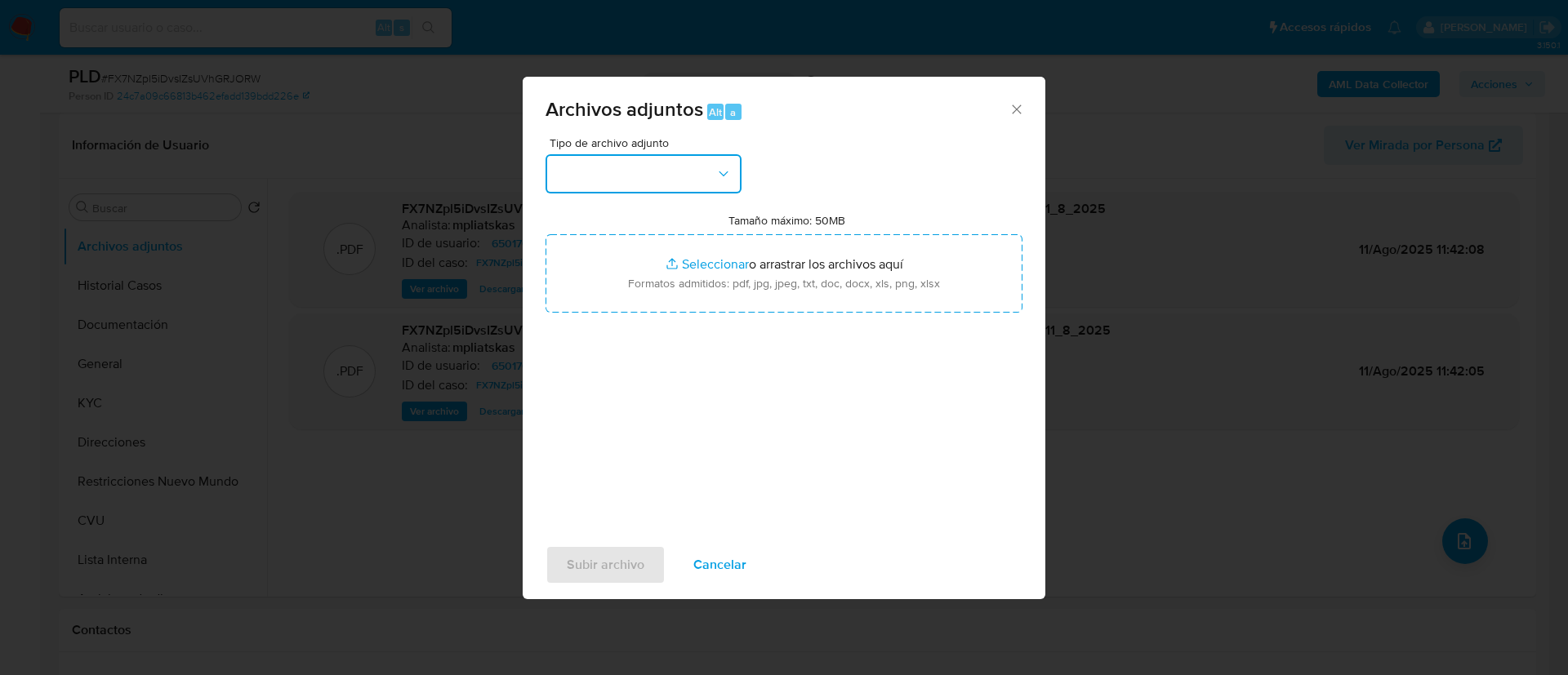
click at [643, 180] on button "button" at bounding box center [643, 174] width 196 height 39
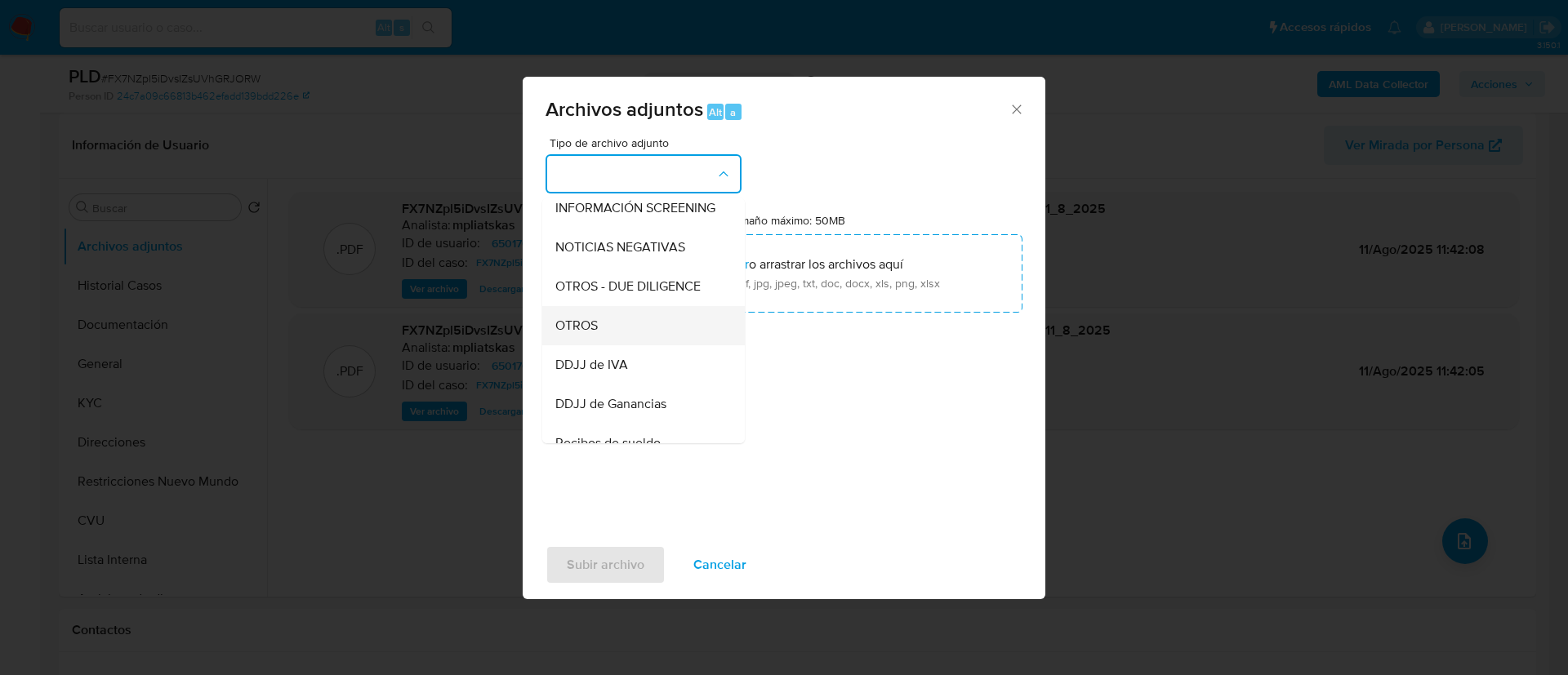
click at [630, 346] on div "OTROS" at bounding box center [638, 326] width 167 height 39
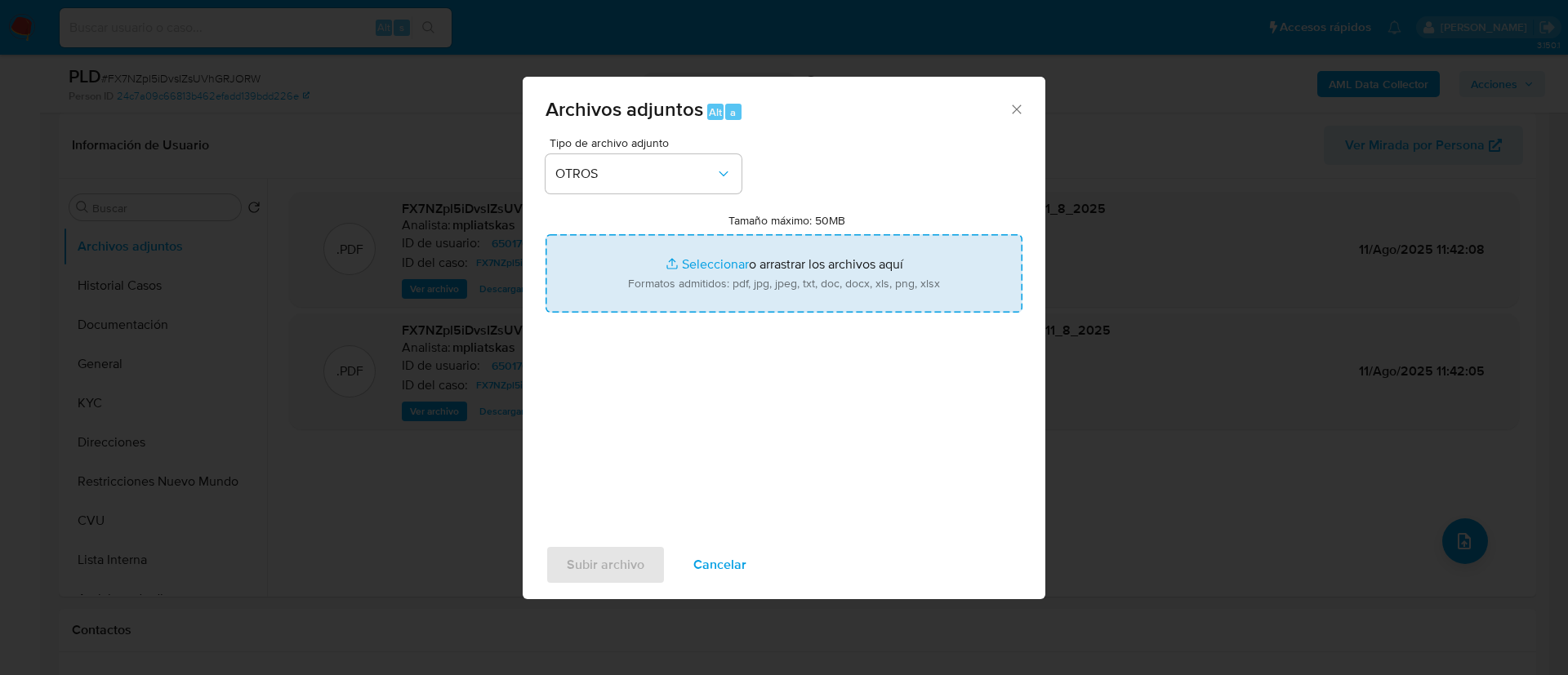
click at [665, 294] on input "Tamaño máximo: 50MB Seleccionar archivos" at bounding box center [784, 274] width 476 height 79
type input "C:\fakepath\650170900 Movimientos.xlsx"
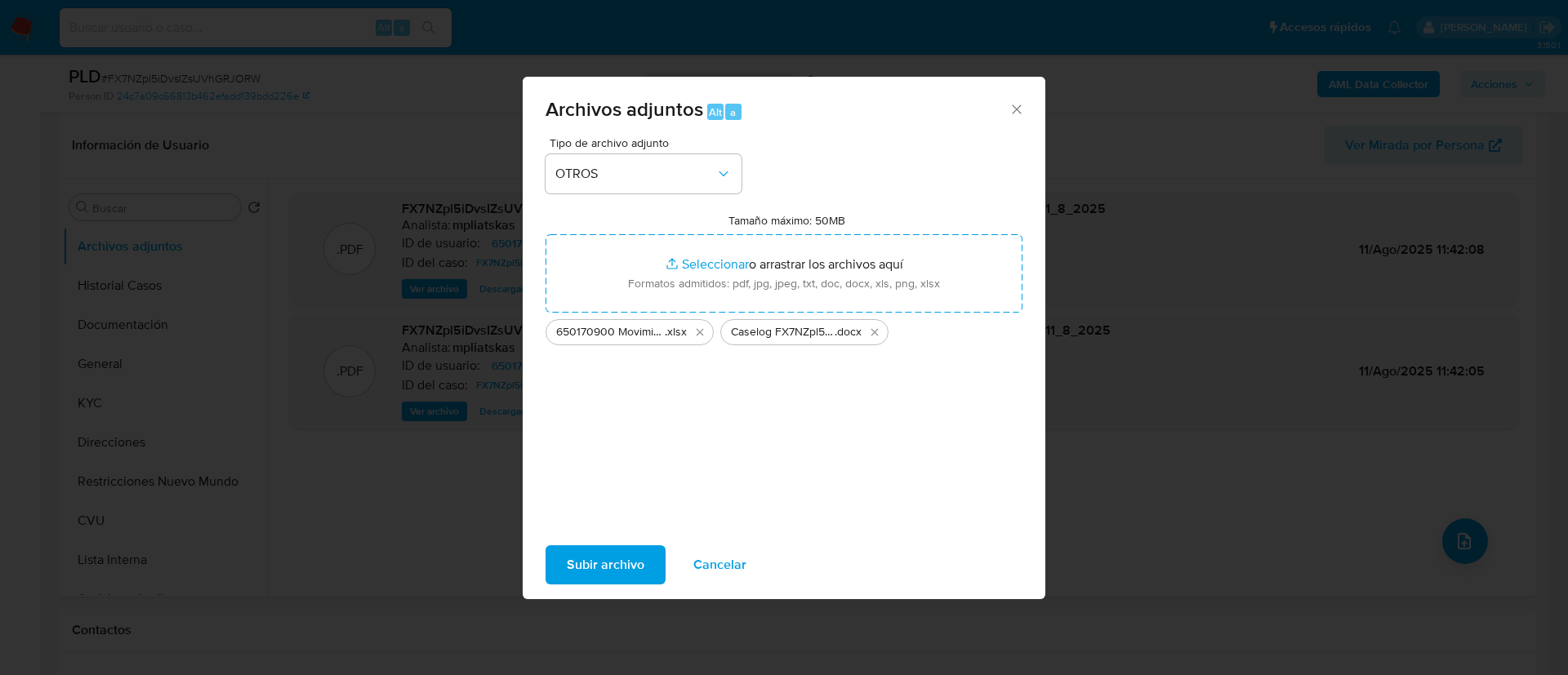
click at [595, 563] on span "Subir archivo" at bounding box center [605, 565] width 78 height 36
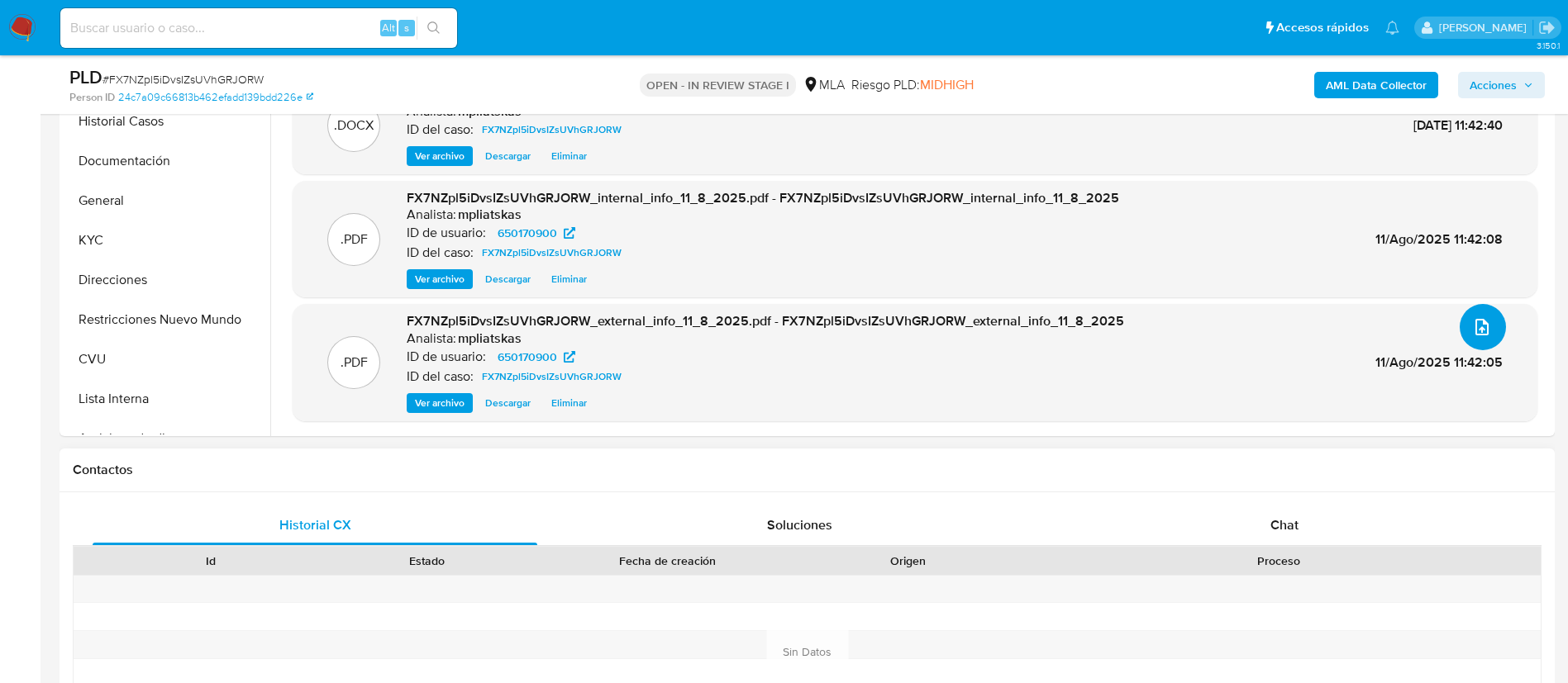
scroll to position [496, 0]
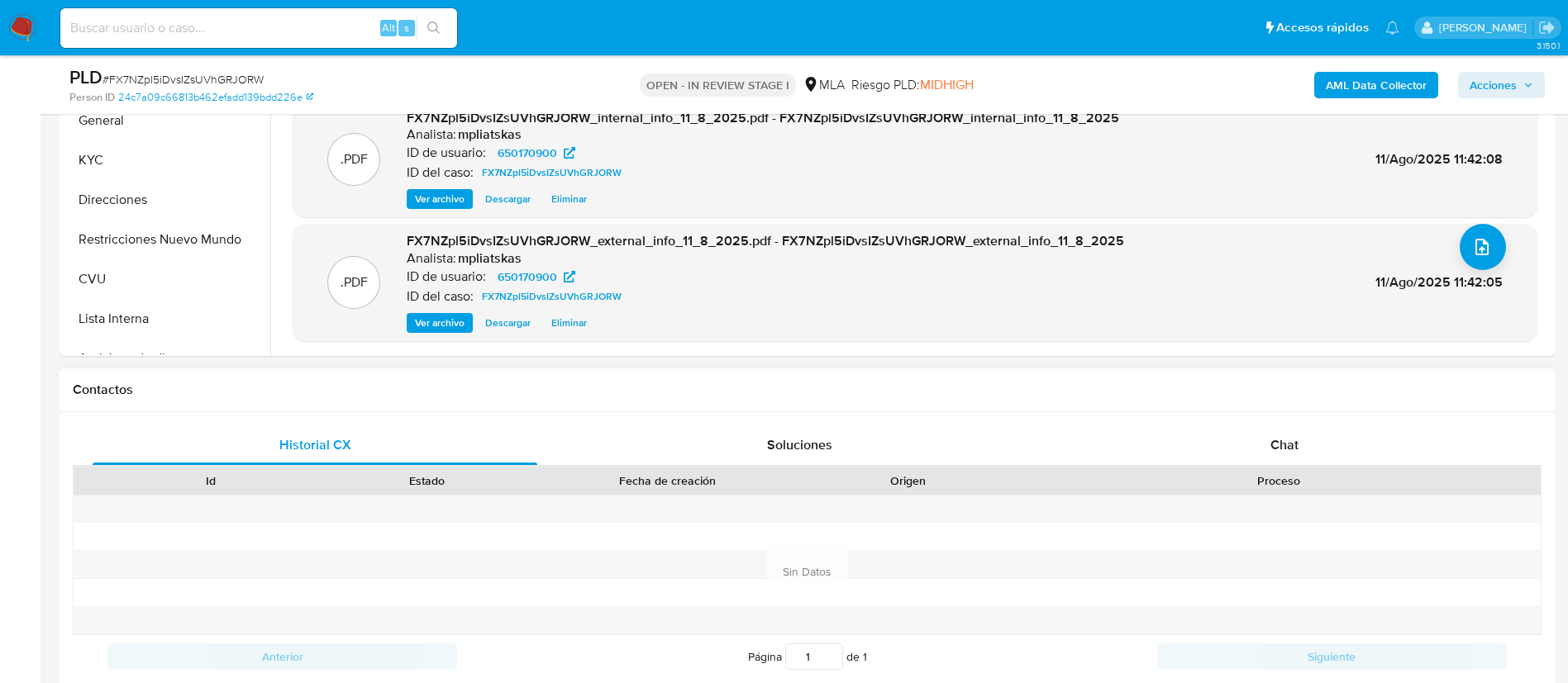
click at [1263, 473] on div "Proceso" at bounding box center [1278, 480] width 500 height 16
click at [1267, 462] on div "Chat" at bounding box center [1285, 446] width 445 height 40
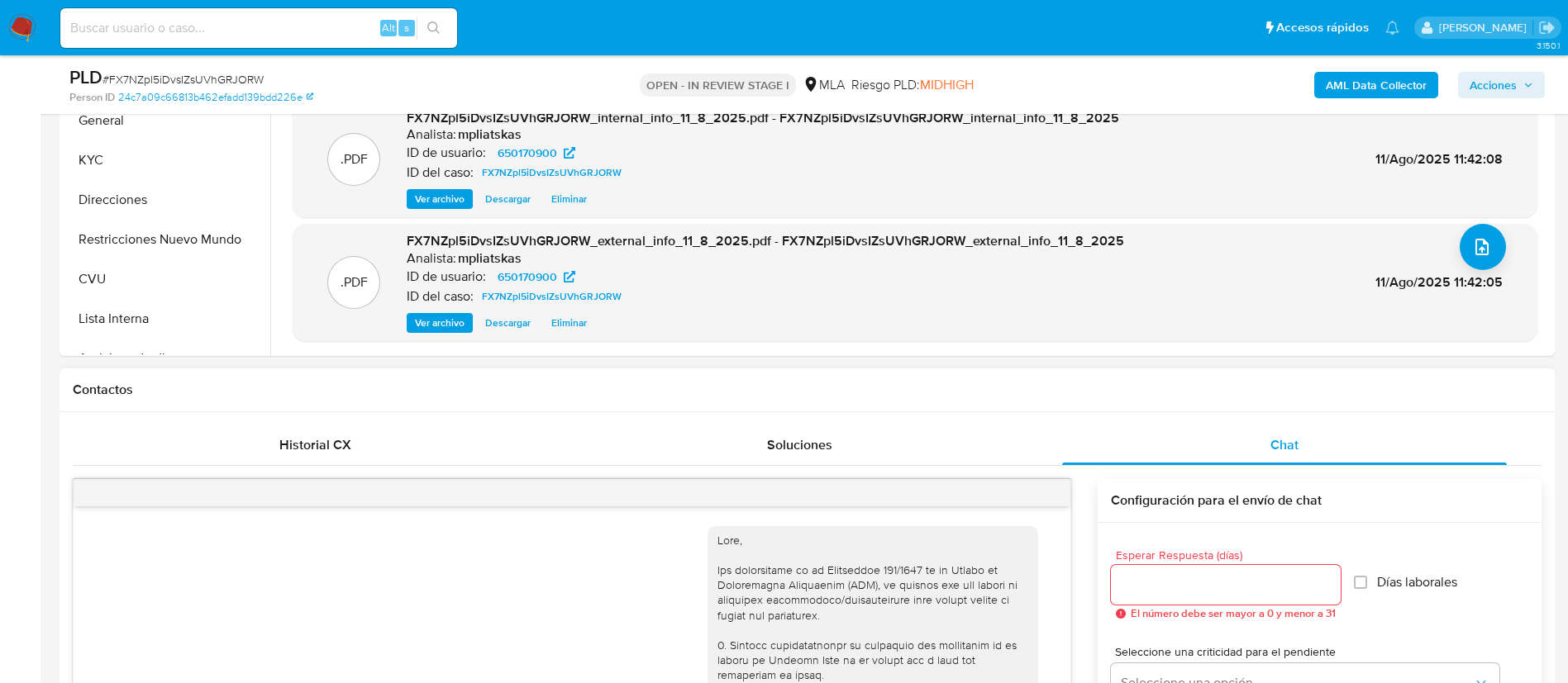
scroll to position [947, 0]
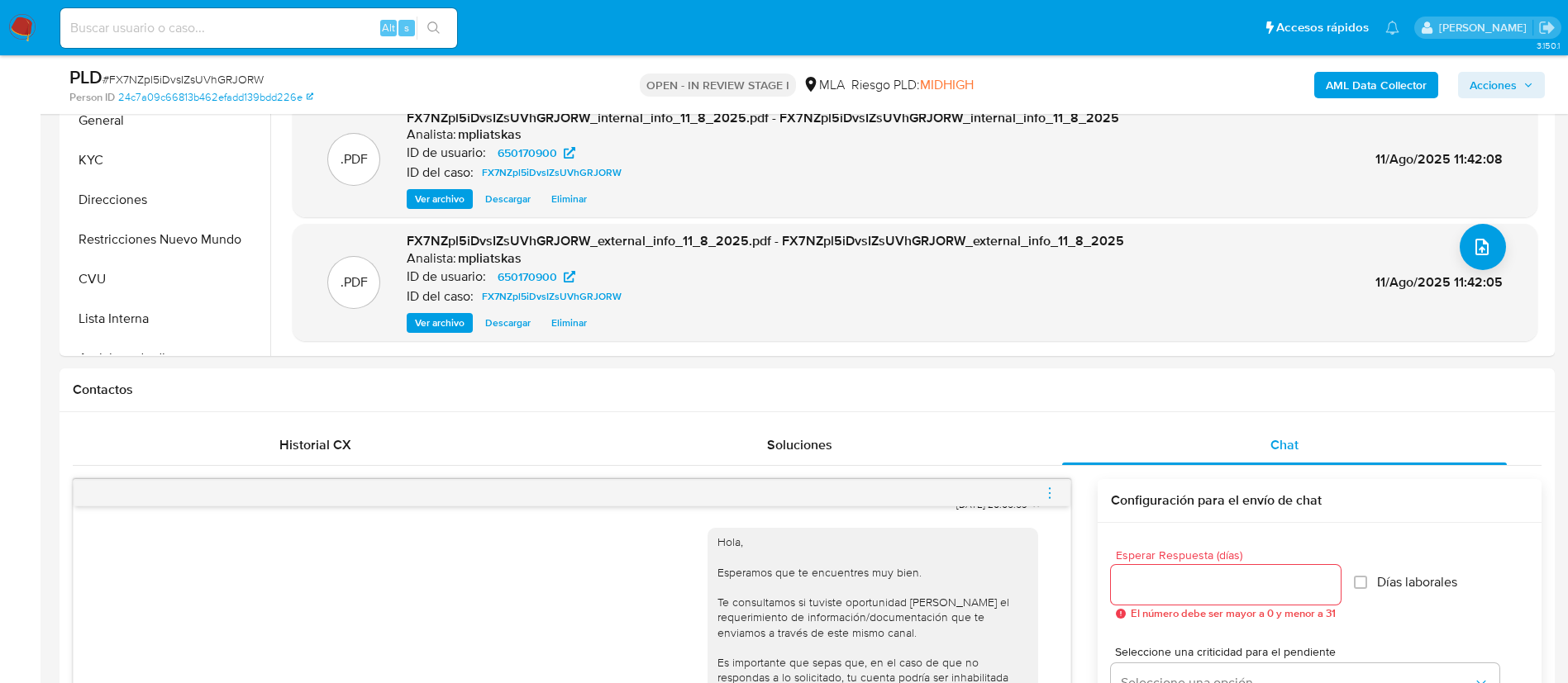
click at [1055, 493] on icon "menu-action" at bounding box center [1049, 493] width 15 height 15
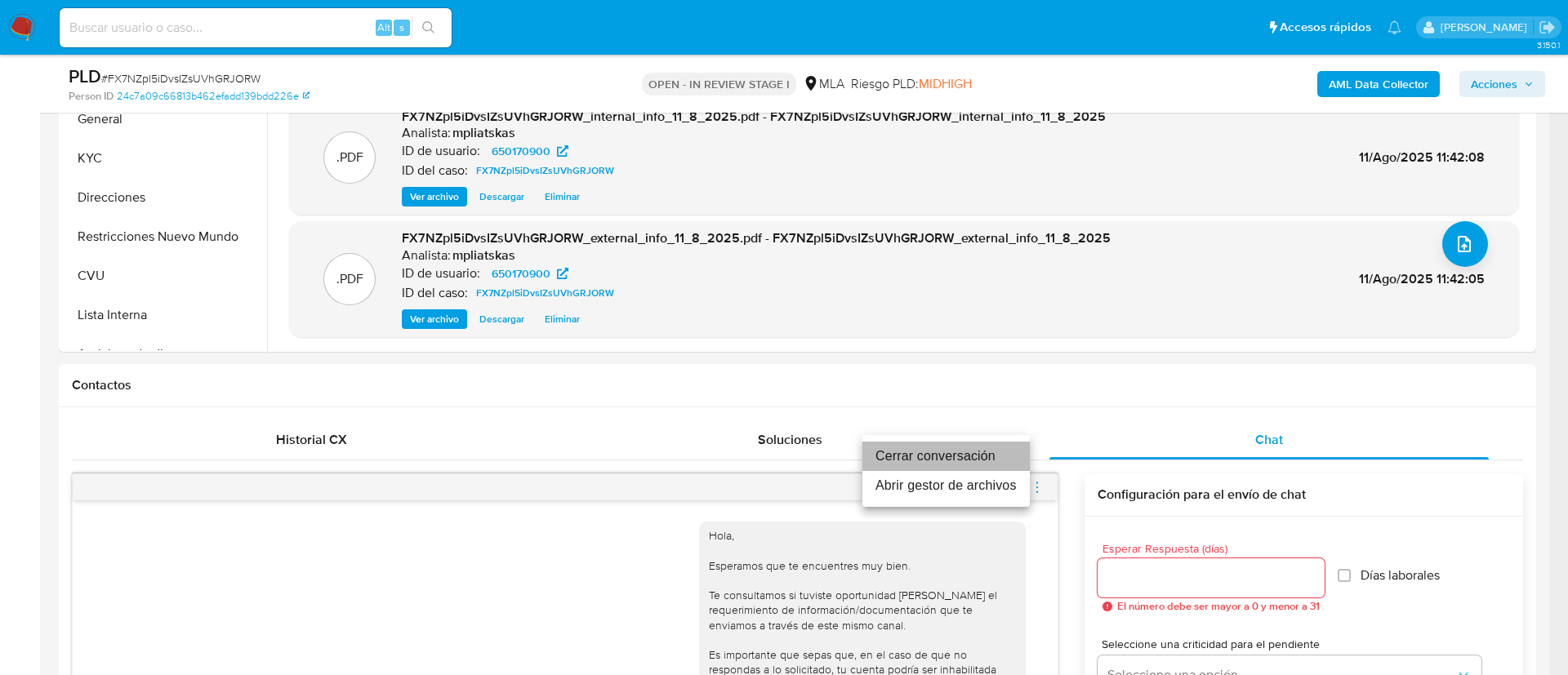
click at [1013, 456] on li "Cerrar conversación" at bounding box center [946, 456] width 168 height 29
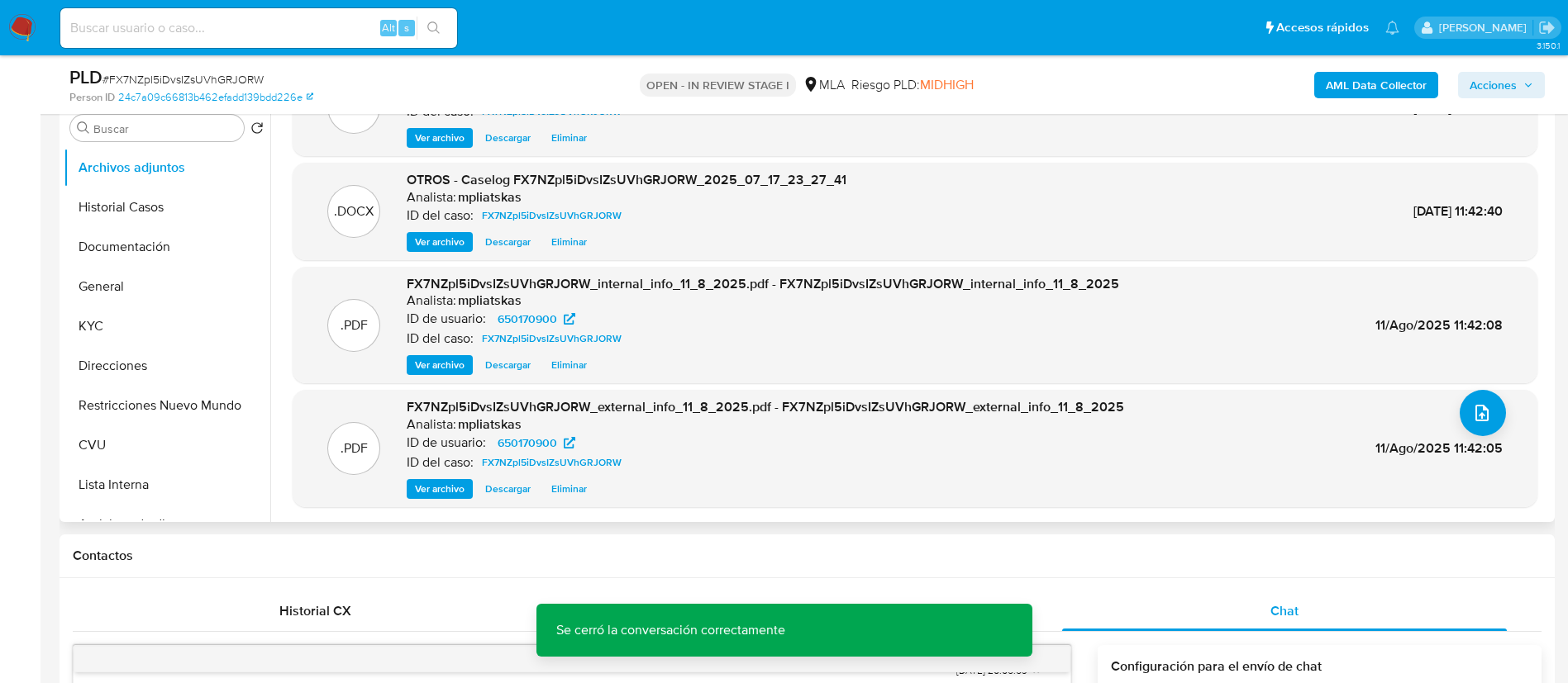
scroll to position [248, 0]
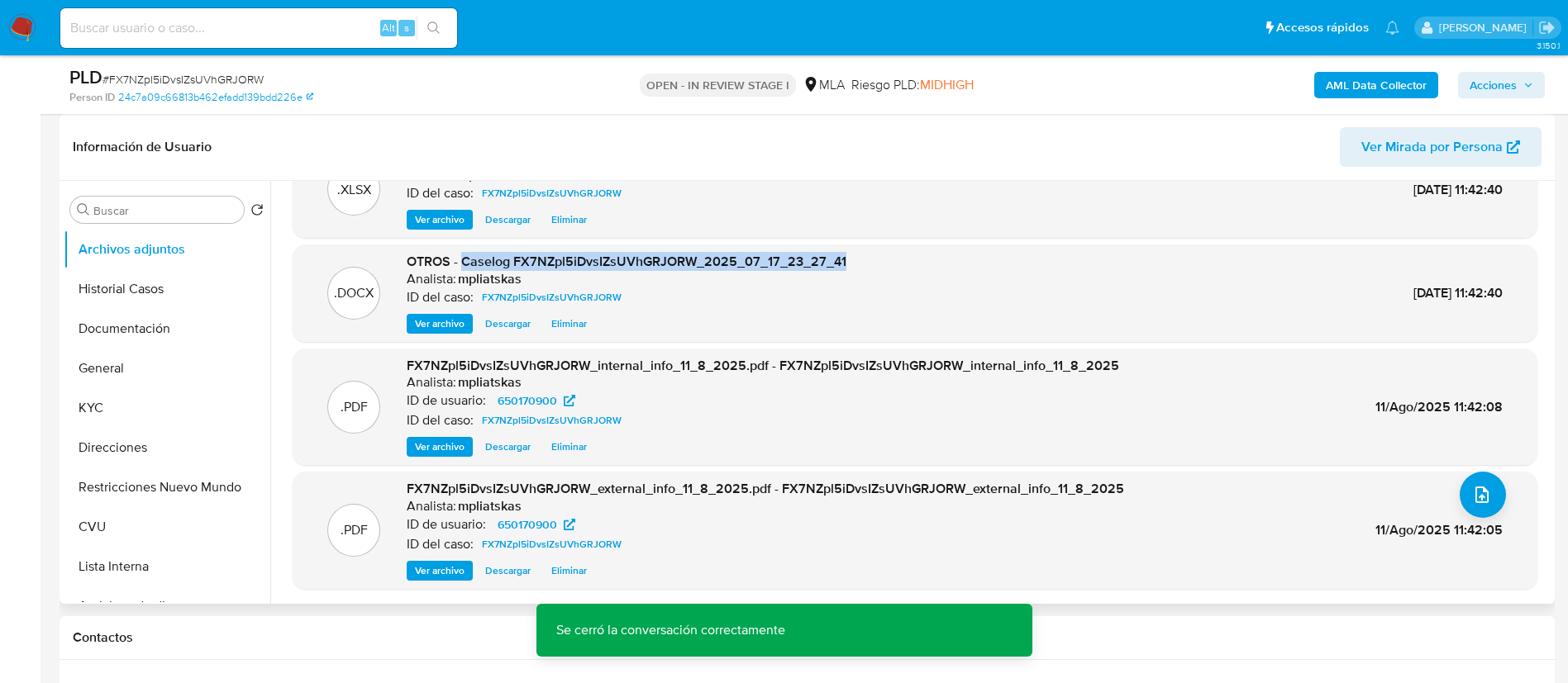
drag, startPoint x: 462, startPoint y: 263, endPoint x: 887, endPoint y: 260, distance: 425.0
click at [852, 251] on div ".DOCX OTROS - Caselog FX7NZpl5iDvsIZsUVhGRJORW_2025_07_17_23_27_41 Analista: mp…" at bounding box center [915, 293] width 1245 height 98
copy span "Caselog FX7NZpl5iDvsIZsUVhGRJORW_2025_07_17_23_27_41"
click at [1467, 86] on button "Acciones" at bounding box center [1501, 85] width 87 height 27
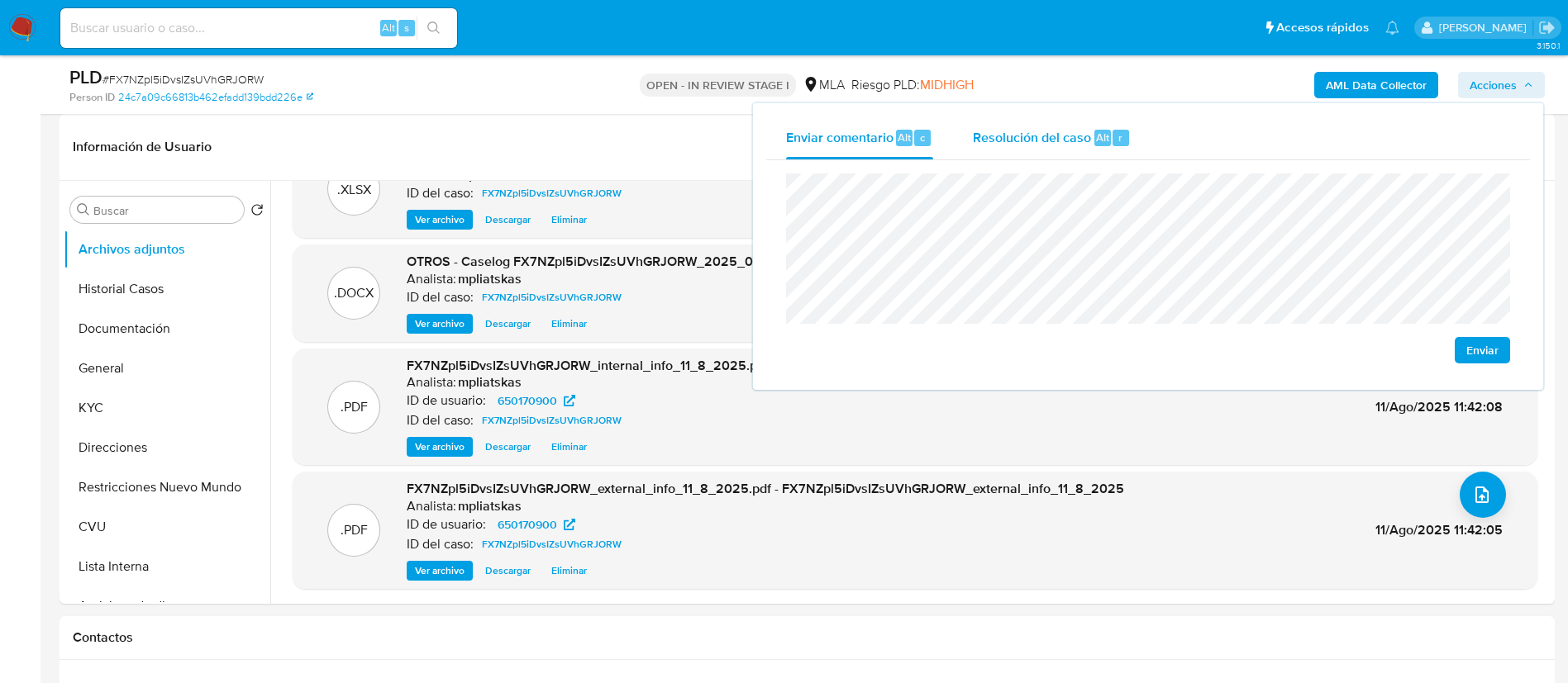
click at [1087, 137] on span "Resolución del caso" at bounding box center [1031, 137] width 118 height 19
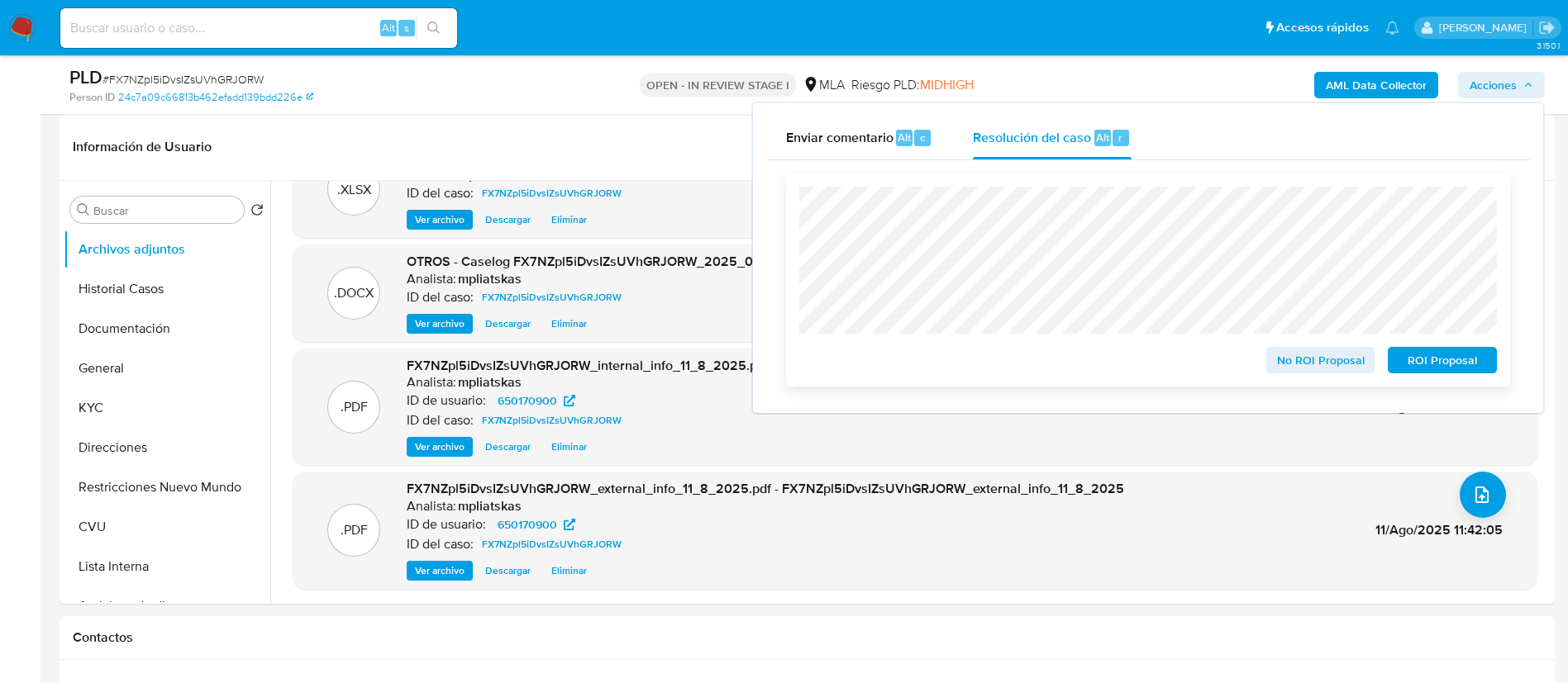
click at [1294, 364] on span "No ROI Proposal" at bounding box center [1320, 360] width 86 height 23
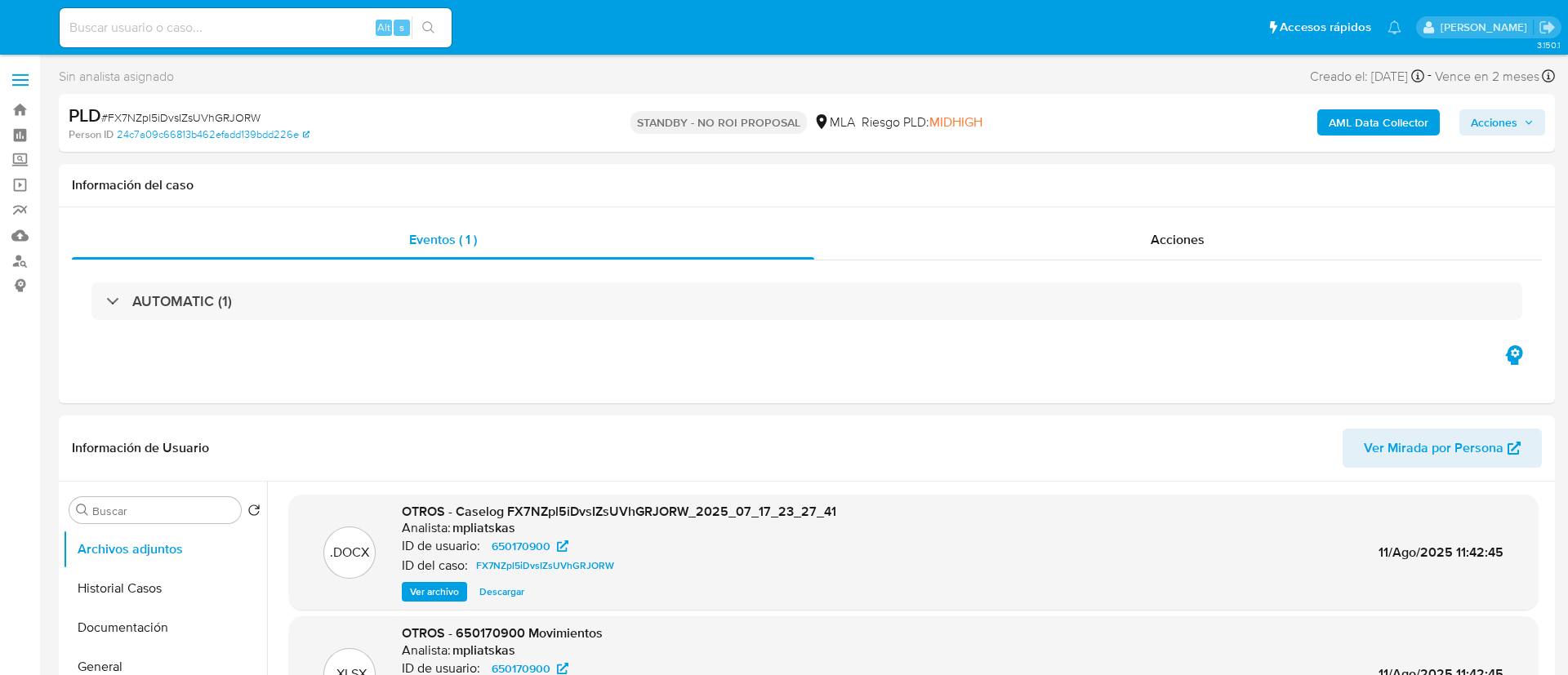
select select "10"
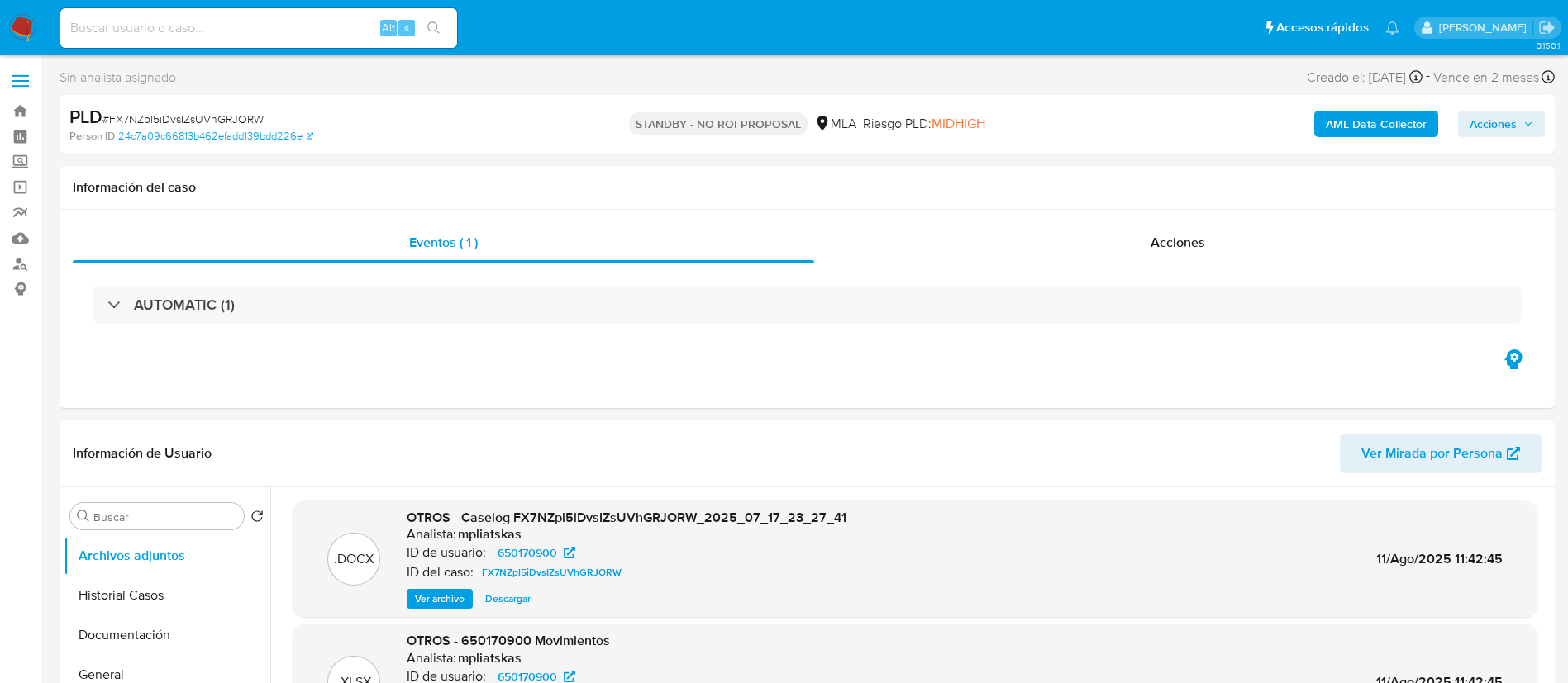
drag, startPoint x: 401, startPoint y: 24, endPoint x: 388, endPoint y: 27, distance: 13.3
click at [399, 25] on div "s" at bounding box center [406, 28] width 16 height 16
click at [387, 26] on span "Alt" at bounding box center [388, 28] width 13 height 16
click at [378, 33] on input at bounding box center [259, 28] width 397 height 22
click at [382, 33] on span "Alt" at bounding box center [388, 28] width 13 height 16
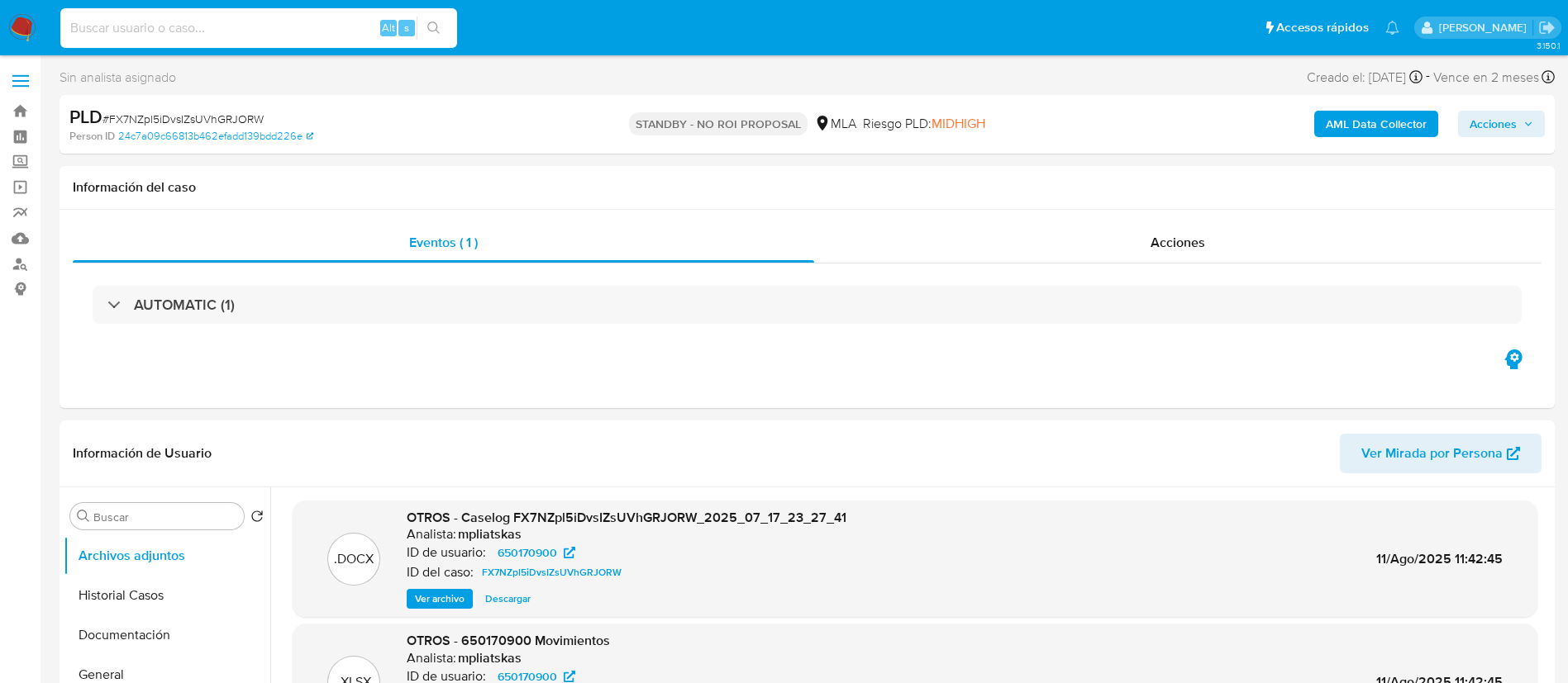
click at [364, 33] on input at bounding box center [259, 28] width 397 height 22
paste input "7T6rowH9fO2h00UFrGgKwKLq"
type input "7T6rowH9fO2h00UFrGgKwKLq"
click at [450, 29] on button "search-icon" at bounding box center [433, 28] width 34 height 23
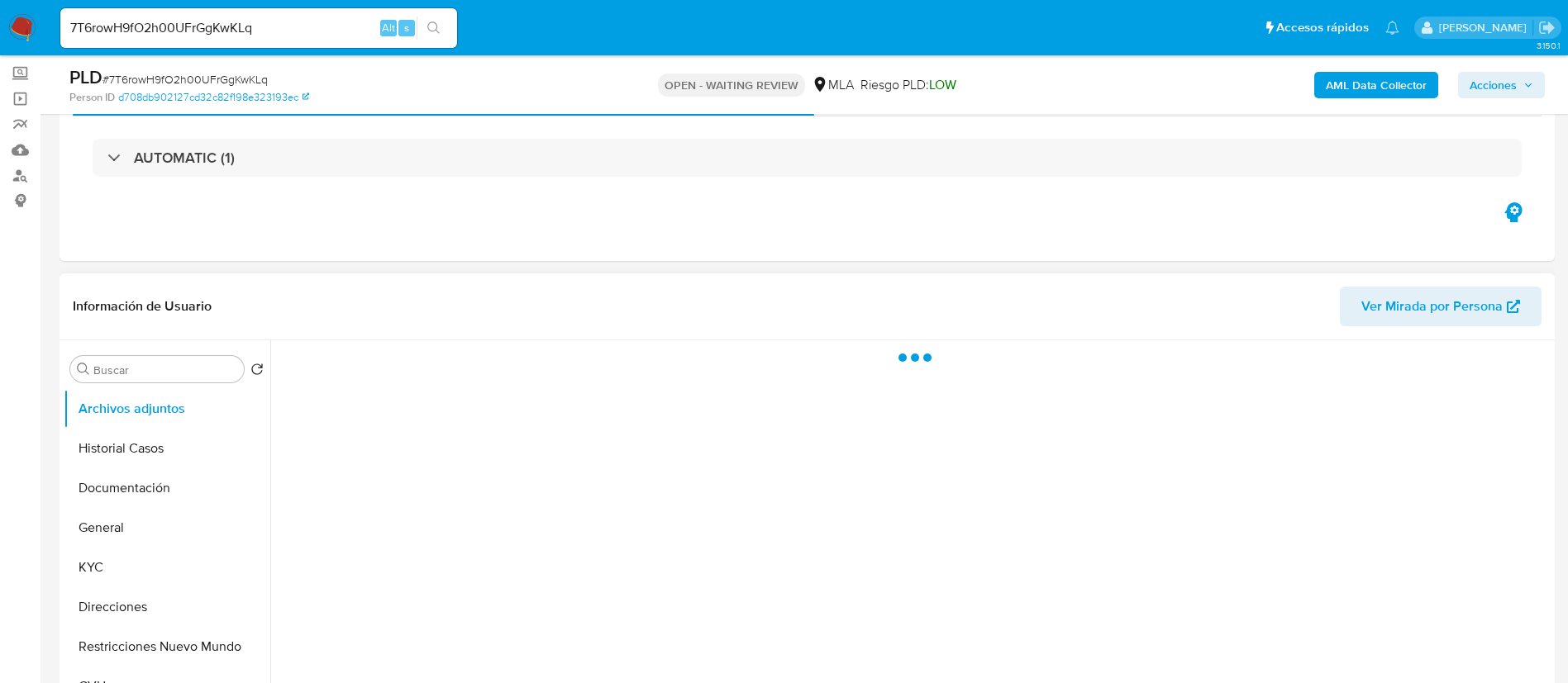
scroll to position [248, 0]
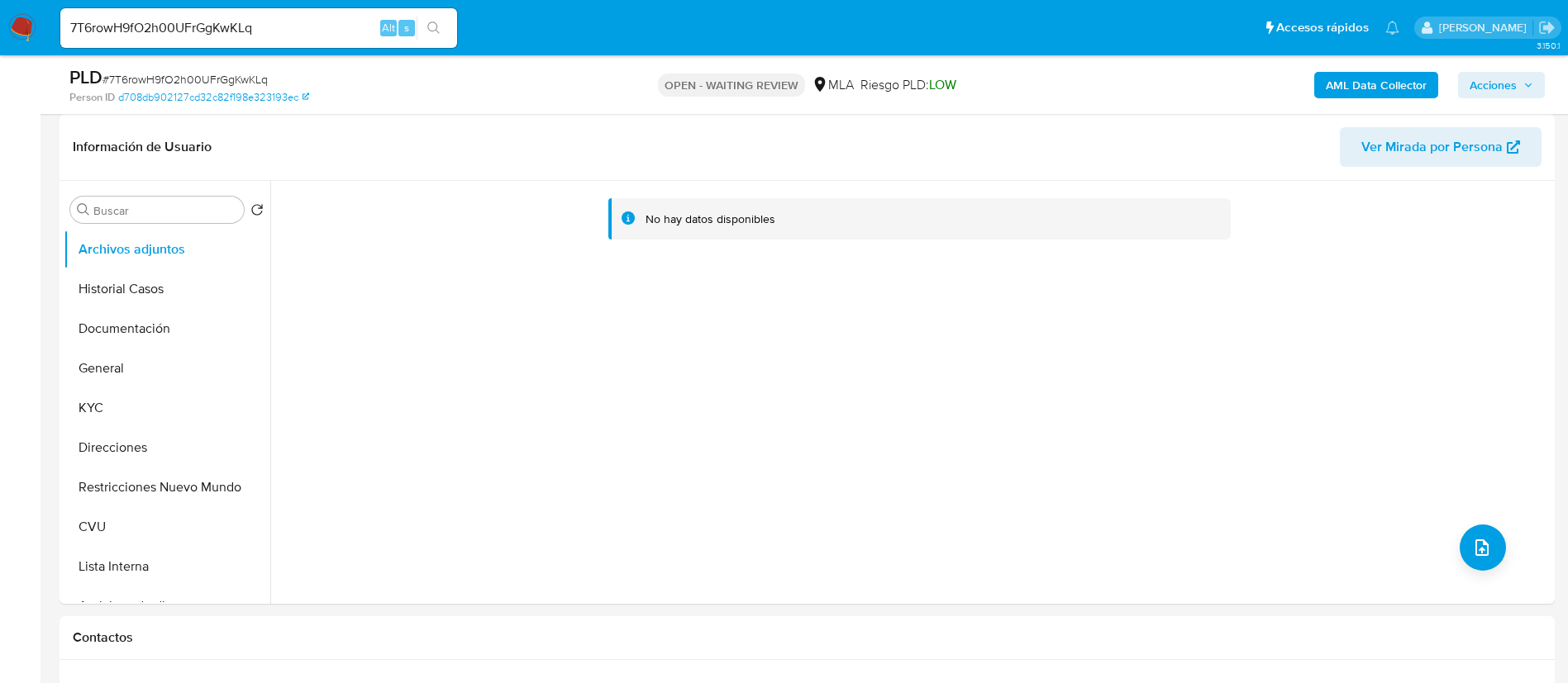
select select "10"
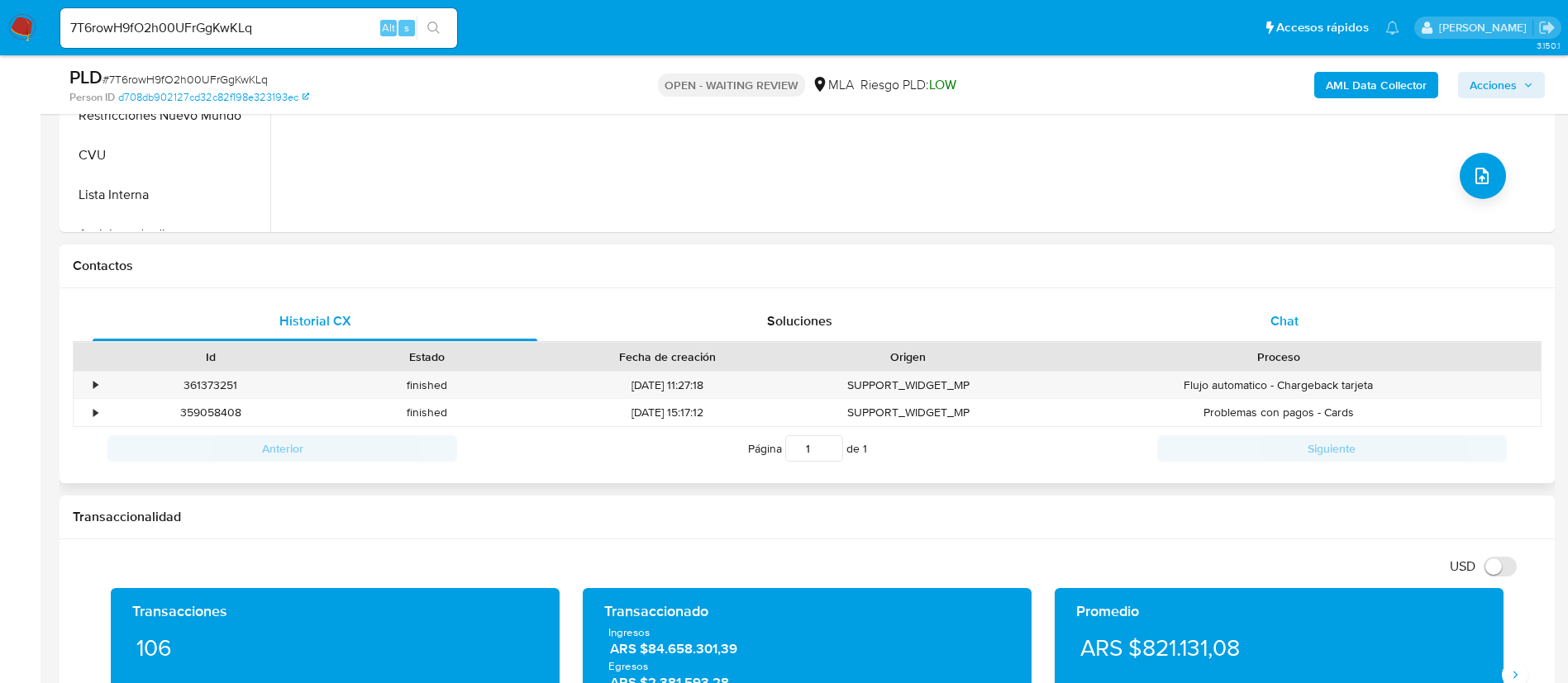
click at [1210, 313] on div "Chat" at bounding box center [1285, 321] width 445 height 40
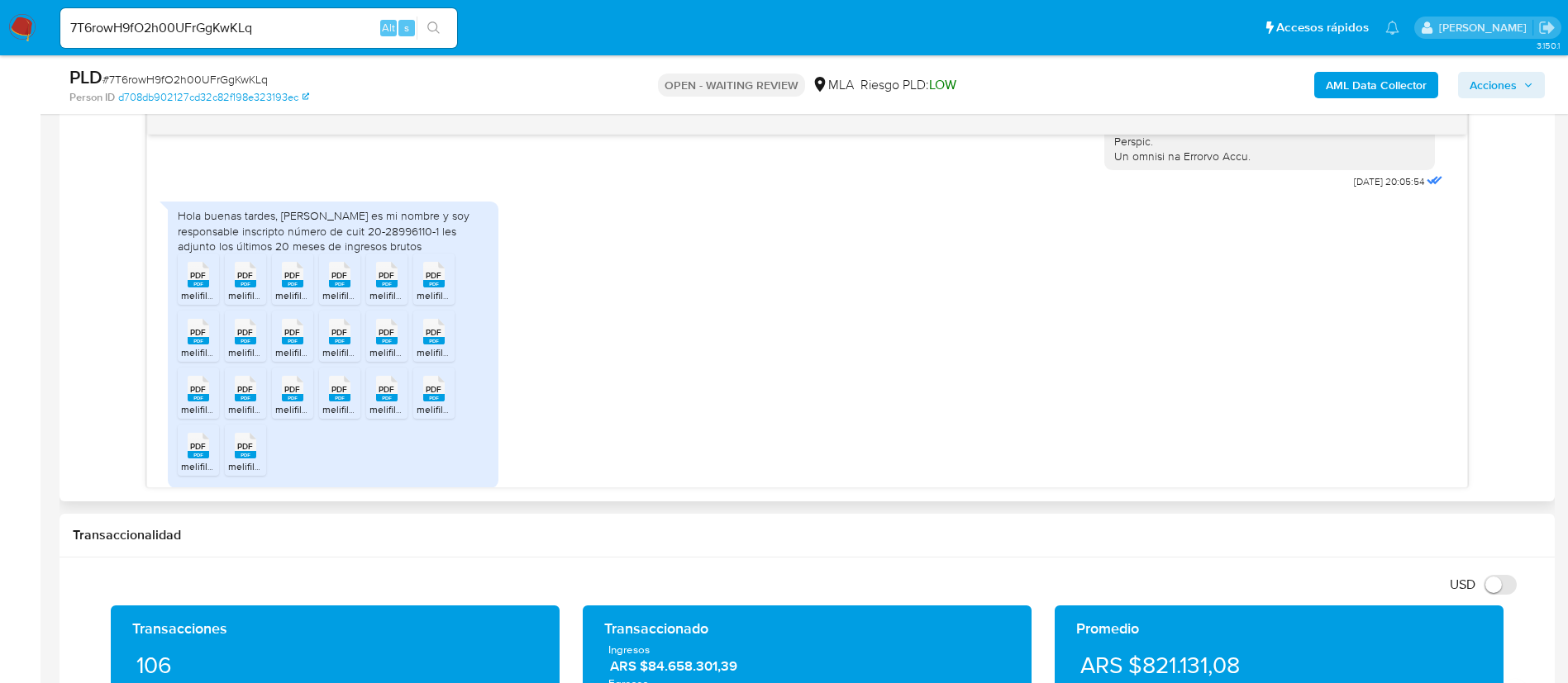
scroll to position [892, 0]
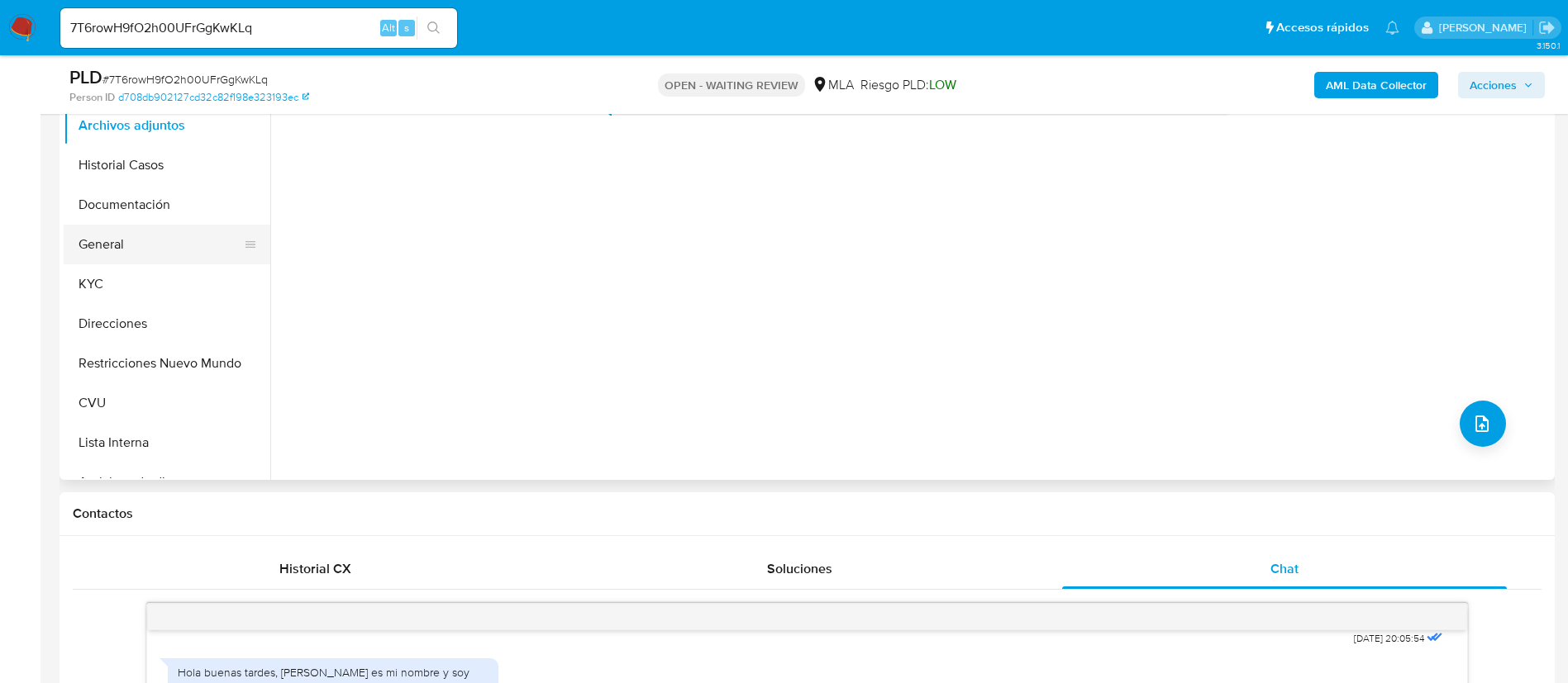
click at [139, 252] on button "General" at bounding box center [159, 245] width 193 height 40
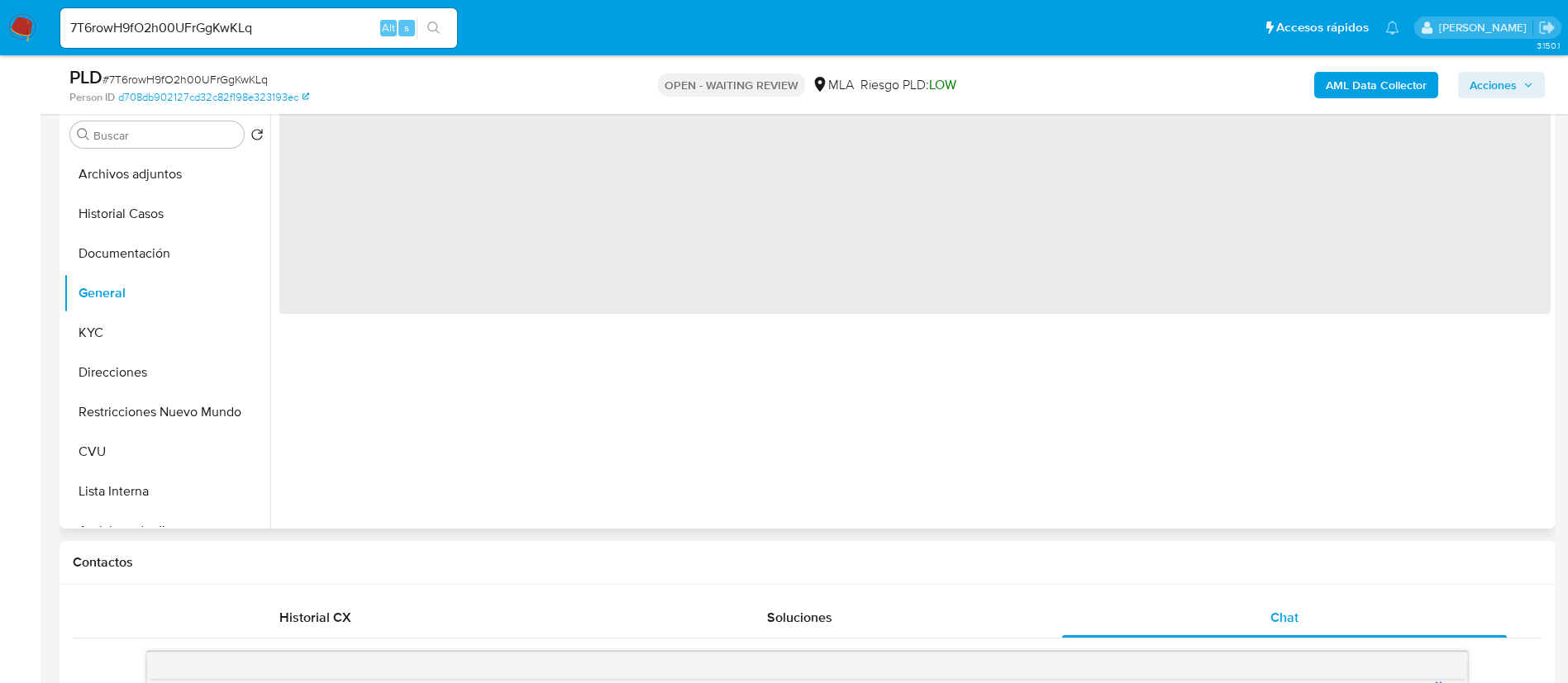
scroll to position [248, 0]
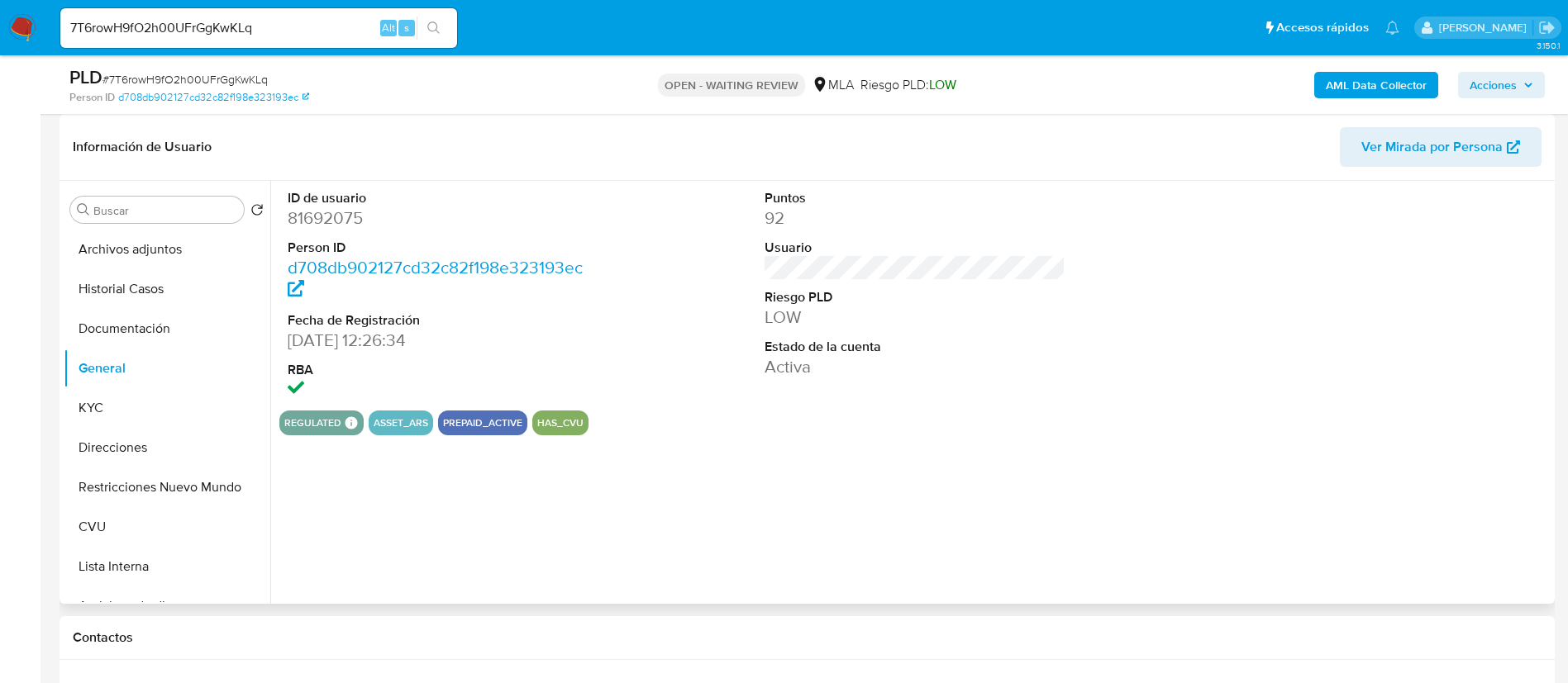
click at [336, 222] on dd "81692075" at bounding box center [438, 218] width 301 height 23
click at [336, 221] on dd "81692075" at bounding box center [438, 218] width 301 height 23
copy dd "81692075"
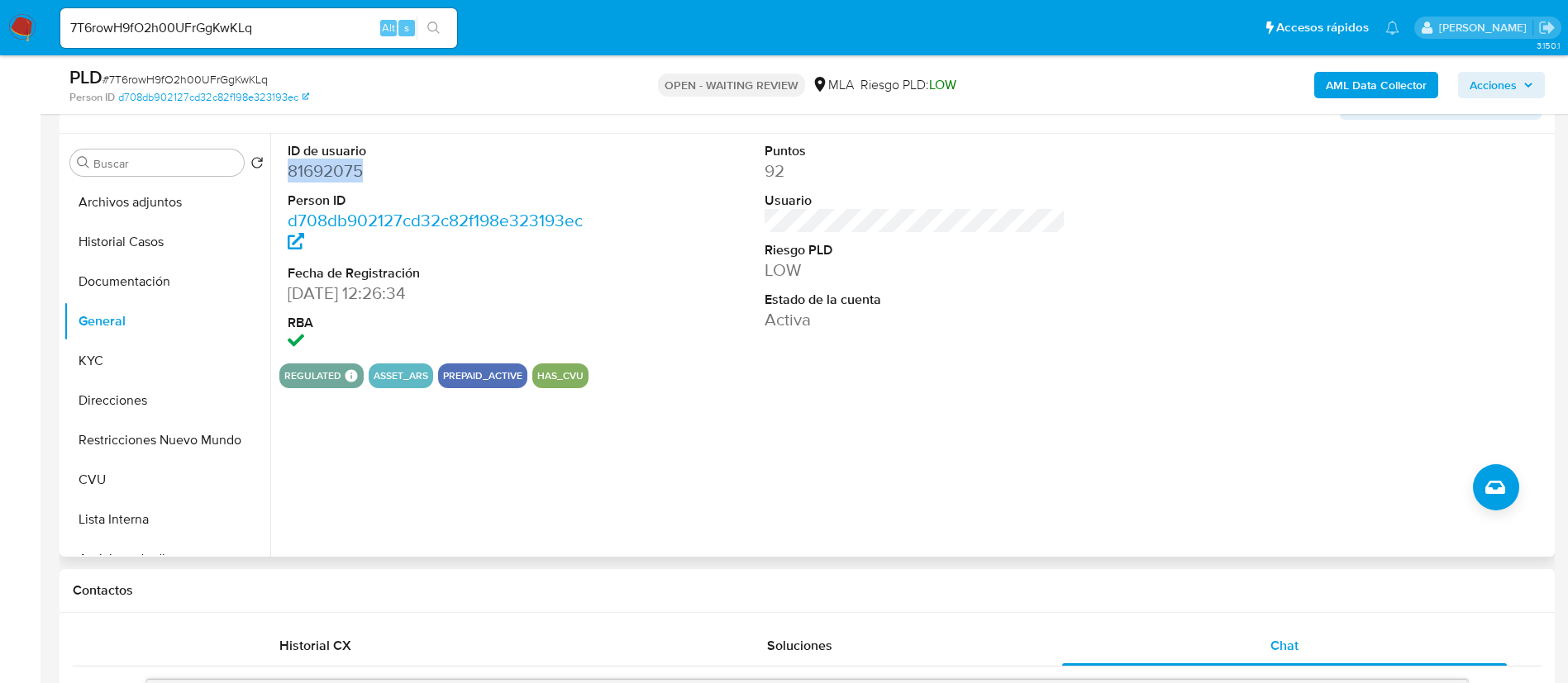
scroll to position [372, 0]
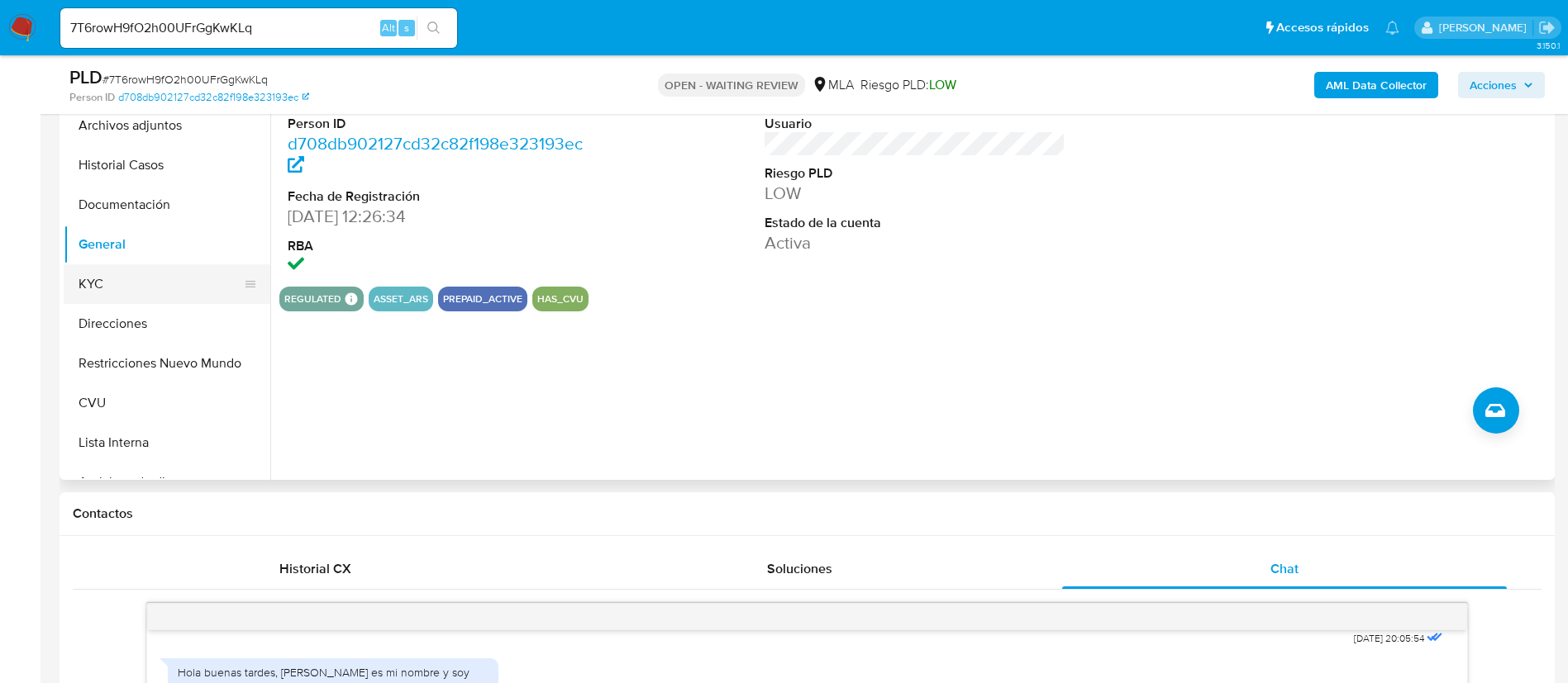
click at [137, 287] on button "KYC" at bounding box center [159, 284] width 193 height 40
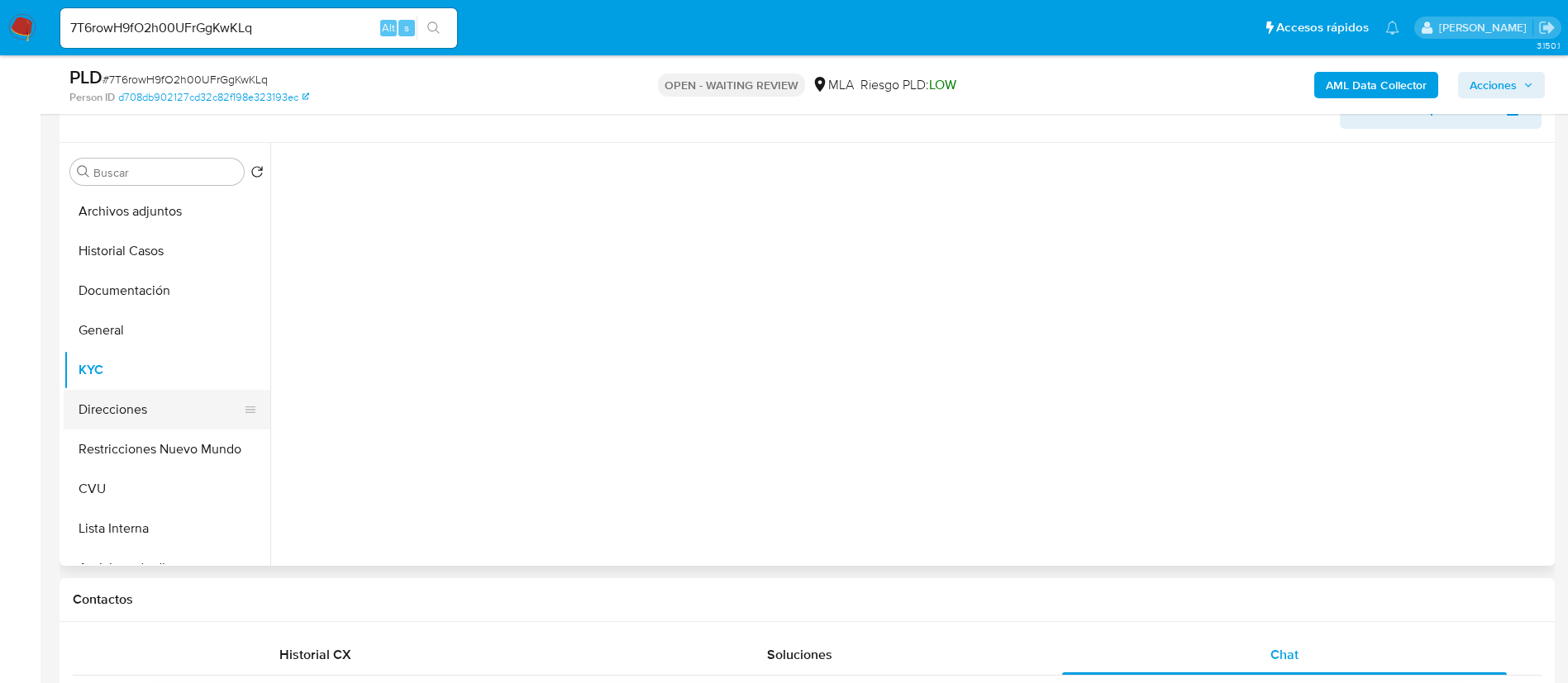
scroll to position [248, 0]
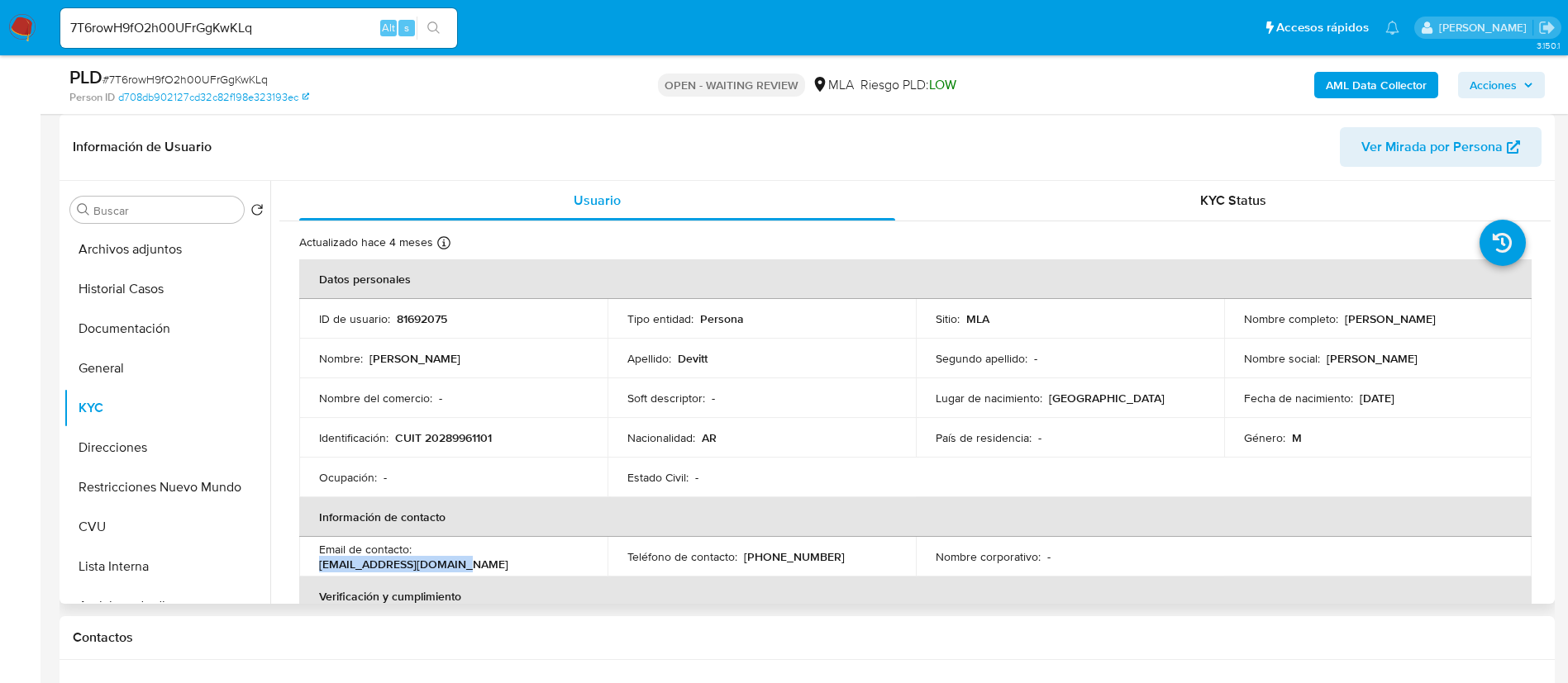
drag, startPoint x: 418, startPoint y: 551, endPoint x: 555, endPoint y: 564, distance: 137.6
click at [555, 564] on div "Email de contacto : [PERSON_NAME][EMAIL_ADDRESS][DOMAIN_NAME]" at bounding box center [453, 557] width 268 height 29
copy p "[EMAIL_ADDRESS][DOMAIN_NAME]"
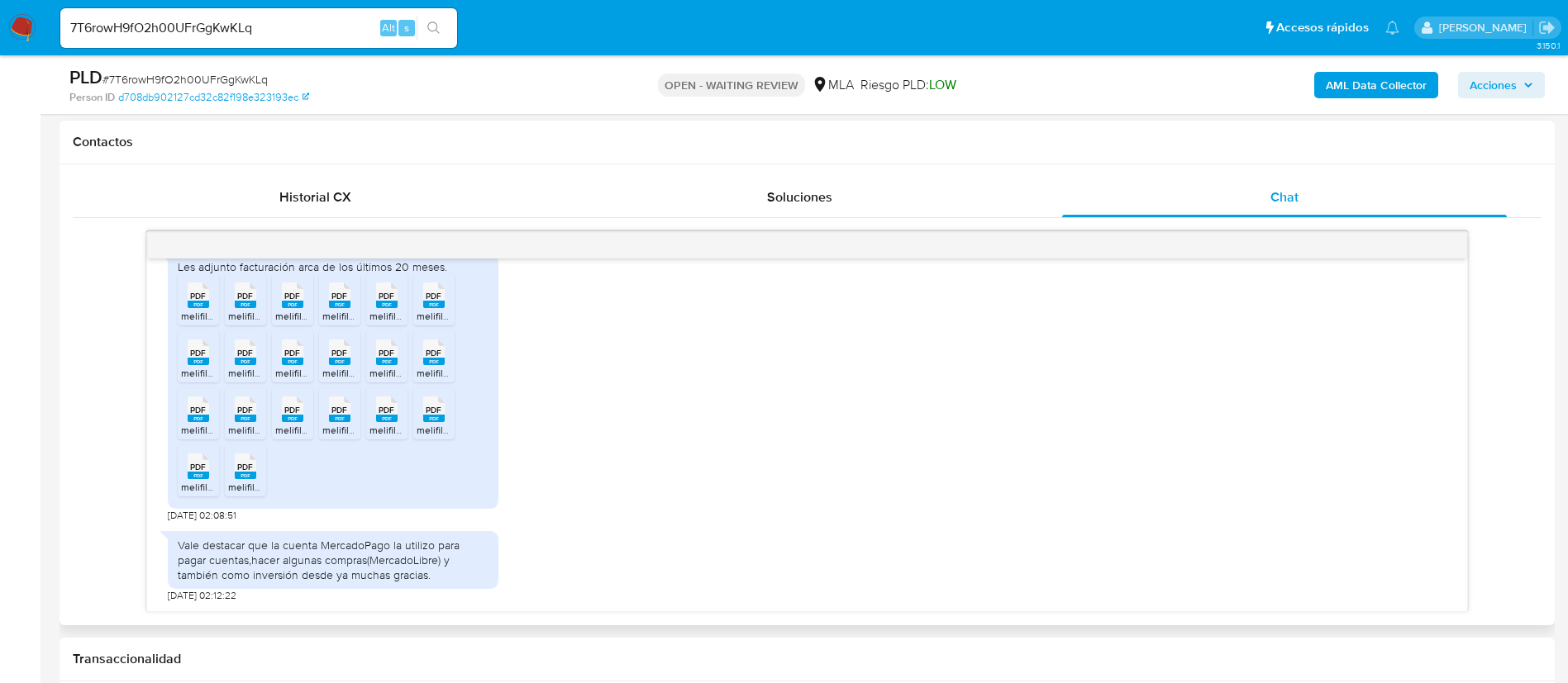
scroll to position [1264, 0]
drag, startPoint x: 273, startPoint y: 548, endPoint x: 297, endPoint y: 579, distance: 39.2
click at [297, 579] on div "Vale destacar que la cuenta MercadoPago la utilizo para pagar cuentas,hacer alg…" at bounding box center [332, 560] width 311 height 45
copy div "a cuenta MercadoPago la utilizo para pagar cuentas,hacer algunas compras(Mercad…"
click at [205, 300] on span "PDF" at bounding box center [198, 296] width 16 height 10
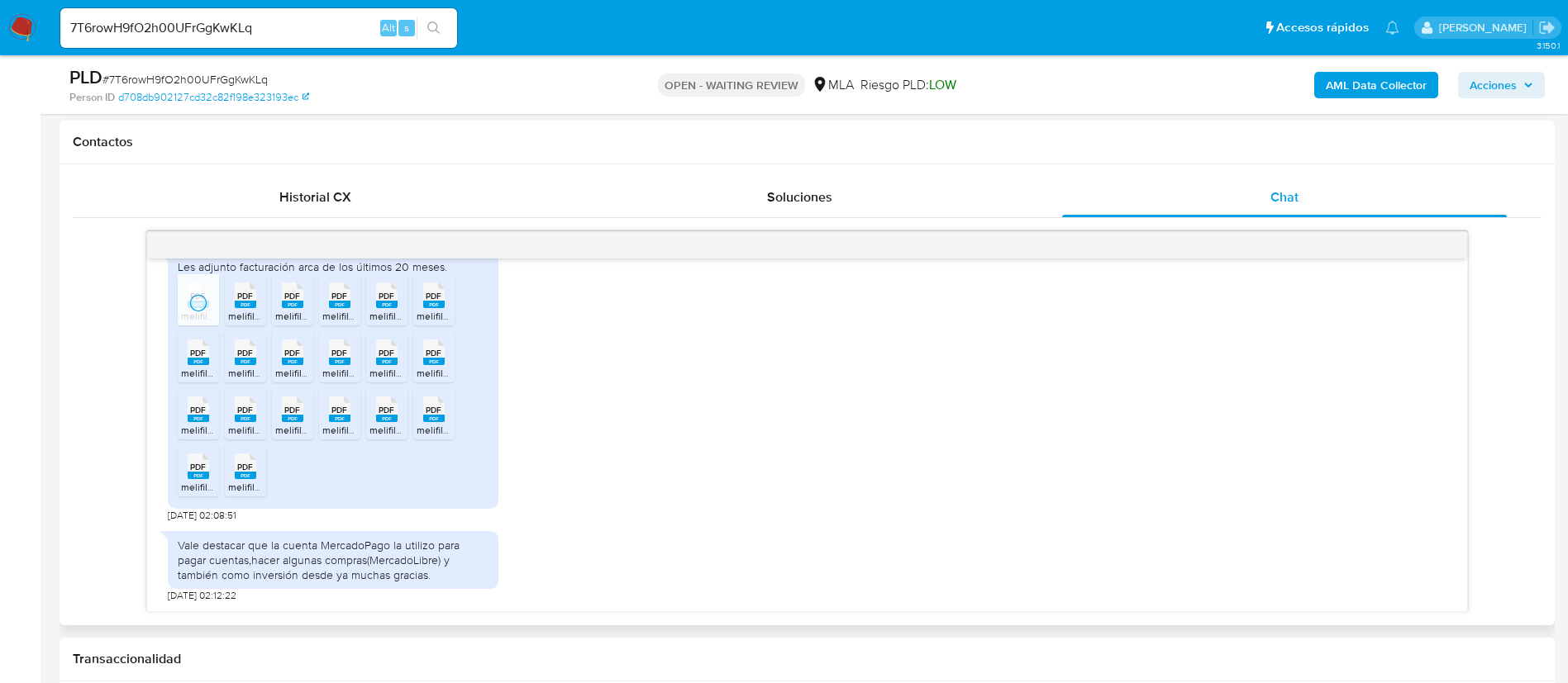
click at [235, 300] on icon "PDF" at bounding box center [245, 295] width 22 height 29
click at [209, 300] on icon at bounding box center [198, 295] width 22 height 26
click at [332, 309] on icon "PDF" at bounding box center [339, 295] width 22 height 29
click at [389, 318] on span "melifile1222694885390097965.pdf" at bounding box center [447, 316] width 155 height 14
click at [430, 309] on icon "PDF" at bounding box center [434, 295] width 22 height 29
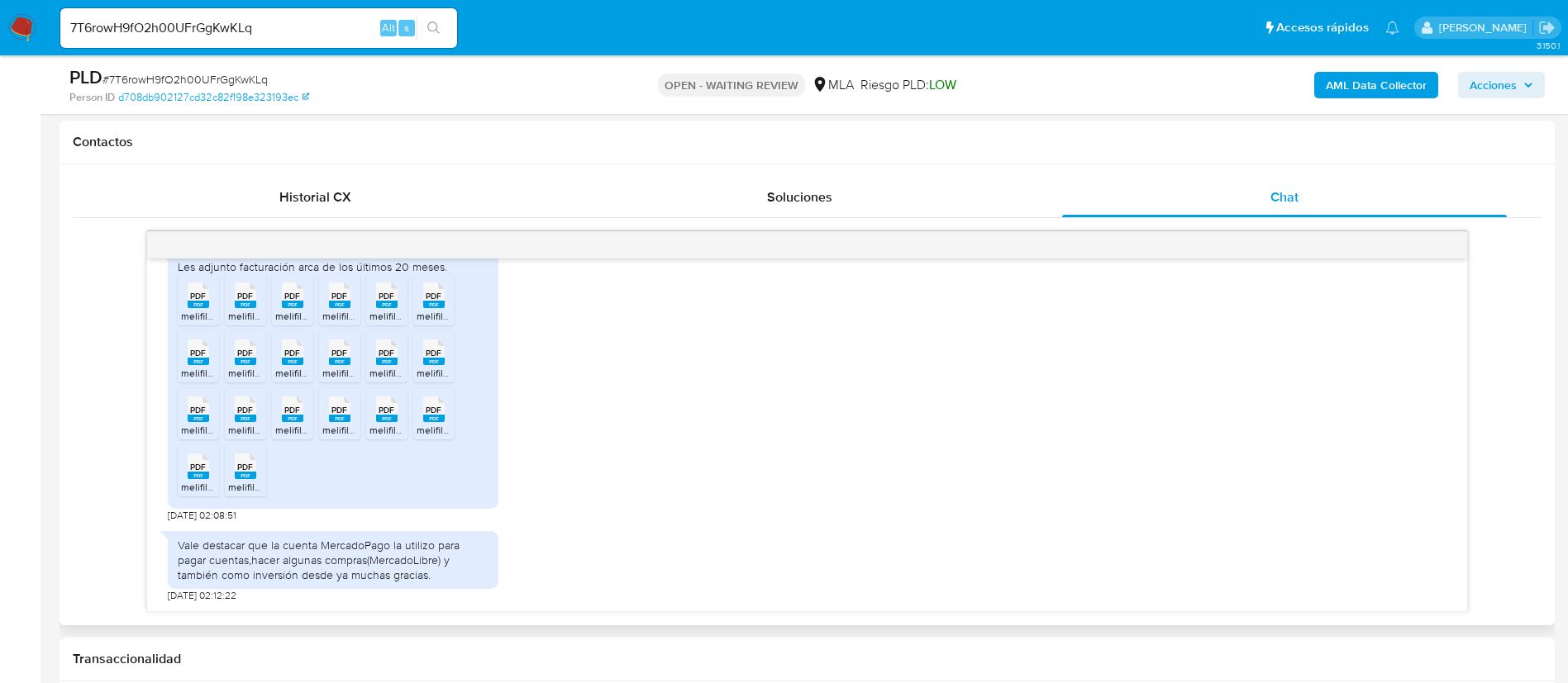
click at [197, 353] on span "PDF" at bounding box center [198, 353] width 16 height 10
click at [239, 354] on span "PDF" at bounding box center [245, 353] width 16 height 10
click at [285, 353] on span "PDF" at bounding box center [292, 353] width 16 height 10
click at [209, 308] on icon at bounding box center [198, 295] width 22 height 26
click at [377, 358] on rect at bounding box center [386, 361] width 22 height 8
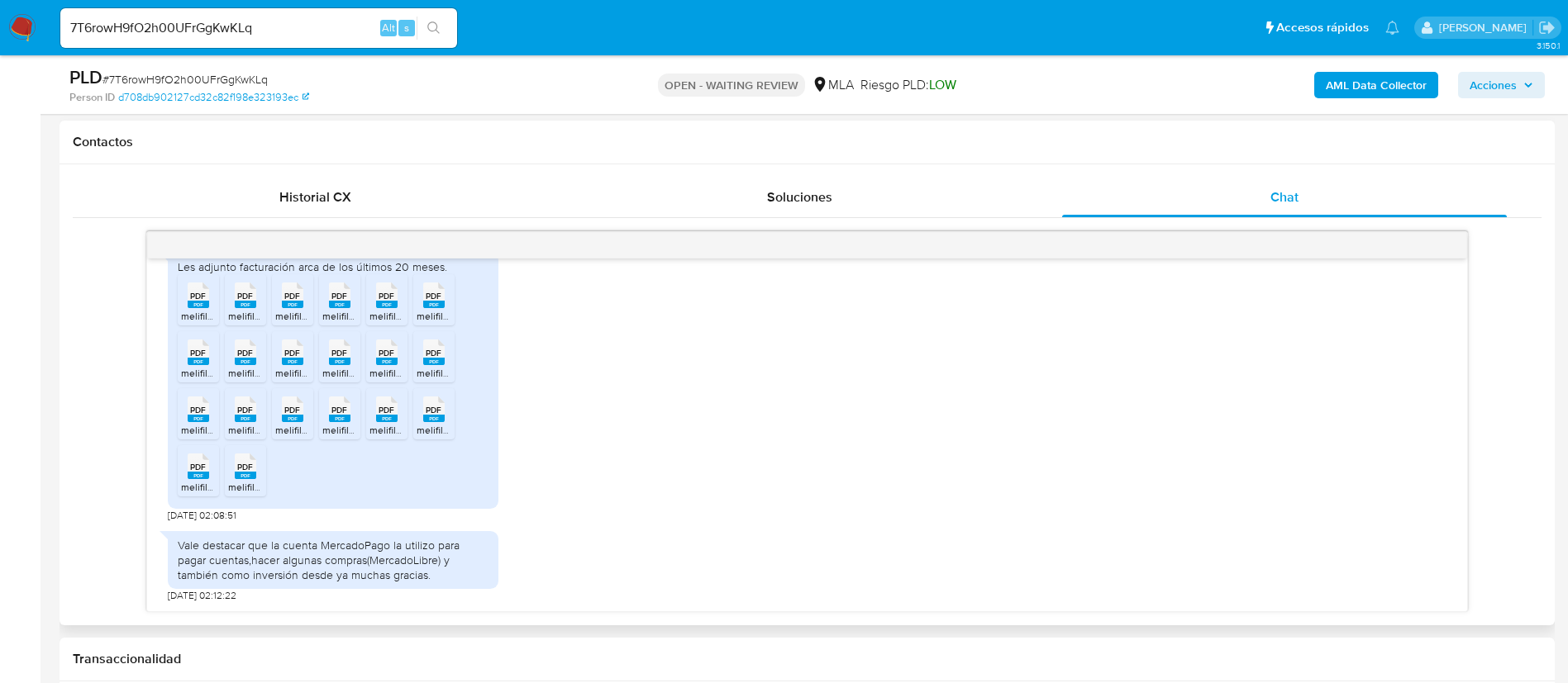
drag, startPoint x: 430, startPoint y: 357, endPoint x: 363, endPoint y: 376, distance: 69.6
click at [430, 357] on span "PDF" at bounding box center [434, 353] width 16 height 10
click at [205, 416] on span "PDF" at bounding box center [198, 410] width 16 height 10
click at [255, 417] on rect at bounding box center [245, 418] width 22 height 8
click at [290, 414] on span "PDF" at bounding box center [292, 410] width 16 height 10
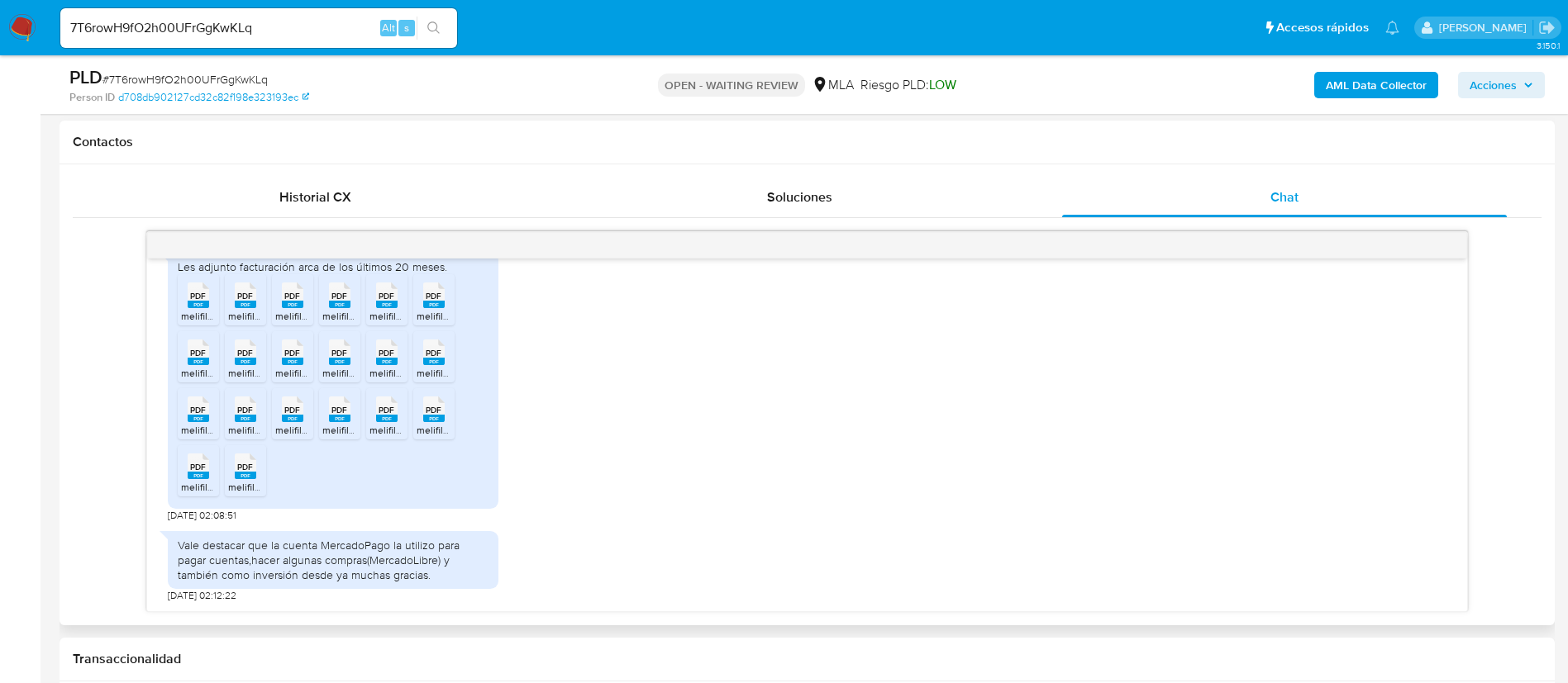
click at [346, 413] on span "PDF" at bounding box center [339, 410] width 16 height 10
click at [388, 416] on rect at bounding box center [386, 418] width 22 height 8
drag, startPoint x: 442, startPoint y: 412, endPoint x: 330, endPoint y: 416, distance: 112.1
click at [442, 412] on span "PDF" at bounding box center [434, 410] width 16 height 10
drag, startPoint x: 205, startPoint y: 464, endPoint x: 235, endPoint y: 469, distance: 30.4
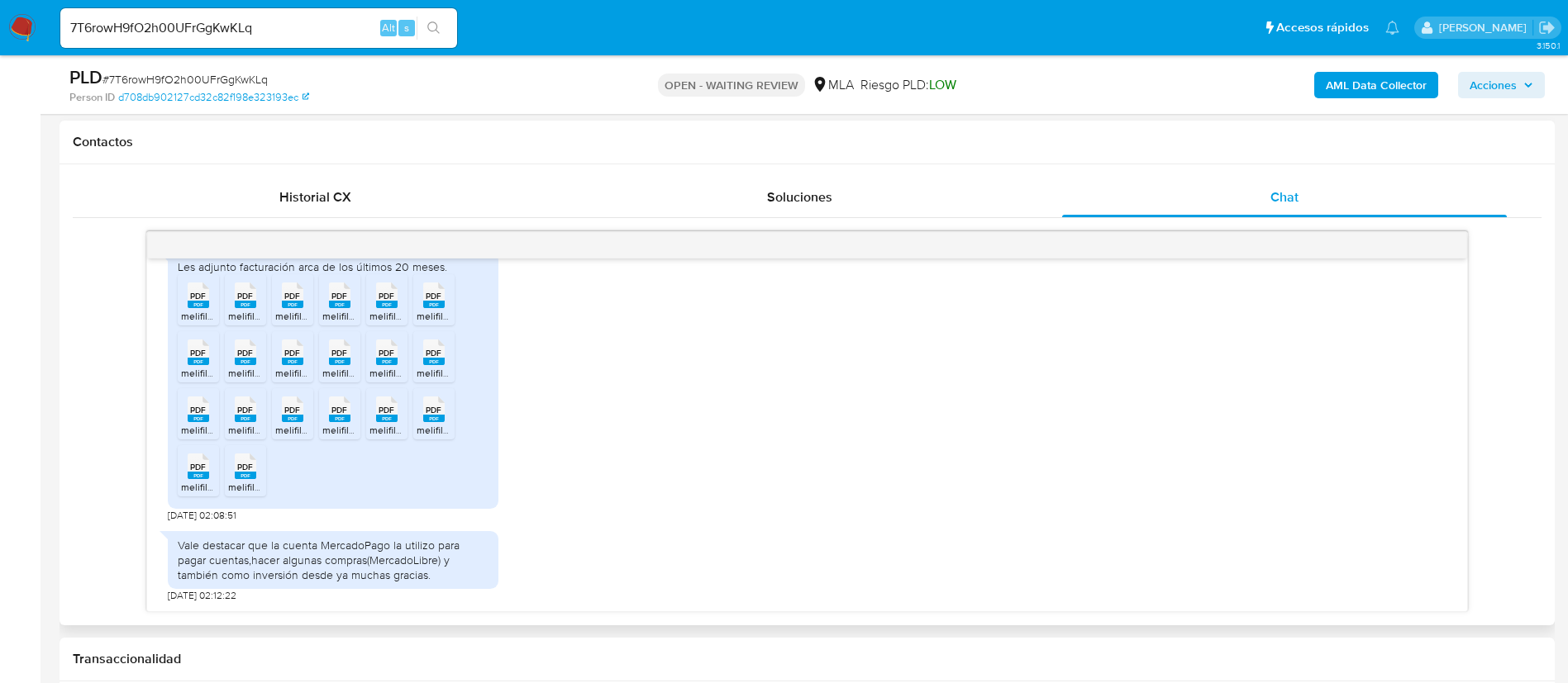
click at [205, 464] on span "PDF" at bounding box center [198, 467] width 16 height 10
click at [209, 308] on icon at bounding box center [198, 295] width 22 height 26
